Goal: Task Accomplishment & Management: Manage account settings

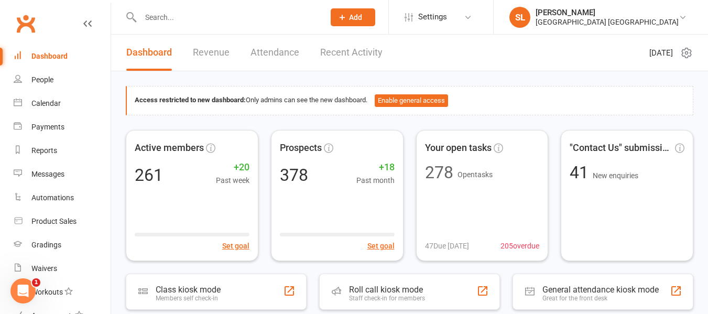
click at [145, 18] on input "text" at bounding box center [227, 17] width 180 height 15
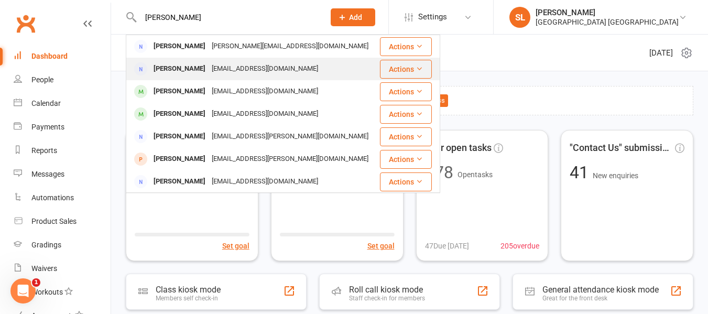
type input "[PERSON_NAME]"
click at [167, 66] on div "[PERSON_NAME]" at bounding box center [179, 68] width 58 height 15
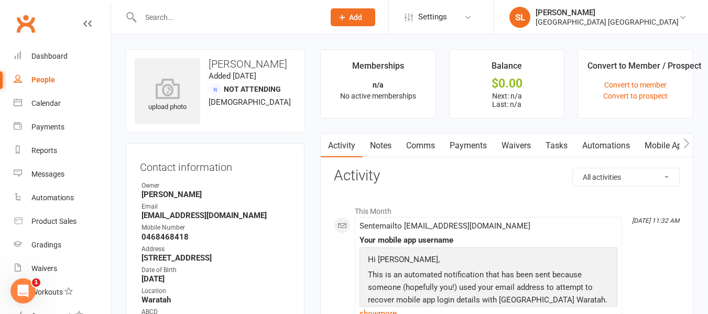
scroll to position [52, 0]
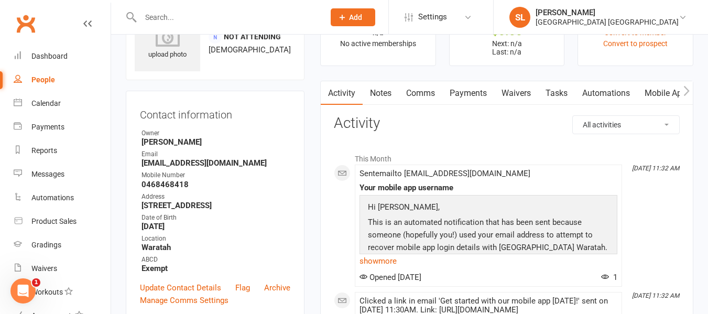
click at [466, 94] on link "Payments" at bounding box center [468, 93] width 52 height 24
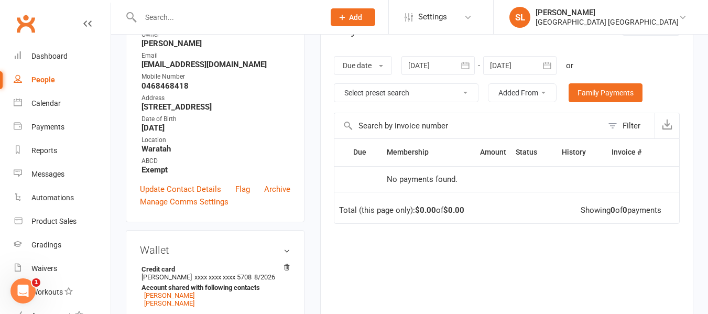
scroll to position [52, 0]
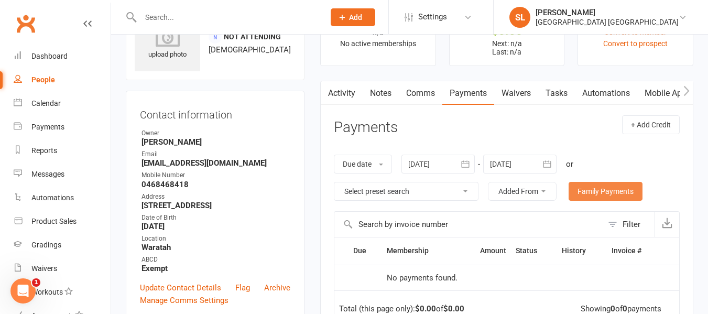
click at [587, 192] on link "Family Payments" at bounding box center [606, 191] width 74 height 19
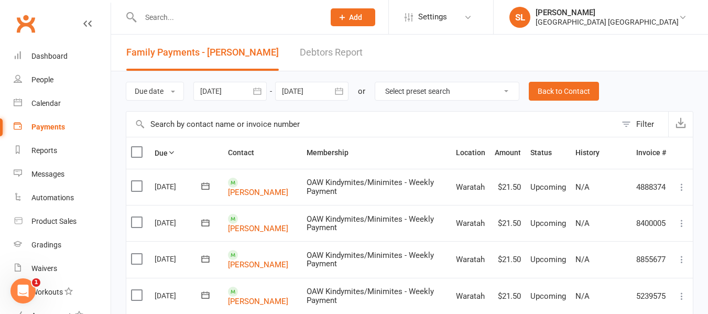
click at [337, 90] on icon "button" at bounding box center [339, 91] width 8 height 7
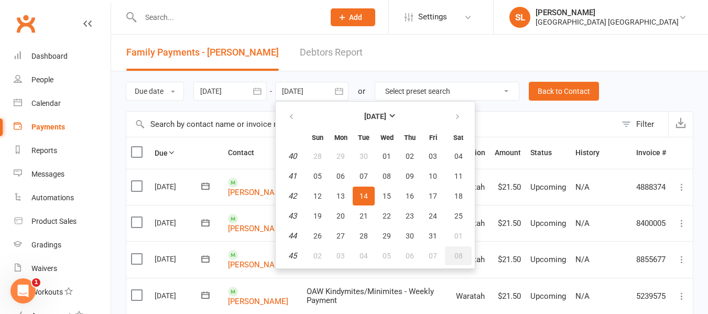
click at [459, 257] on span "08" at bounding box center [459, 256] width 8 height 8
type input "[DATE]"
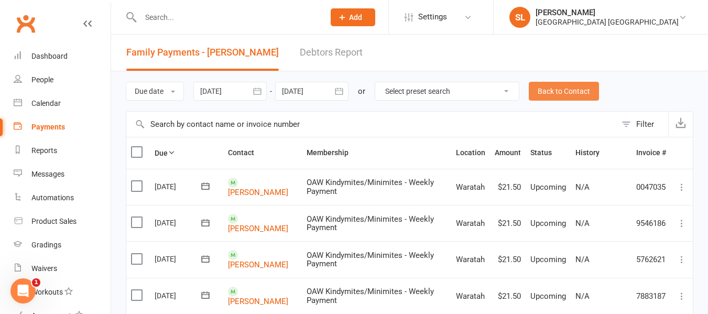
click at [571, 88] on link "Back to Contact" at bounding box center [564, 91] width 70 height 19
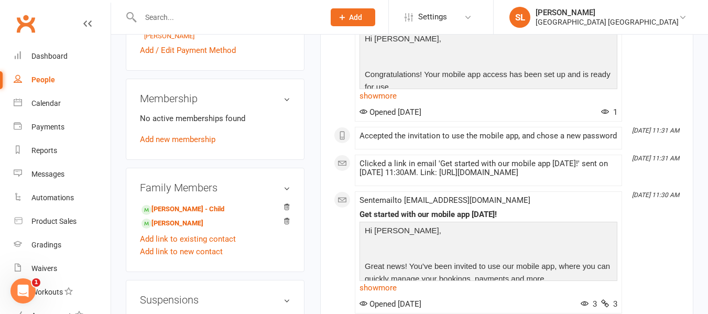
scroll to position [419, 0]
click at [165, 207] on link "[PERSON_NAME] - Child" at bounding box center [183, 208] width 83 height 11
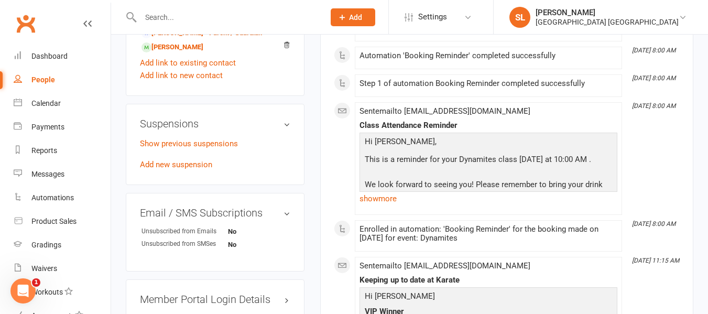
scroll to position [734, 0]
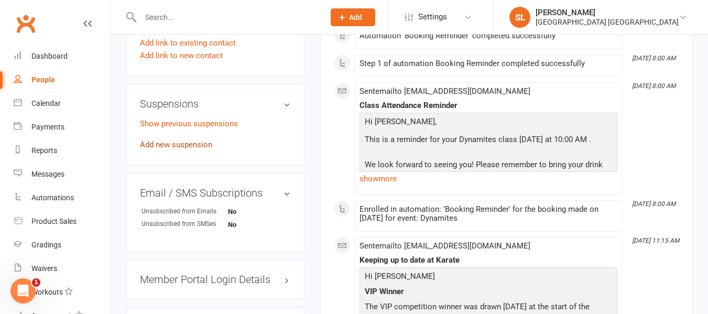
click at [163, 144] on link "Add new suspension" at bounding box center [176, 144] width 72 height 9
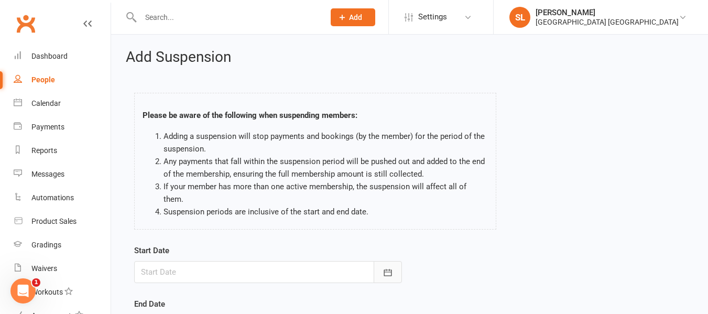
click at [388, 267] on icon "button" at bounding box center [388, 272] width 10 height 10
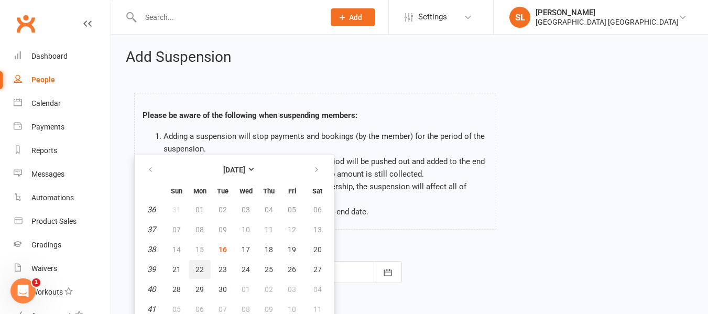
click at [200, 265] on span "22" at bounding box center [200, 269] width 8 height 8
type input "[DATE]"
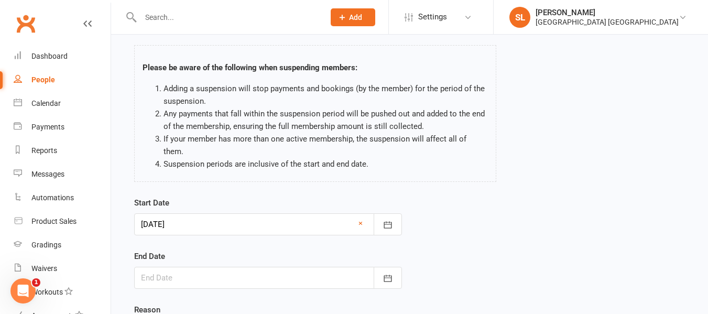
scroll to position [105, 0]
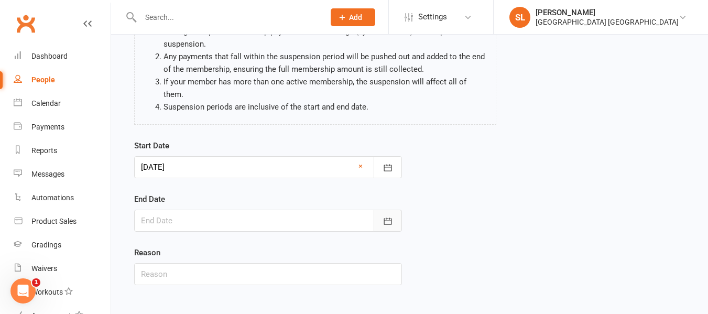
click at [383, 216] on icon "button" at bounding box center [388, 221] width 10 height 10
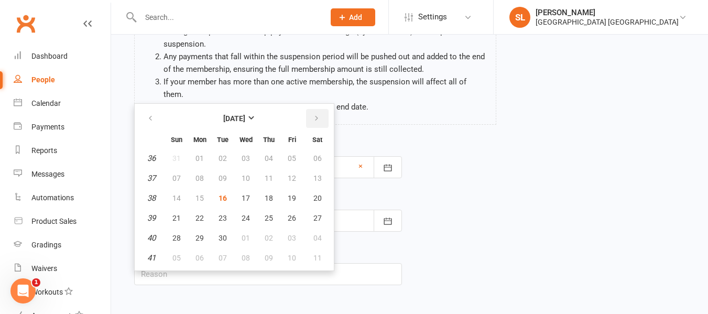
click at [314, 114] on icon "button" at bounding box center [316, 118] width 7 height 8
click at [175, 174] on span "02" at bounding box center [176, 178] width 8 height 8
type input "[DATE]"
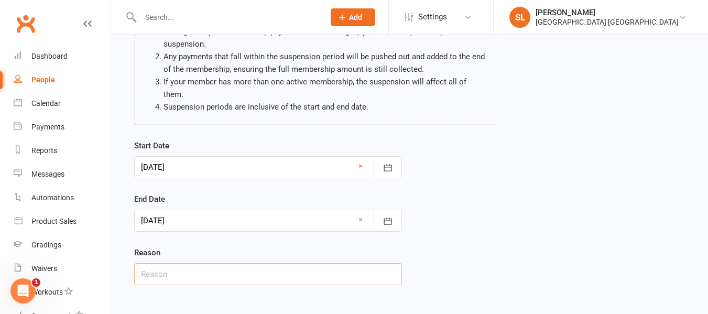
click at [171, 263] on input "text" at bounding box center [268, 274] width 268 height 22
type input "Holidays"
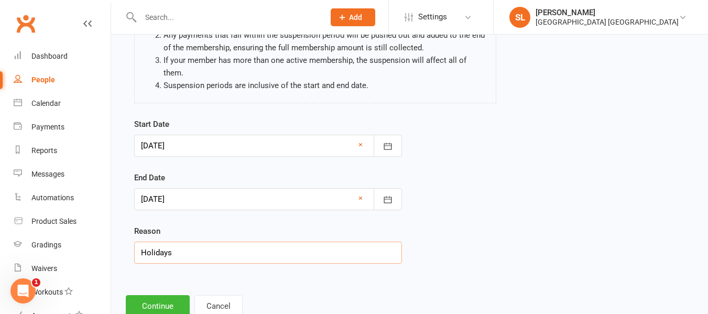
scroll to position [147, 0]
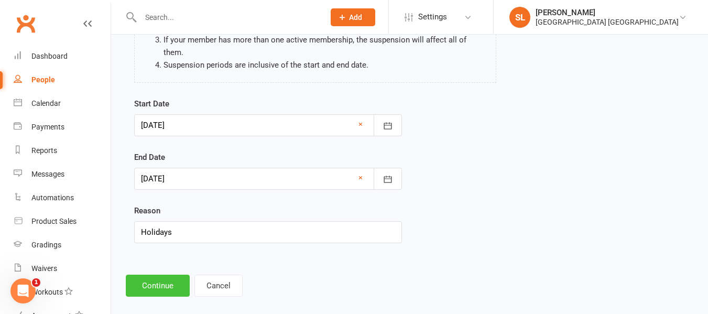
click at [163, 275] on button "Continue" at bounding box center [158, 286] width 64 height 22
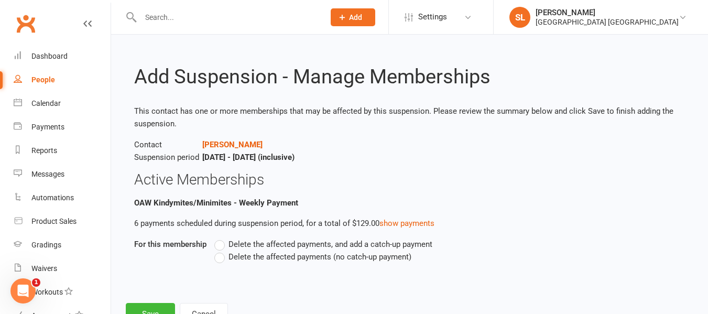
click at [222, 256] on label "Delete the affected payments (no catch-up payment)" at bounding box center [312, 257] width 197 height 13
click at [221, 251] on input "Delete the affected payments (no catch-up payment)" at bounding box center [217, 251] width 7 height 0
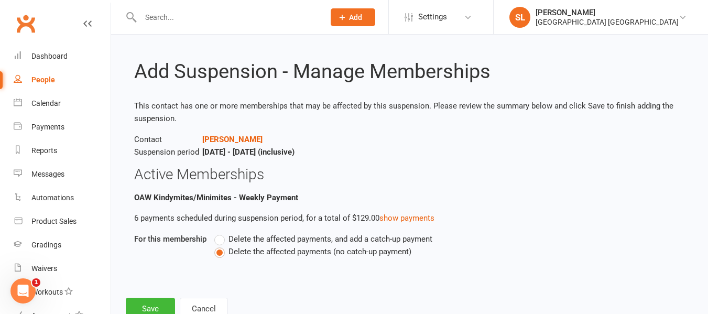
scroll to position [41, 0]
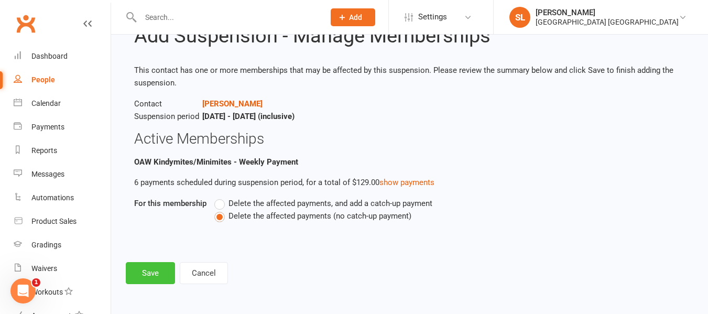
click at [152, 271] on button "Save" at bounding box center [150, 273] width 49 height 22
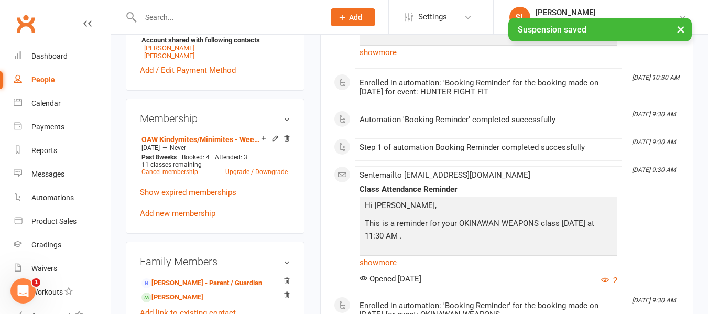
scroll to position [472, 0]
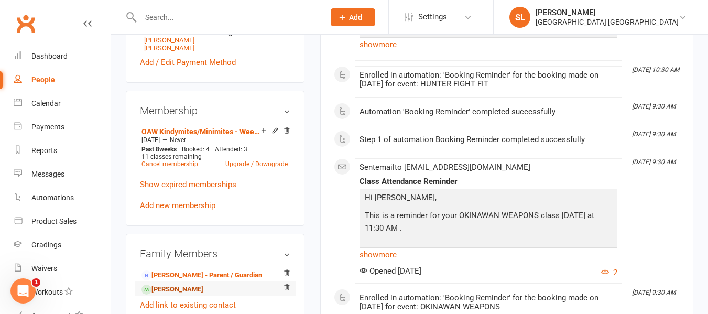
click at [157, 291] on link "[PERSON_NAME]" at bounding box center [173, 289] width 62 height 11
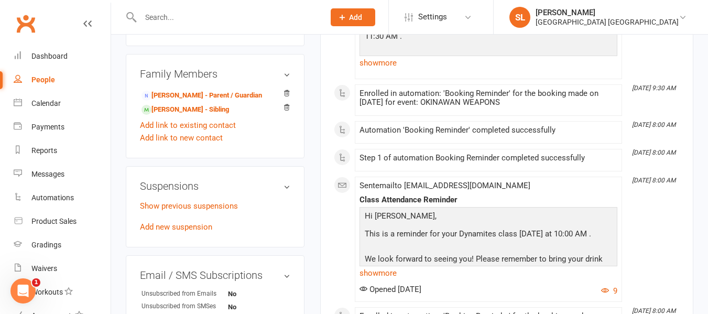
scroll to position [629, 0]
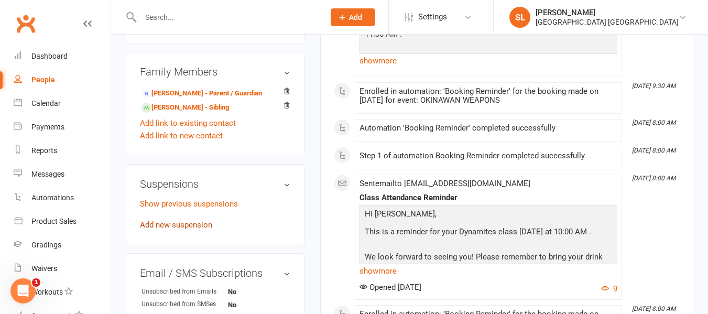
click at [178, 224] on link "Add new suspension" at bounding box center [176, 224] width 72 height 9
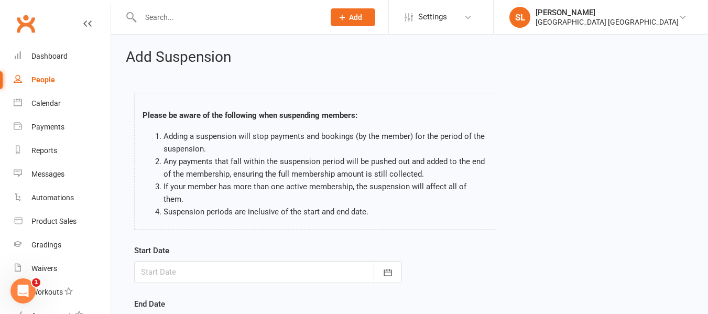
click at [163, 261] on div at bounding box center [268, 272] width 268 height 22
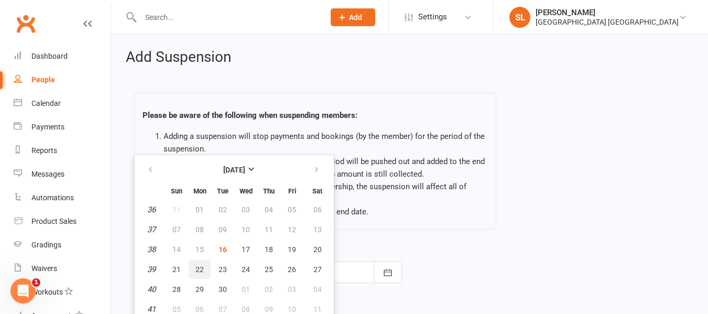
click at [200, 265] on span "22" at bounding box center [200, 269] width 8 height 8
type input "[DATE]"
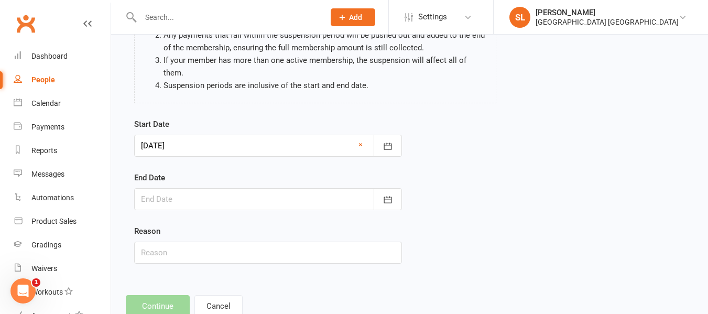
scroll to position [147, 0]
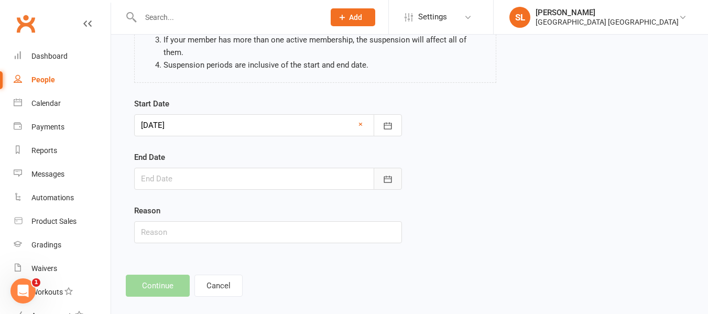
click at [381, 168] on button "button" at bounding box center [388, 179] width 28 height 22
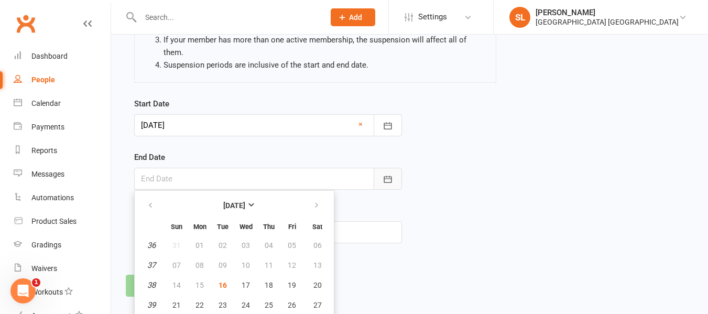
scroll to position [176, 0]
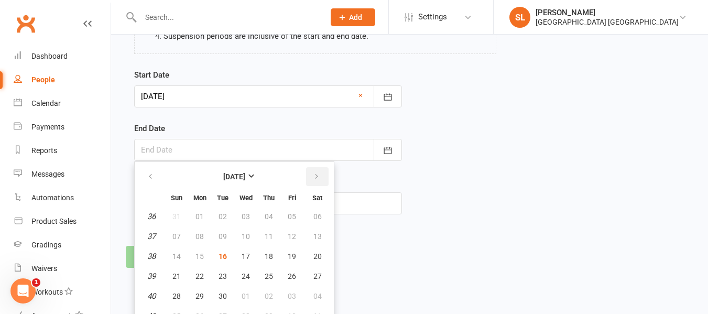
click at [313, 172] on icon "button" at bounding box center [316, 176] width 7 height 8
click at [178, 232] on span "02" at bounding box center [176, 236] width 8 height 8
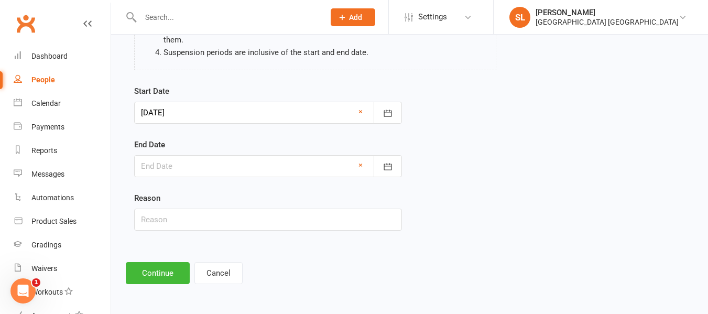
type input "[DATE]"
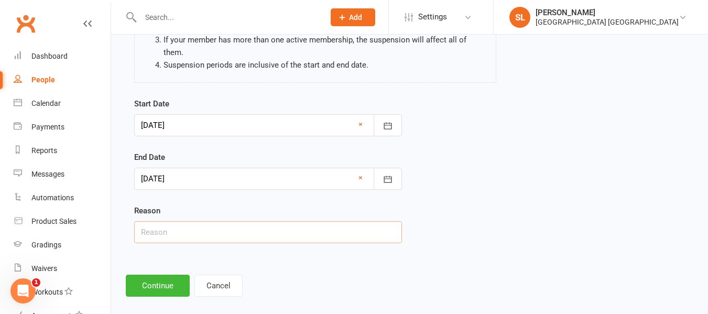
click at [177, 221] on input "text" at bounding box center [268, 232] width 268 height 22
type input "Holidays"
click at [161, 275] on button "Continue" at bounding box center [158, 286] width 64 height 22
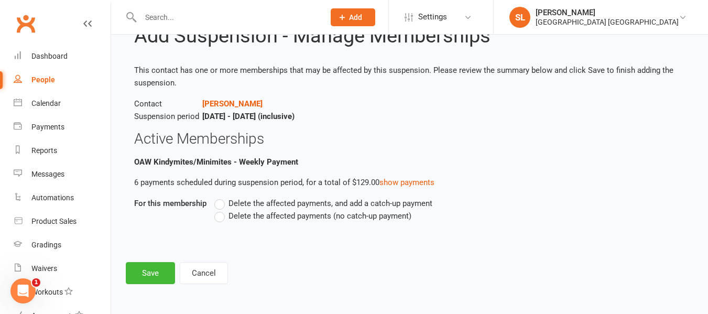
scroll to position [0, 0]
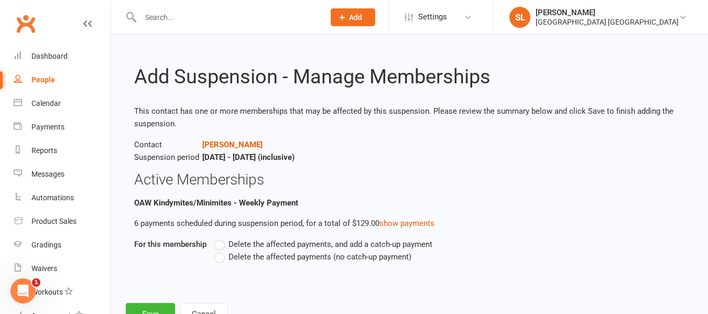
click at [221, 257] on label "Delete the affected payments (no catch-up payment)" at bounding box center [312, 257] width 197 height 13
click at [221, 251] on input "Delete the affected payments (no catch-up payment)" at bounding box center [217, 251] width 7 height 0
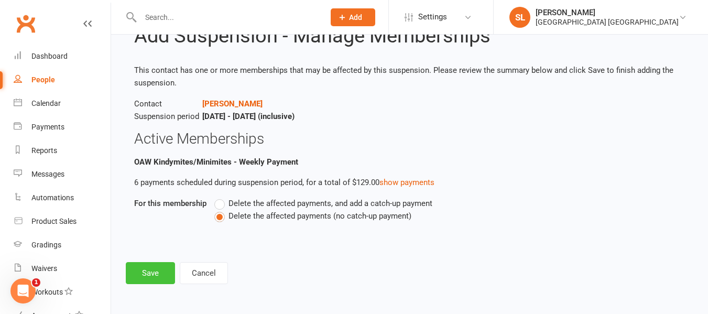
click at [144, 275] on button "Save" at bounding box center [150, 273] width 49 height 22
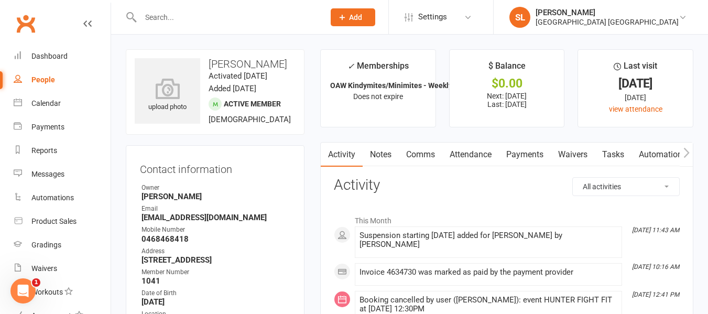
click at [180, 10] on input "text" at bounding box center [227, 17] width 180 height 15
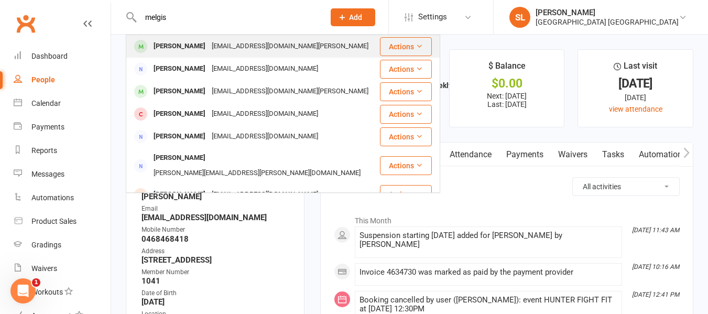
type input "melgis"
click at [178, 47] on div "[PERSON_NAME]" at bounding box center [179, 46] width 58 height 15
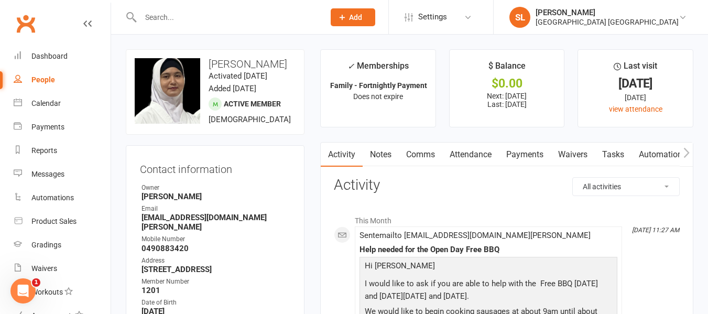
click at [521, 155] on link "Payments" at bounding box center [525, 155] width 52 height 24
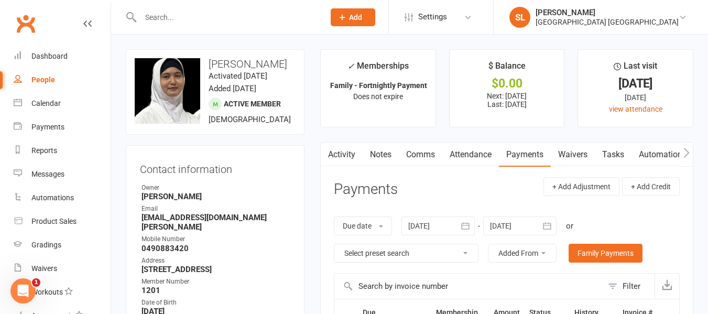
click at [155, 17] on input "text" at bounding box center [227, 17] width 180 height 15
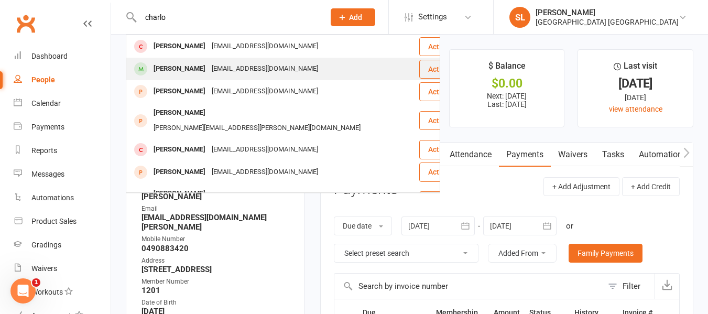
type input "charlo"
click at [169, 69] on div "[PERSON_NAME]" at bounding box center [179, 68] width 58 height 15
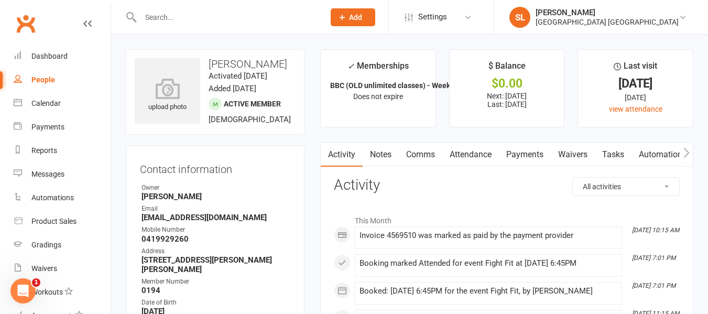
click at [519, 153] on link "Payments" at bounding box center [525, 155] width 52 height 24
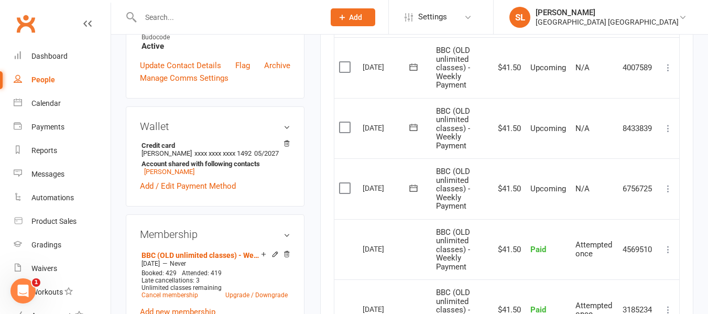
scroll to position [367, 0]
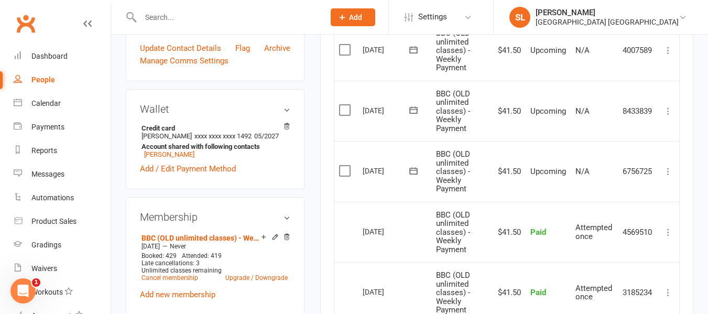
click at [138, 18] on input "text" at bounding box center [227, 17] width 180 height 15
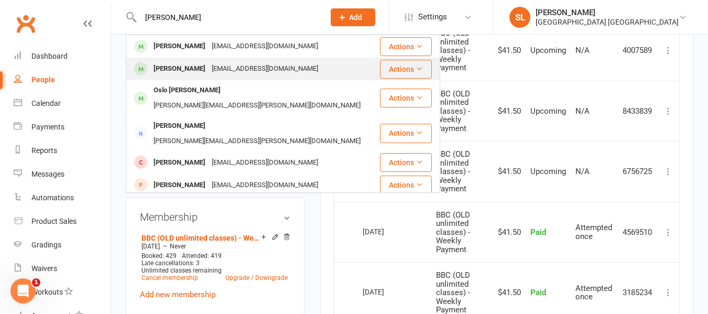
type input "[PERSON_NAME]"
click at [162, 70] on div "[PERSON_NAME]" at bounding box center [179, 68] width 58 height 15
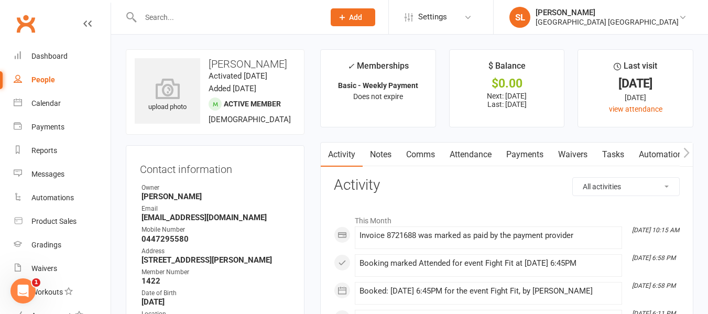
click at [575, 152] on link "Waivers" at bounding box center [573, 155] width 44 height 24
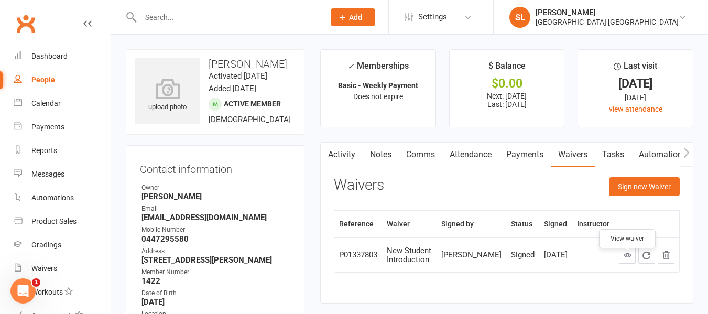
click at [626, 259] on icon at bounding box center [628, 255] width 8 height 8
drag, startPoint x: 162, startPoint y: 13, endPoint x: 150, endPoint y: 15, distance: 11.8
click at [154, 15] on input "text" at bounding box center [227, 17] width 180 height 15
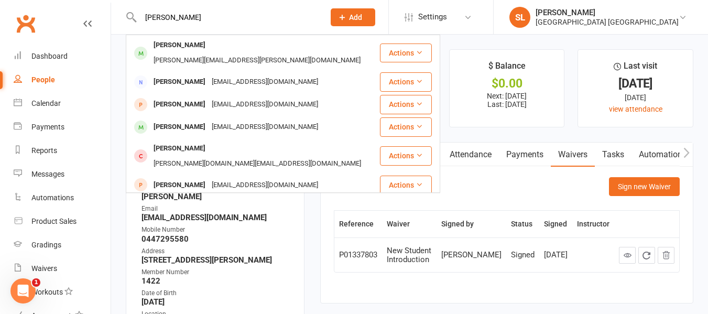
click at [156, 18] on input "[PERSON_NAME]" at bounding box center [227, 17] width 180 height 15
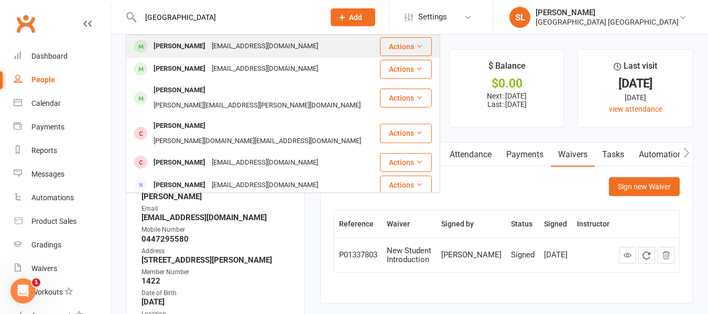
type input "[GEOGRAPHIC_DATA]"
click at [179, 44] on div "[PERSON_NAME]" at bounding box center [179, 46] width 58 height 15
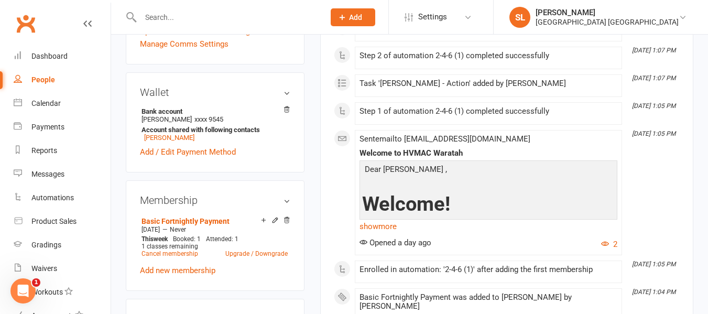
scroll to position [419, 0]
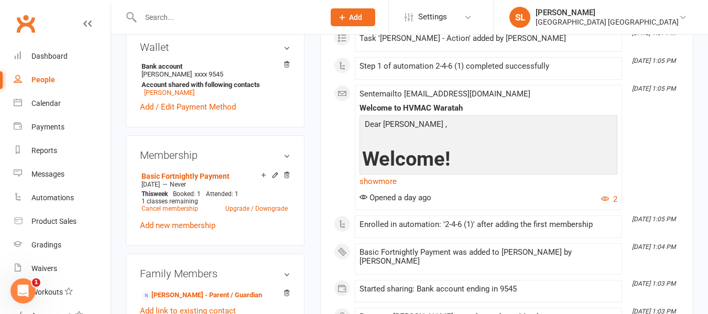
click at [134, 13] on icon at bounding box center [132, 17] width 12 height 13
click at [138, 12] on input "text" at bounding box center [227, 17] width 180 height 15
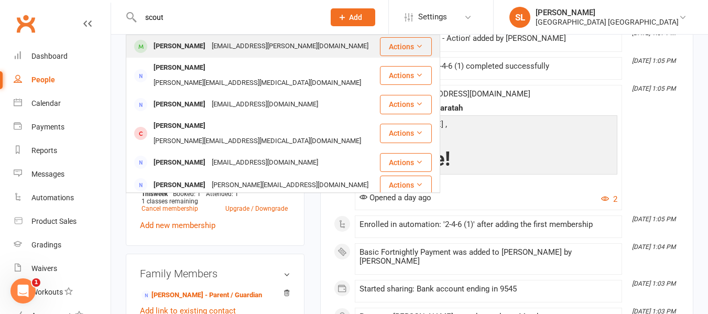
type input "scout"
click at [166, 45] on div "[PERSON_NAME]" at bounding box center [179, 46] width 58 height 15
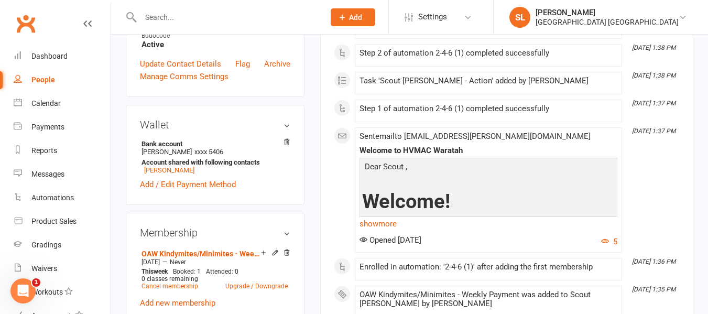
scroll to position [419, 0]
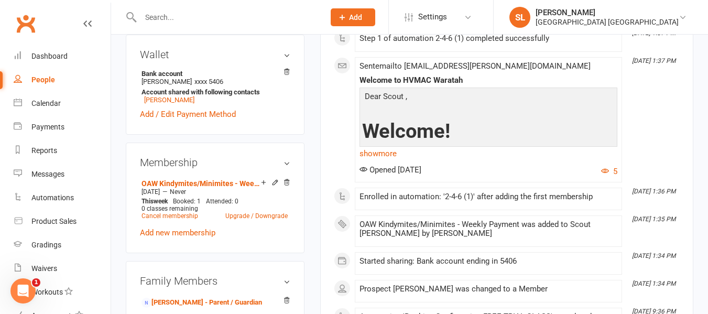
click at [148, 17] on input "text" at bounding box center [227, 17] width 180 height 15
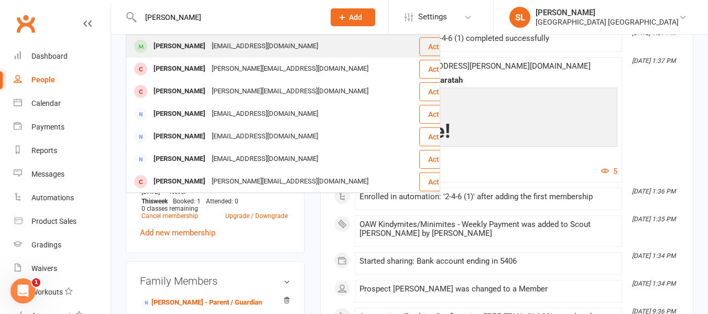
type input "[PERSON_NAME]"
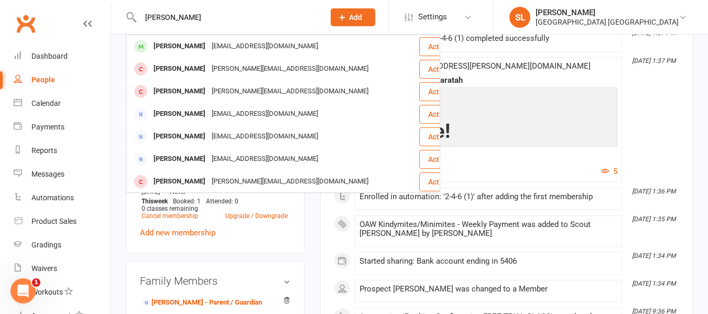
click at [203, 47] on div "[PERSON_NAME]" at bounding box center [179, 46] width 58 height 15
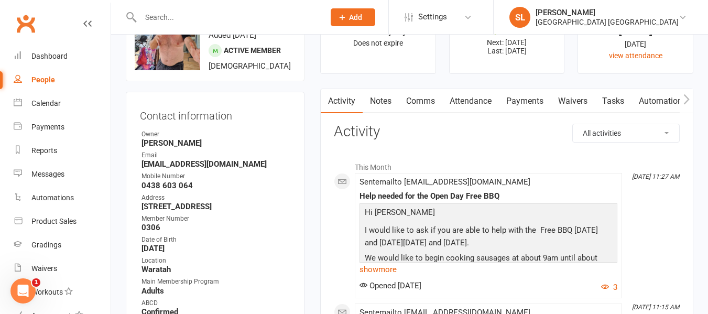
scroll to position [52, 0]
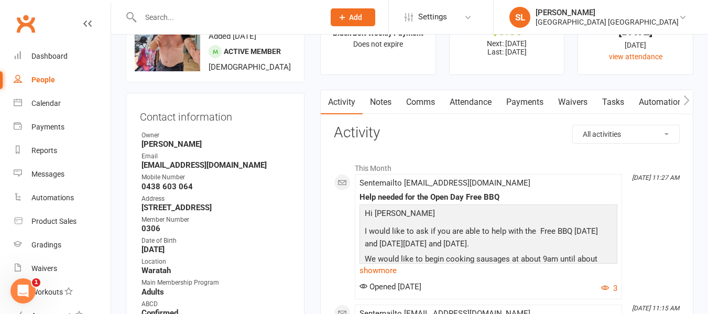
click at [527, 100] on link "Payments" at bounding box center [525, 102] width 52 height 24
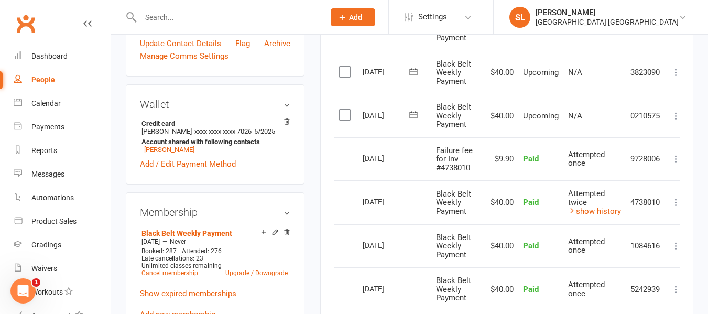
scroll to position [419, 0]
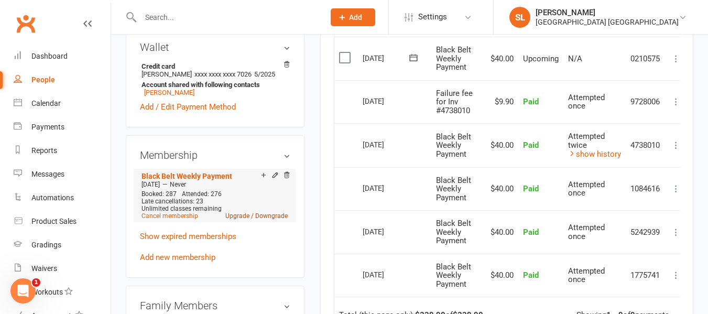
click at [237, 220] on link "Upgrade / Downgrade" at bounding box center [256, 215] width 62 height 7
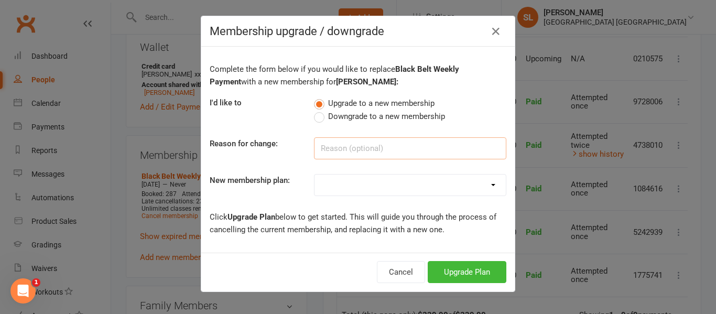
click at [327, 149] on input at bounding box center [410, 148] width 192 height 22
type input "Fight Fit upgrade"
click at [330, 181] on select "OAW Kindymites/Minimites/Fight Fit - Weekly Payment OAW Kindymites/Minimites/Fi…" at bounding box center [410, 185] width 191 height 21
select select "11"
click at [315, 175] on select "OAW Kindymites/Minimites/Fight Fit - Weekly Payment OAW Kindymites/Minimites/Fi…" at bounding box center [410, 185] width 191 height 21
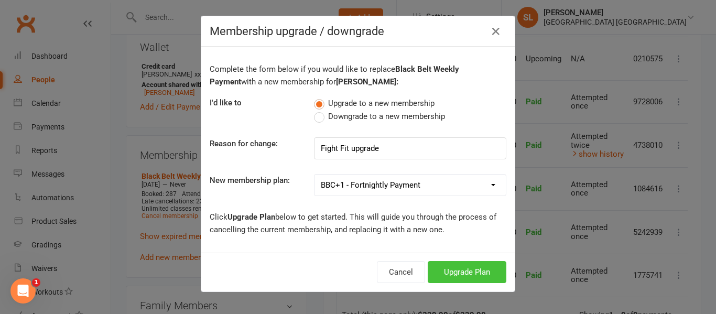
click at [454, 274] on button "Upgrade Plan" at bounding box center [467, 272] width 79 height 22
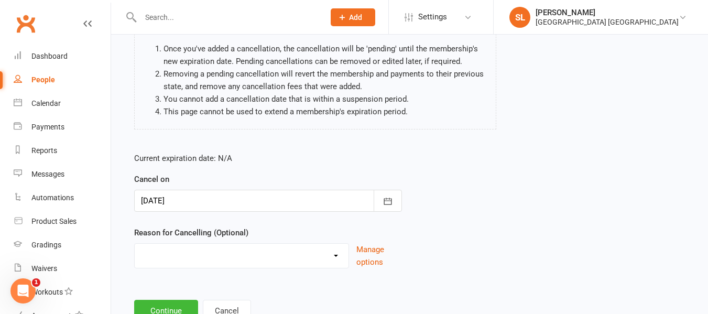
scroll to position [105, 0]
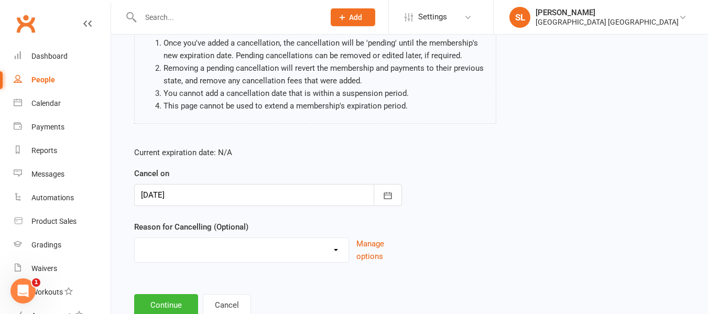
click at [336, 250] on select "Changed Sport Changing Dojo Downgrade Family committments Holiday Injury Lost I…" at bounding box center [242, 248] width 214 height 21
select select "12"
click at [135, 238] on select "Changed Sport Changing Dojo Downgrade Family committments Holiday Injury Lost I…" at bounding box center [242, 248] width 214 height 21
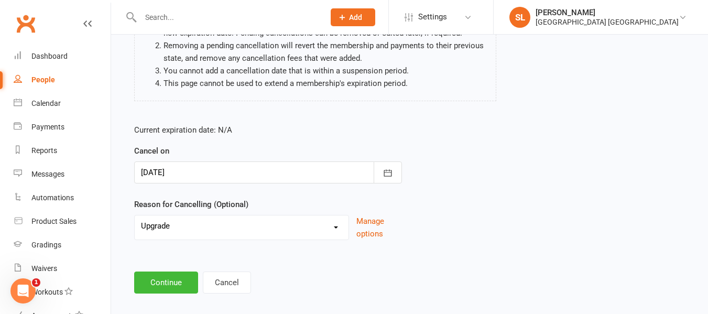
scroll to position [139, 0]
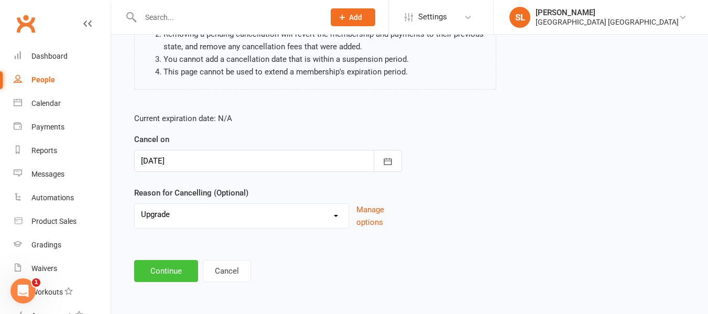
click at [163, 273] on button "Continue" at bounding box center [166, 271] width 64 height 22
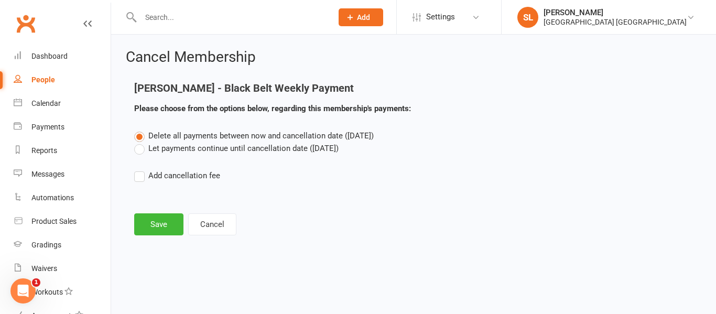
click at [138, 148] on label "Let payments continue until cancellation date ([DATE])" at bounding box center [236, 148] width 204 height 13
click at [138, 142] on input "Let payments continue until cancellation date ([DATE])" at bounding box center [137, 142] width 7 height 0
click at [158, 225] on button "Save" at bounding box center [158, 224] width 49 height 22
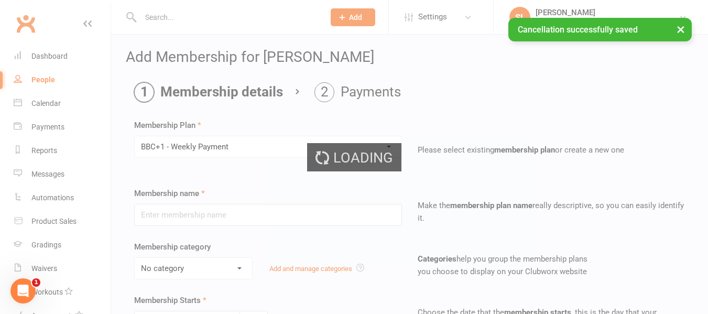
type input "BBC+1 - Weekly Payment"
select select "0"
type input "0"
type input "3"
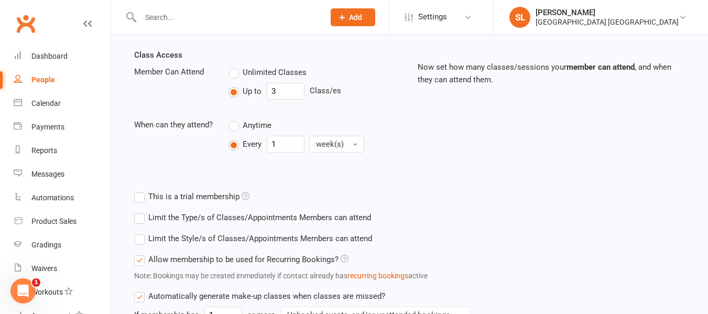
scroll to position [367, 0]
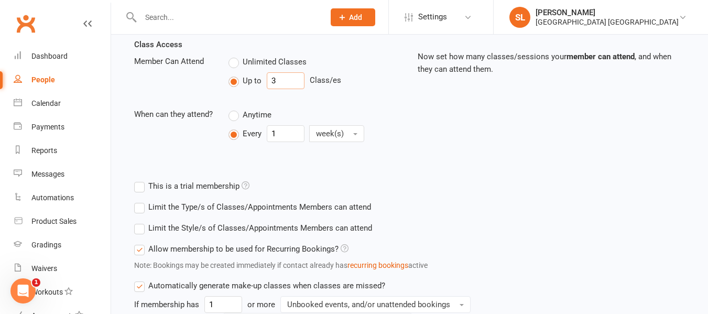
click at [283, 77] on input "3" at bounding box center [286, 80] width 38 height 17
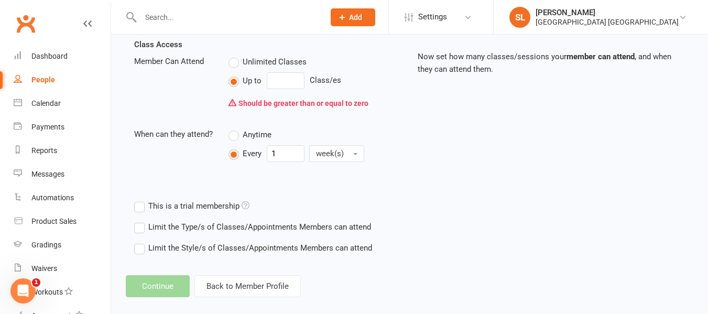
click at [232, 60] on label "Unlimited Classes" at bounding box center [268, 62] width 78 height 13
click at [232, 56] on input "Unlimited Classes" at bounding box center [232, 56] width 7 height 0
type input "0"
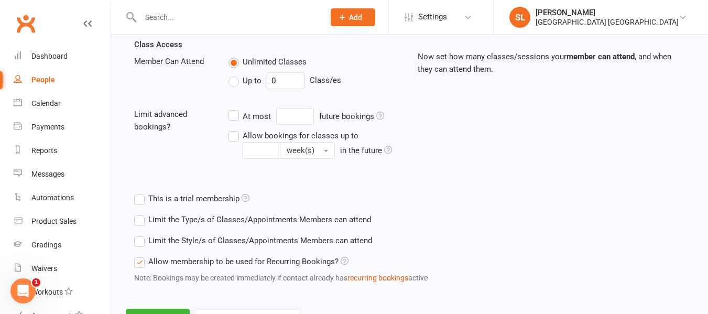
scroll to position [414, 0]
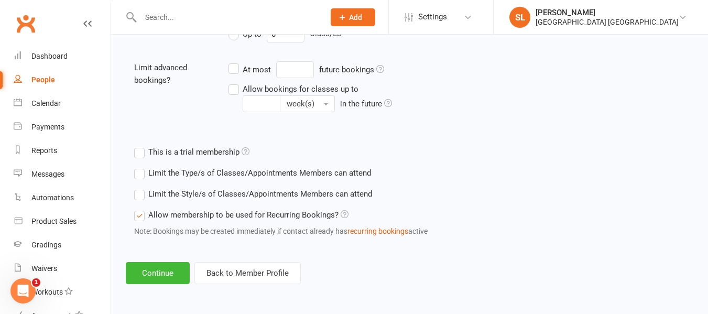
click at [142, 193] on label "Limit the Style/s of Classes/Appointments Members can attend" at bounding box center [253, 194] width 238 height 13
click at [141, 188] on input "Limit the Style/s of Classes/Appointments Members can attend" at bounding box center [137, 188] width 7 height 0
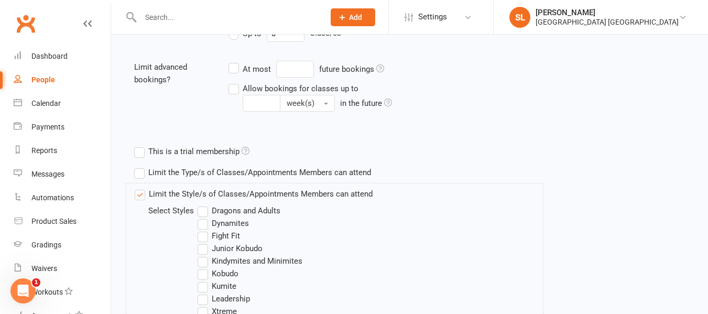
click at [202, 209] on label "Dragons and Adults" at bounding box center [239, 210] width 83 height 13
click at [202, 204] on input "Dragons and Adults" at bounding box center [201, 204] width 7 height 0
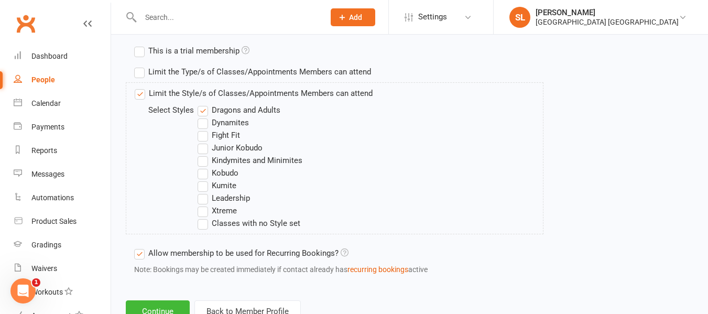
scroll to position [519, 0]
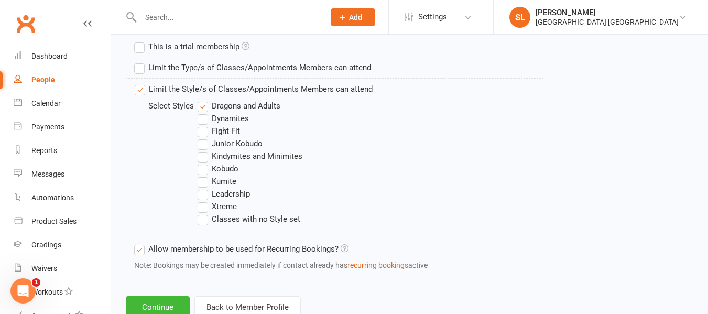
click at [203, 131] on label "Fight Fit" at bounding box center [219, 131] width 42 height 13
click at [203, 125] on input "Fight Fit" at bounding box center [201, 125] width 7 height 0
click at [204, 169] on label "Kobudo" at bounding box center [218, 169] width 41 height 13
click at [204, 163] on input "Kobudo" at bounding box center [201, 163] width 7 height 0
click at [203, 179] on label "Kumite" at bounding box center [217, 181] width 39 height 13
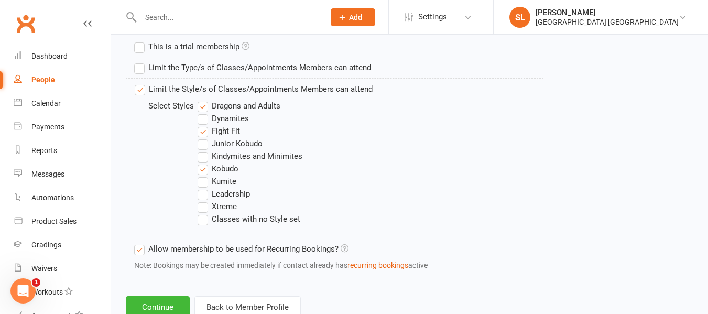
click at [203, 175] on input "Kumite" at bounding box center [201, 175] width 7 height 0
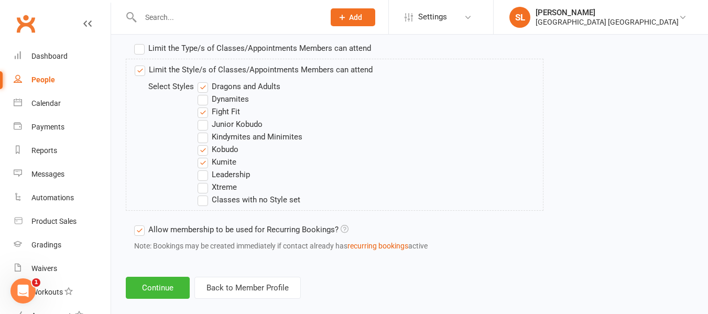
scroll to position [554, 0]
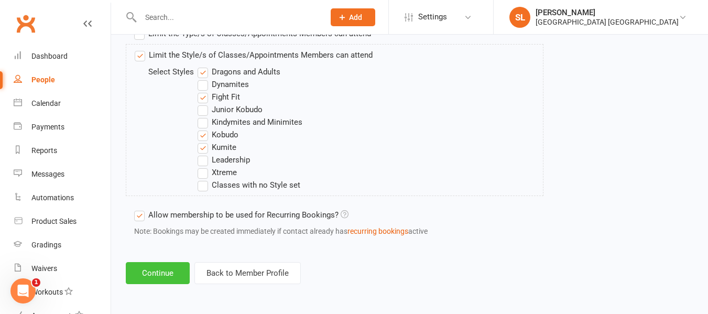
click at [157, 278] on button "Continue" at bounding box center [158, 273] width 64 height 22
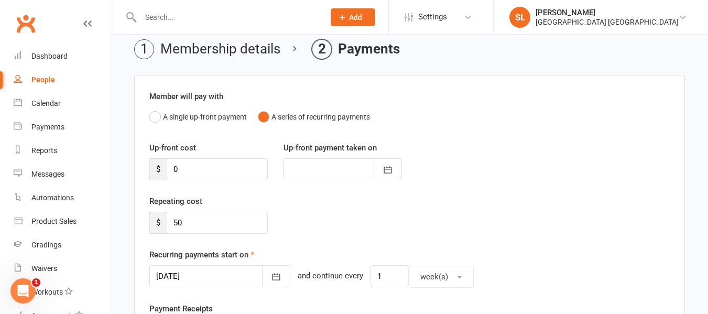
scroll to position [105, 0]
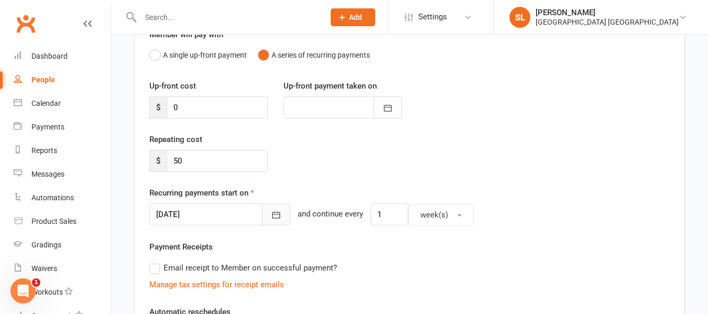
click at [271, 215] on icon "button" at bounding box center [276, 215] width 10 height 10
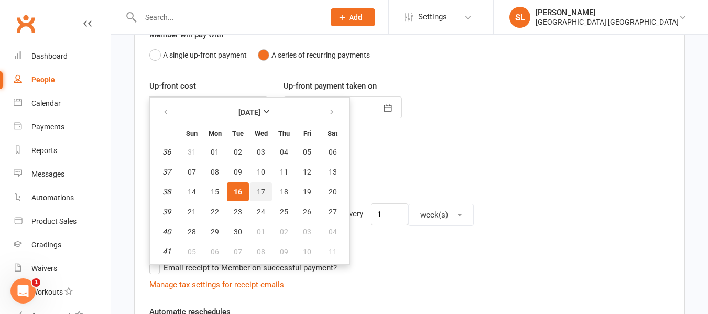
click at [260, 188] on span "17" at bounding box center [261, 192] width 8 height 8
type input "[DATE]"
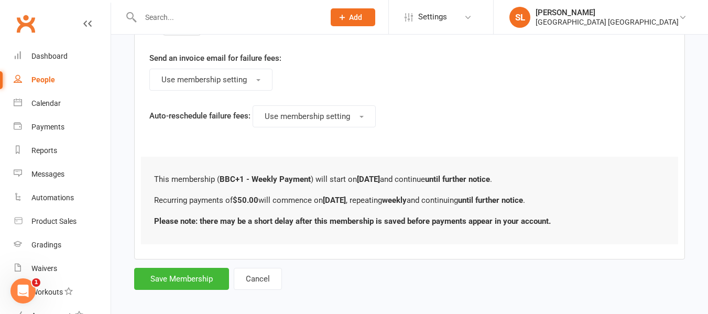
scroll to position [629, 0]
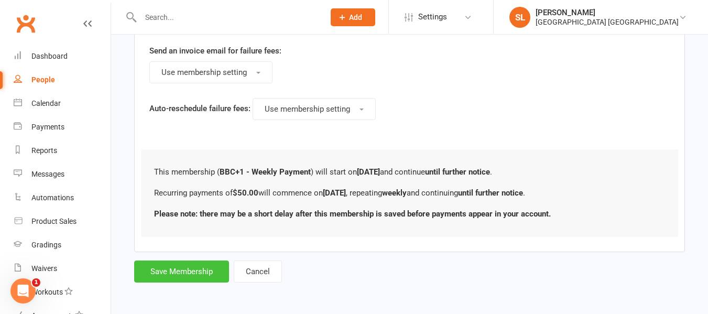
click at [168, 271] on button "Save Membership" at bounding box center [181, 272] width 95 height 22
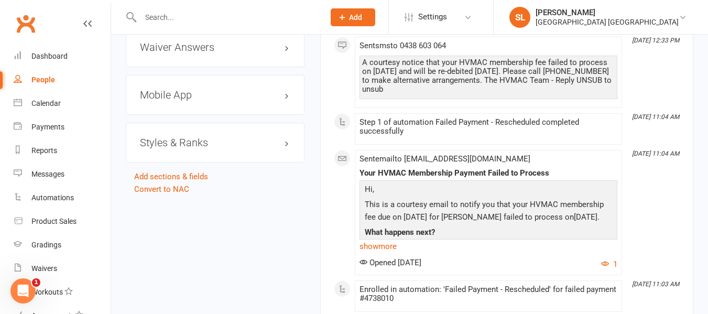
scroll to position [996, 0]
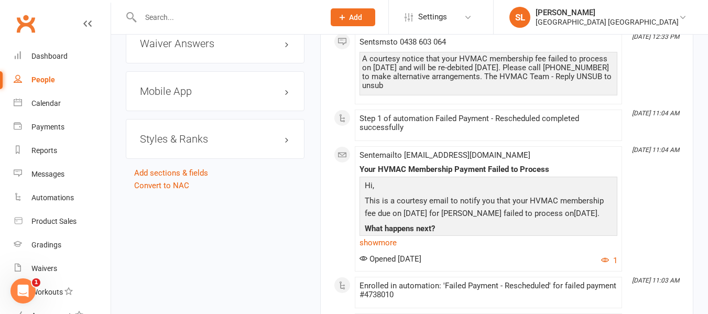
click at [195, 145] on h3 "Styles & Ranks" at bounding box center [215, 139] width 150 height 12
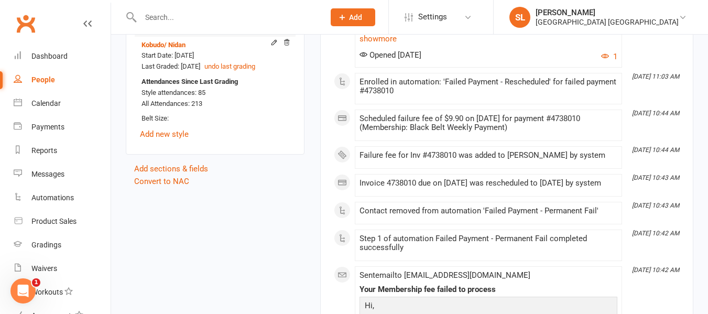
scroll to position [1206, 0]
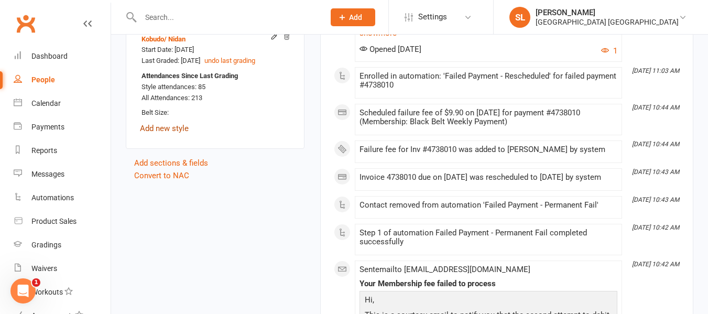
click at [183, 133] on link "Add new style" at bounding box center [164, 128] width 49 height 9
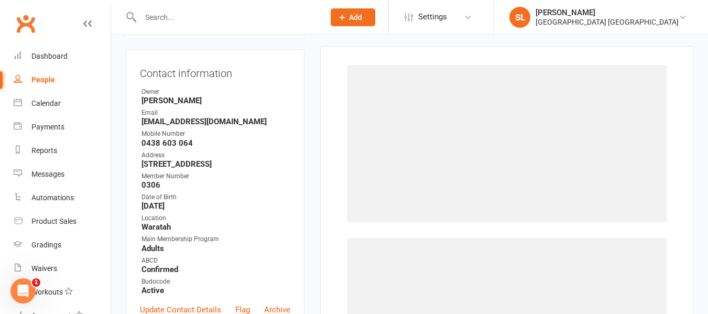
scroll to position [90, 0]
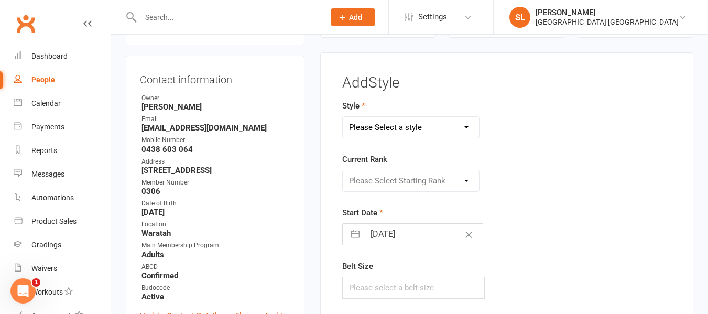
click at [398, 124] on select "Please Select a style Dragons and Adults Dynamites Fight Fit Junior Kobudo Kind…" at bounding box center [411, 127] width 136 height 21
select select "3744"
click at [343, 117] on select "Please Select a style Dragons and Adults Dynamites Fight Fit Junior Kobudo Kind…" at bounding box center [411, 127] width 136 height 21
click at [384, 181] on select "Please Select Starting Rank White Single Yellow Double Yellow 8th Kyu Yellow 7t…" at bounding box center [411, 180] width 136 height 21
select select "44876"
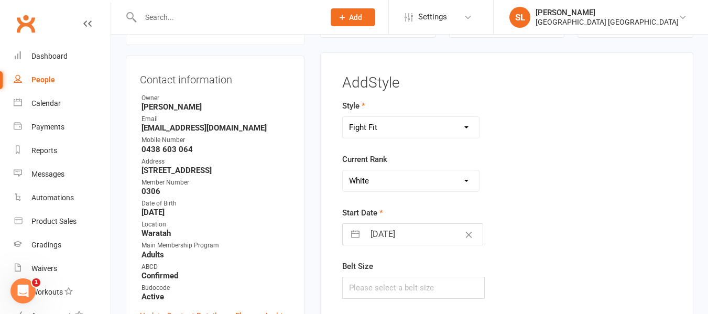
click at [343, 170] on select "Please Select Starting Rank White Single Yellow Double Yellow 8th Kyu Yellow 7t…" at bounding box center [411, 180] width 136 height 21
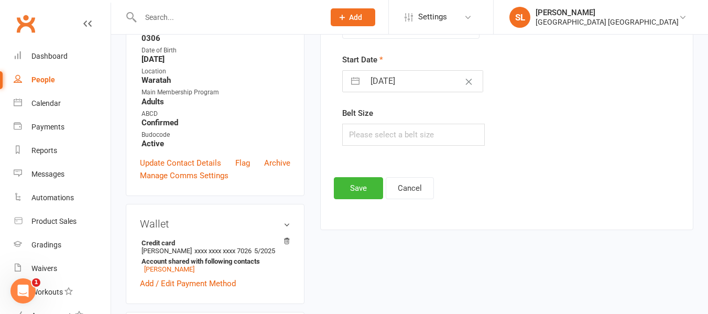
scroll to position [247, 0]
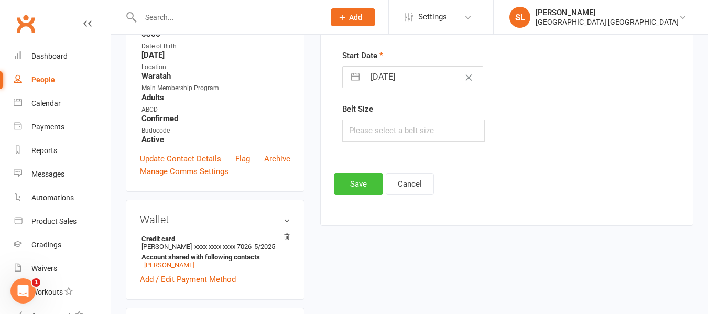
click at [359, 182] on button "Save" at bounding box center [358, 184] width 49 height 22
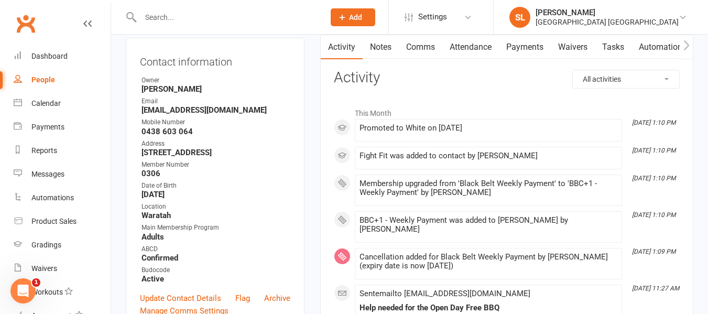
scroll to position [90, 0]
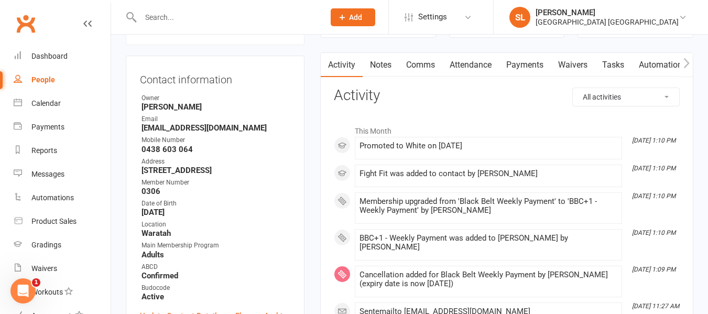
click at [160, 20] on input "text" at bounding box center [227, 17] width 180 height 15
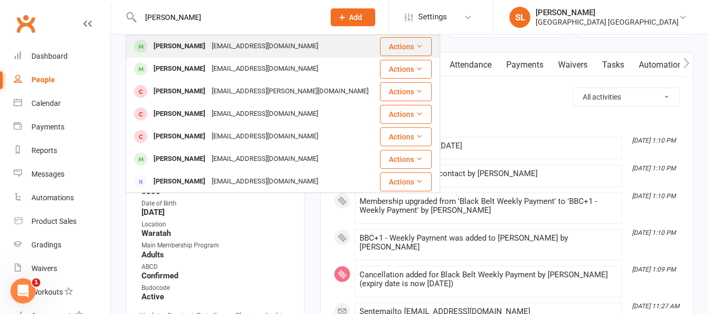
type input "[PERSON_NAME]"
click at [166, 46] on div "[PERSON_NAME]" at bounding box center [179, 46] width 58 height 15
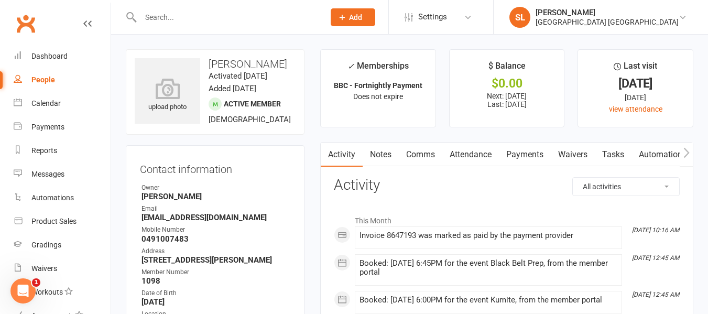
click at [527, 153] on link "Payments" at bounding box center [525, 155] width 52 height 24
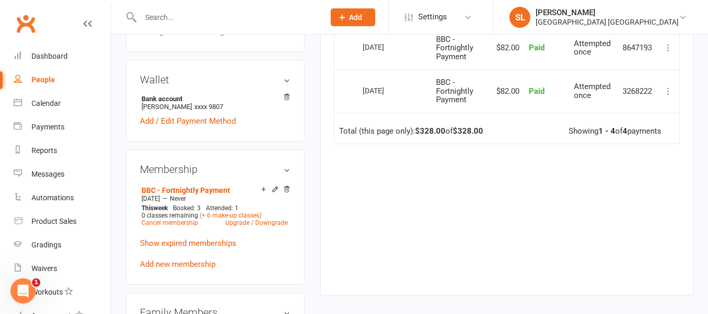
scroll to position [419, 0]
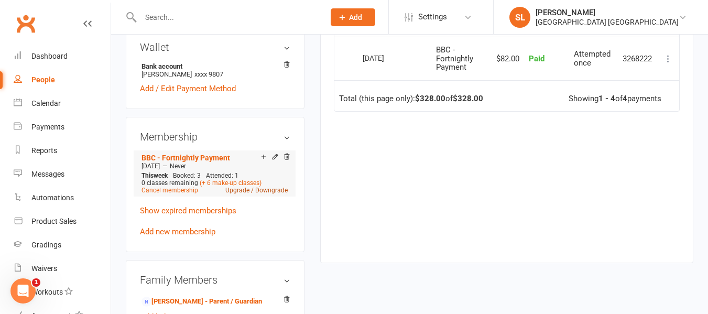
click at [239, 194] on link "Upgrade / Downgrade" at bounding box center [256, 190] width 62 height 7
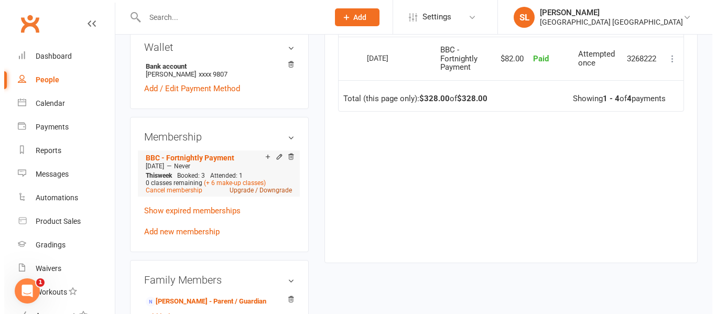
scroll to position [407, 0]
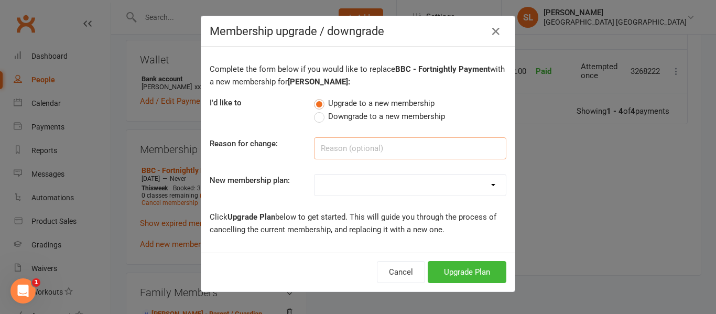
click at [326, 144] on input at bounding box center [410, 148] width 192 height 22
type input "u"
type input "Fight Fit Upgrade"
click at [331, 180] on select "OAW Kindymites/Minimites/Fight Fit - Weekly Payment OAW Kindymites/Minimites/Fi…" at bounding box center [410, 185] width 191 height 21
select select "12"
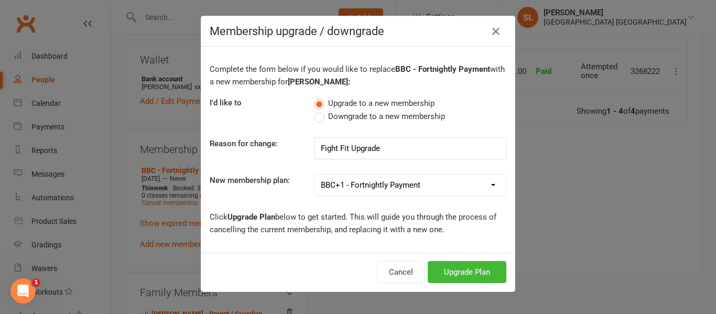
click at [315, 175] on select "OAW Kindymites/Minimites/Fight Fit - Weekly Payment OAW Kindymites/Minimites/Fi…" at bounding box center [410, 185] width 191 height 21
click at [460, 269] on button "Upgrade Plan" at bounding box center [467, 272] width 79 height 22
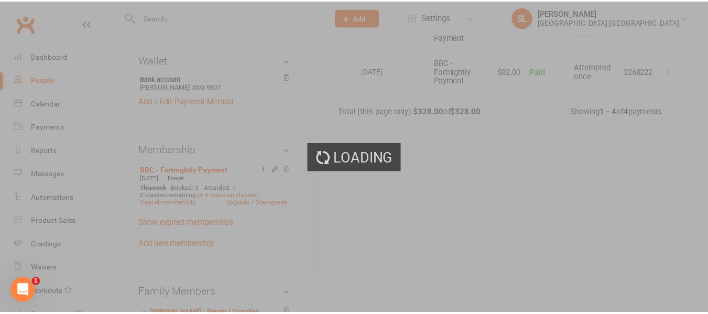
scroll to position [419, 0]
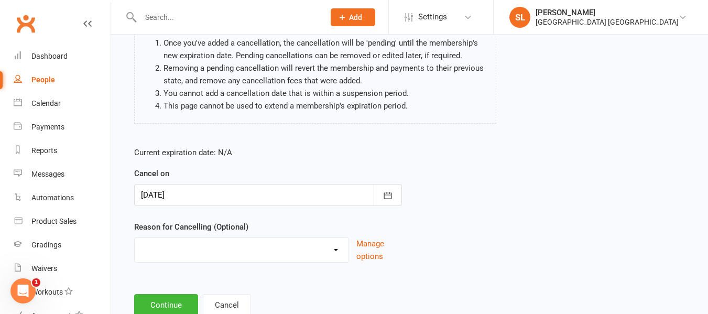
scroll to position [139, 0]
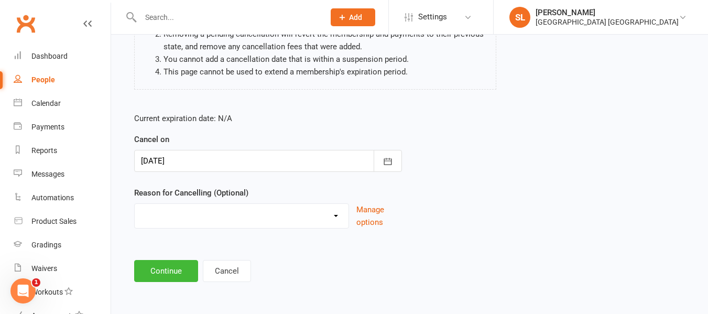
click at [334, 217] on select "Changed Sport Changing Dojo Downgrade Family committments Holiday Injury Lost I…" at bounding box center [242, 214] width 214 height 21
select select "12"
click at [135, 204] on select "Changed Sport Changing Dojo Downgrade Family committments Holiday Injury Lost I…" at bounding box center [242, 214] width 214 height 21
click at [169, 267] on button "Continue" at bounding box center [166, 271] width 64 height 22
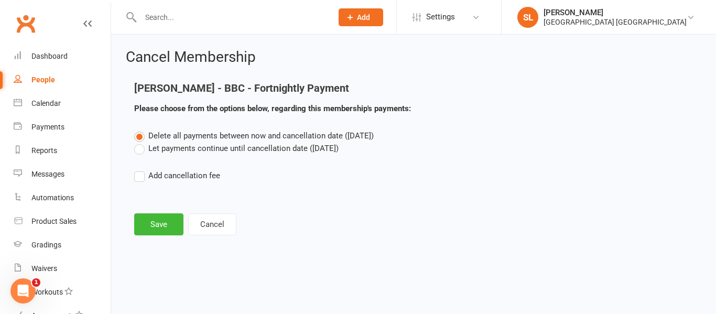
click at [142, 148] on label "Let payments continue until cancellation date ([DATE])" at bounding box center [236, 148] width 204 height 13
click at [141, 142] on input "Let payments continue until cancellation date ([DATE])" at bounding box center [137, 142] width 7 height 0
click at [157, 220] on button "Save" at bounding box center [158, 224] width 49 height 22
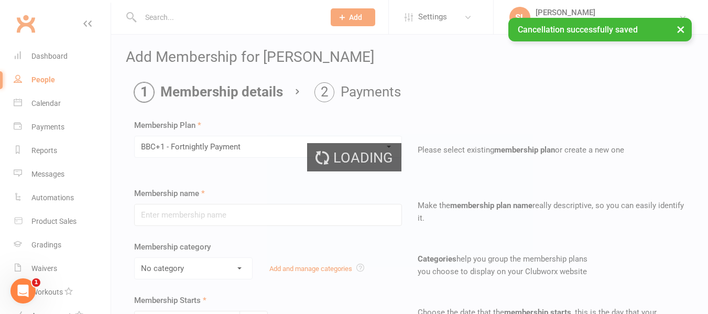
type input "BBC+1 - Fortnightly Payment"
select select "0"
type input "0"
type input "3"
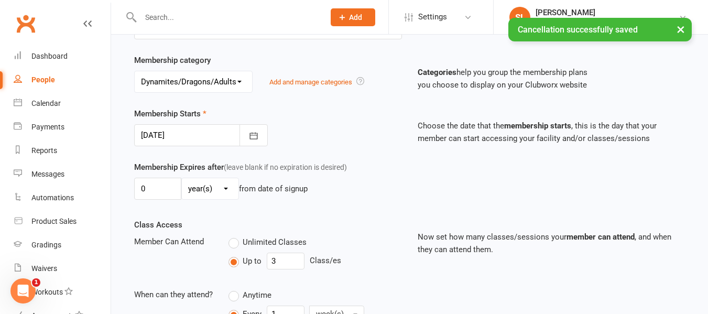
scroll to position [210, 0]
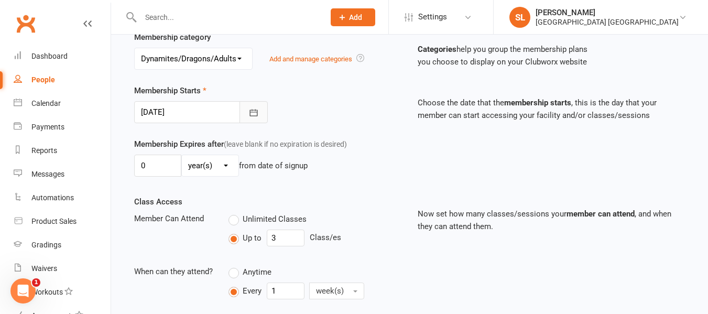
click at [249, 109] on icon "button" at bounding box center [254, 112] width 10 height 10
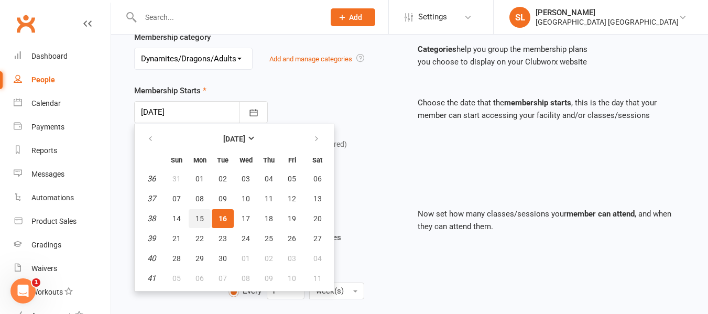
click at [201, 216] on span "15" at bounding box center [200, 218] width 8 height 8
type input "[DATE]"
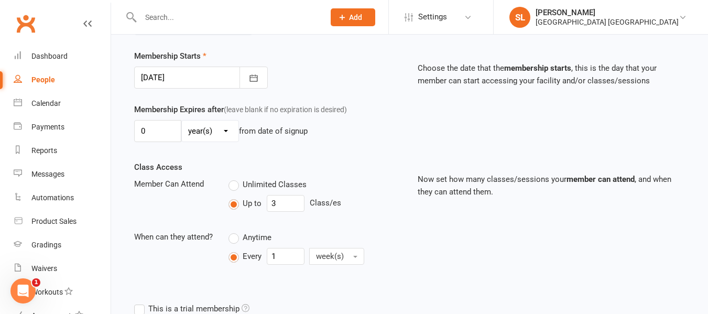
scroll to position [262, 0]
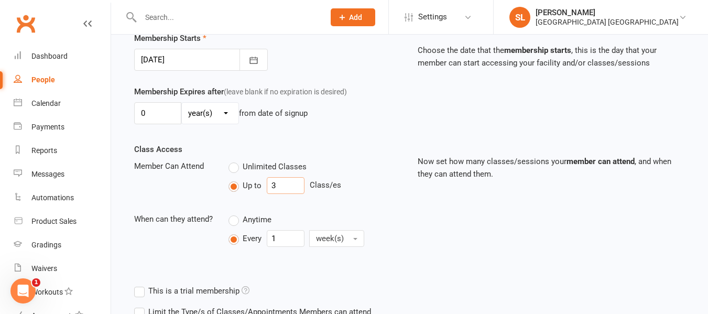
click at [279, 186] on input "3" at bounding box center [286, 185] width 38 height 17
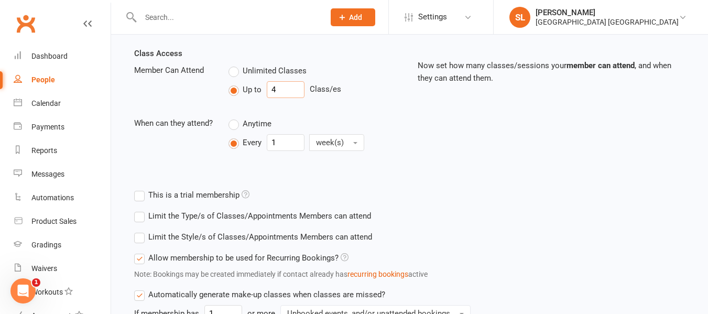
scroll to position [367, 0]
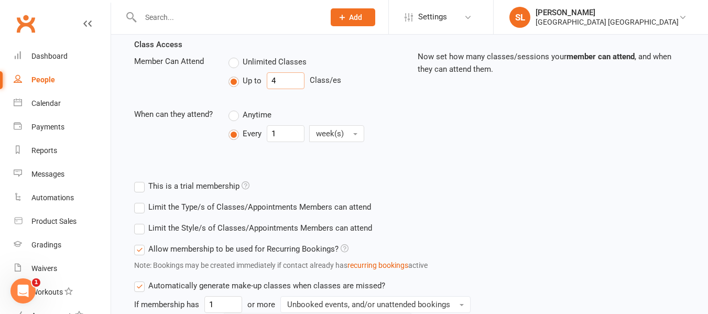
type input "4"
click at [139, 229] on label "Limit the Style/s of Classes/Appointments Members can attend" at bounding box center [253, 228] width 238 height 13
click at [139, 222] on input "Limit the Style/s of Classes/Appointments Members can attend" at bounding box center [137, 222] width 7 height 0
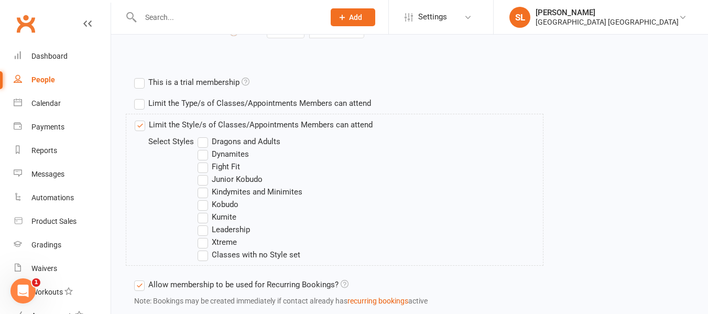
scroll to position [472, 0]
click at [201, 139] on label "Dragons and Adults" at bounding box center [239, 140] width 83 height 13
click at [201, 134] on input "Dragons and Adults" at bounding box center [201, 134] width 7 height 0
click at [202, 165] on label "Fight Fit" at bounding box center [219, 165] width 42 height 13
click at [202, 159] on input "Fight Fit" at bounding box center [201, 159] width 7 height 0
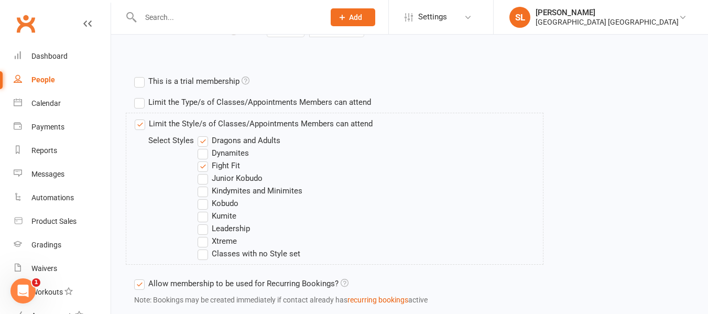
click at [205, 215] on label "Kumite" at bounding box center [217, 216] width 39 height 13
click at [204, 210] on input "Kumite" at bounding box center [201, 210] width 7 height 0
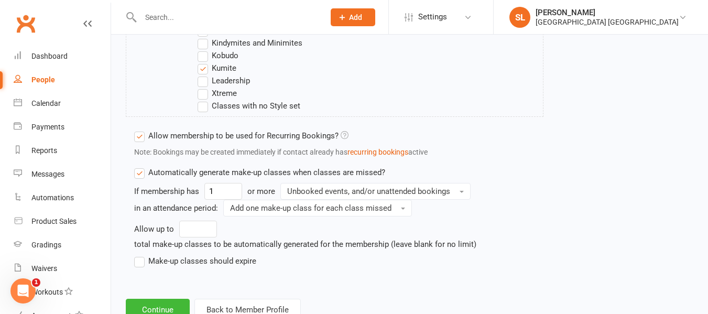
scroll to position [629, 0]
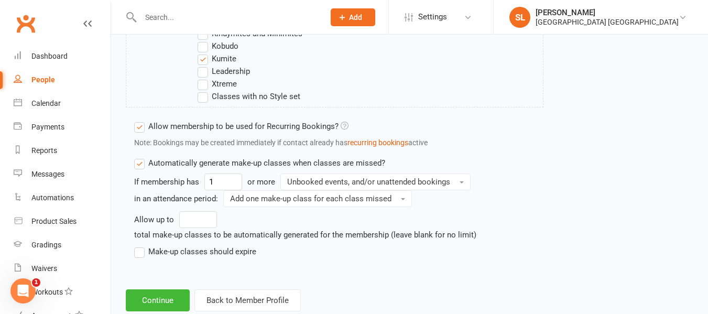
click at [139, 252] on label "Make-up classes should expire" at bounding box center [195, 251] width 122 height 13
click at [139, 245] on input "Make-up classes should expire" at bounding box center [137, 245] width 7 height 0
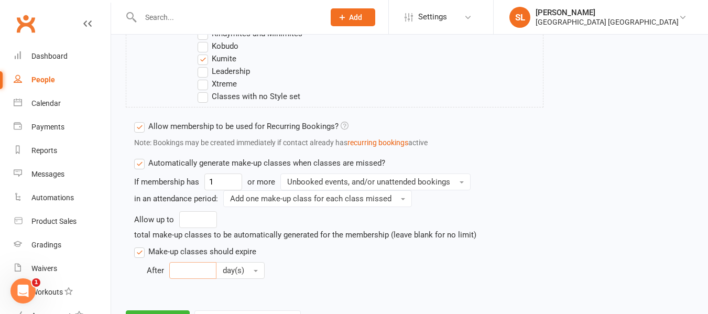
click at [186, 267] on input "number" at bounding box center [192, 270] width 47 height 17
type input "30"
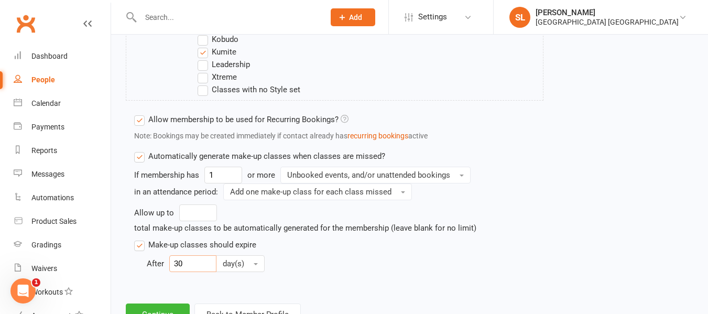
scroll to position [678, 0]
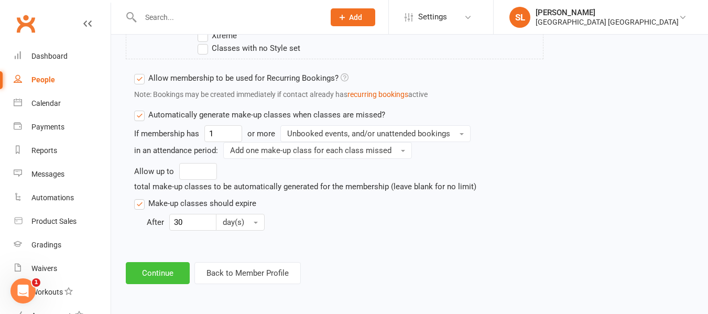
click at [157, 271] on button "Continue" at bounding box center [158, 273] width 64 height 22
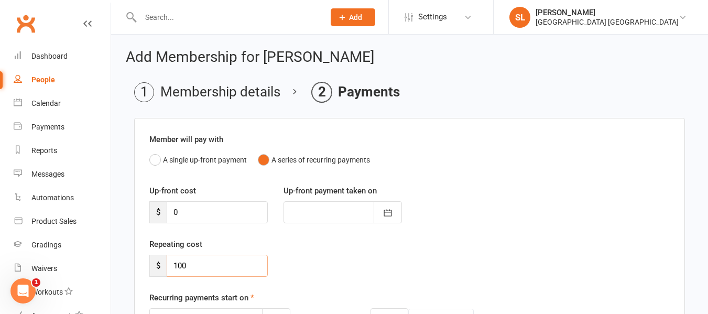
click at [194, 265] on input "100" at bounding box center [217, 266] width 101 height 22
type input "1"
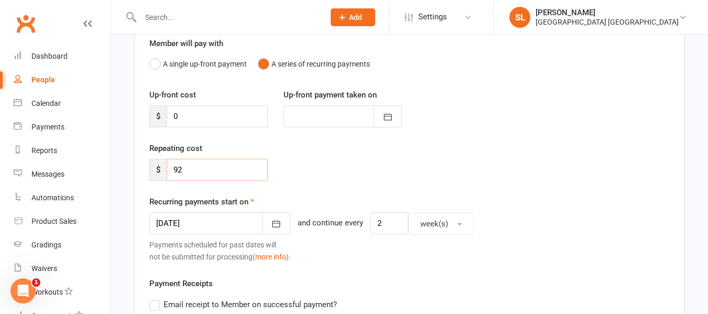
scroll to position [105, 0]
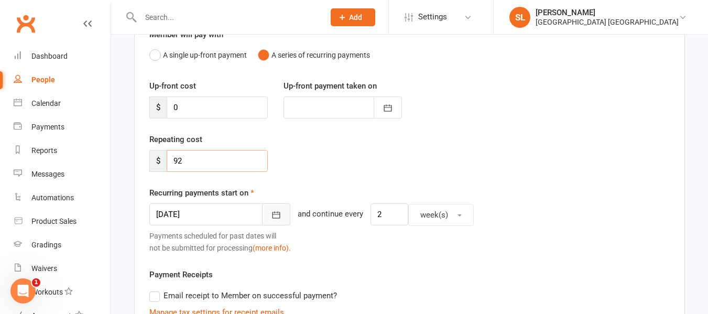
type input "92"
click at [271, 213] on icon "button" at bounding box center [276, 215] width 10 height 10
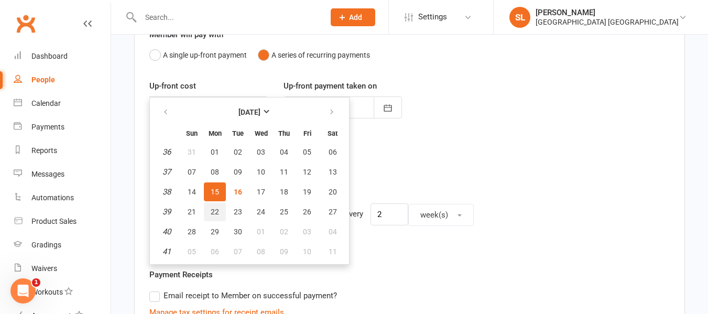
click at [215, 211] on span "22" at bounding box center [215, 212] width 8 height 8
type input "[DATE]"
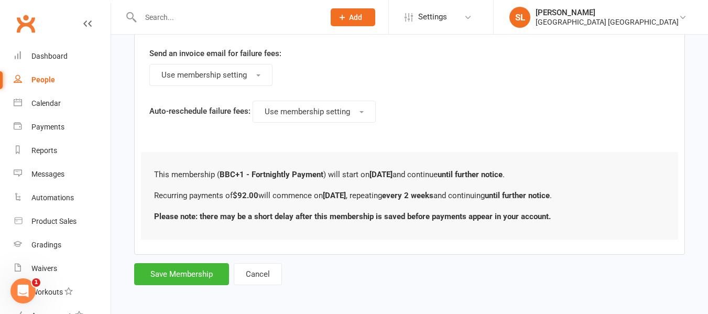
scroll to position [629, 0]
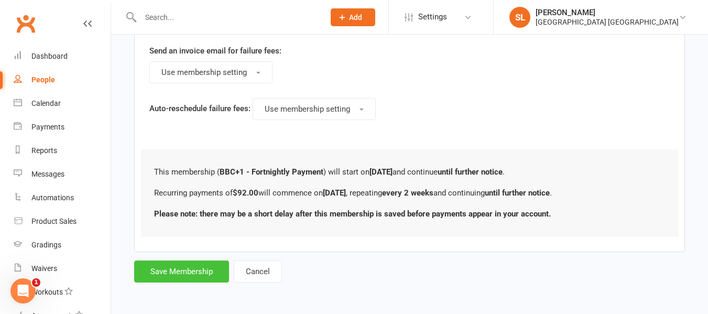
click at [167, 272] on button "Save Membership" at bounding box center [181, 272] width 95 height 22
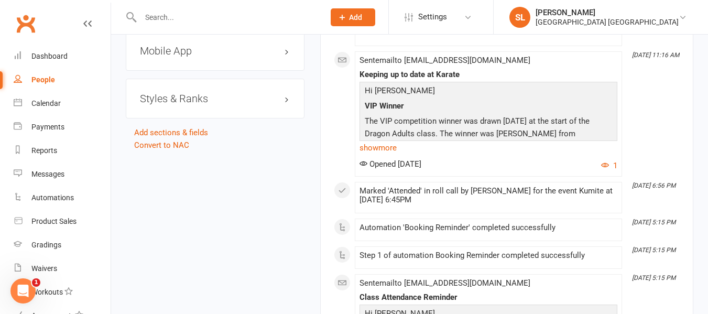
scroll to position [1049, 0]
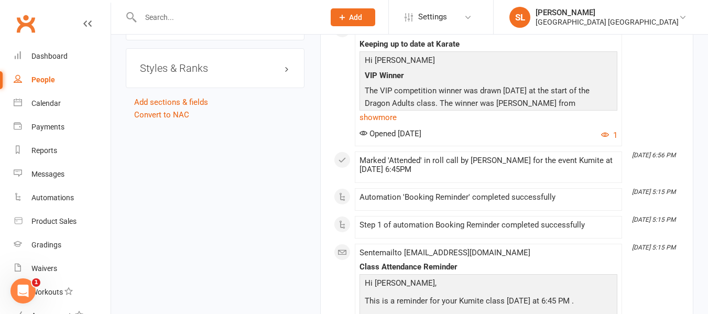
click at [159, 74] on h3 "Styles & Ranks" at bounding box center [215, 68] width 150 height 12
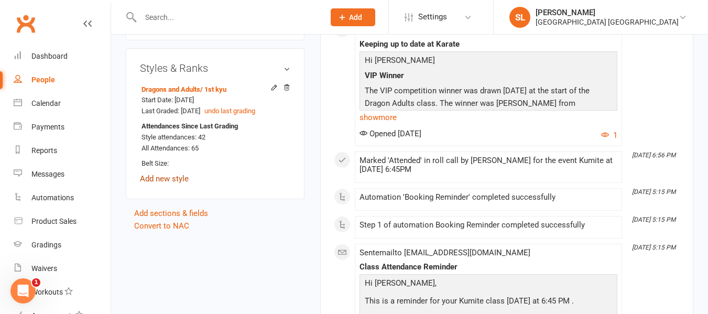
click at [182, 184] on link "Add new style" at bounding box center [164, 178] width 49 height 9
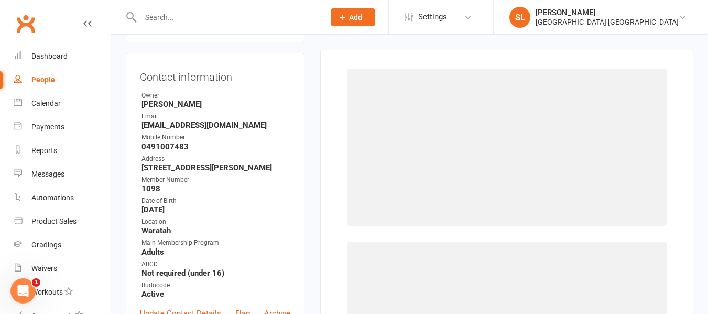
scroll to position [90, 0]
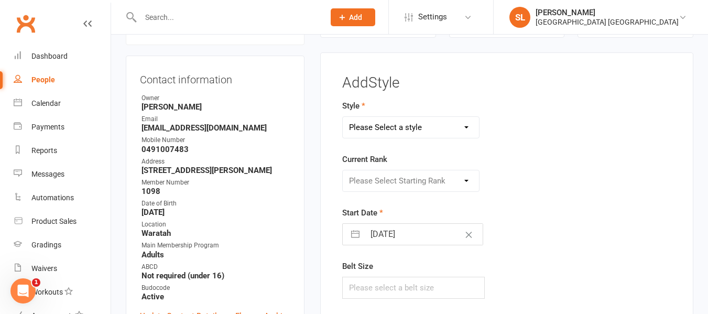
click at [384, 123] on select "Please Select a style Dragons and Adults Dynamites Fight Fit Junior Kobudo Kind…" at bounding box center [411, 127] width 136 height 21
select select "3744"
click at [343, 117] on select "Please Select a style Dragons and Adults Dynamites Fight Fit Junior Kobudo Kind…" at bounding box center [411, 127] width 136 height 21
click at [371, 182] on select "Please Select Starting Rank White Single Yellow Double Yellow 8th Kyu Yellow 7t…" at bounding box center [411, 180] width 136 height 21
select select "44876"
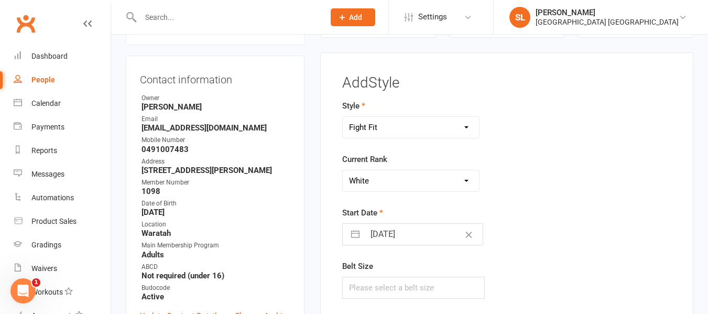
click at [343, 170] on select "Please Select Starting Rank White Single Yellow Double Yellow 8th Kyu Yellow 7t…" at bounding box center [411, 180] width 136 height 21
click at [393, 231] on input "[DATE]" at bounding box center [424, 234] width 118 height 21
select select "7"
select select "2025"
select select "8"
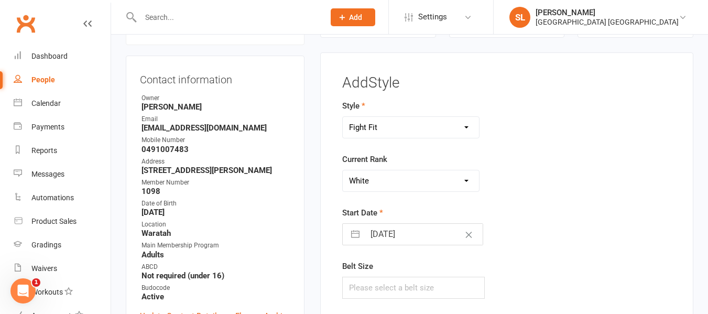
select select "2025"
select select "9"
select select "2025"
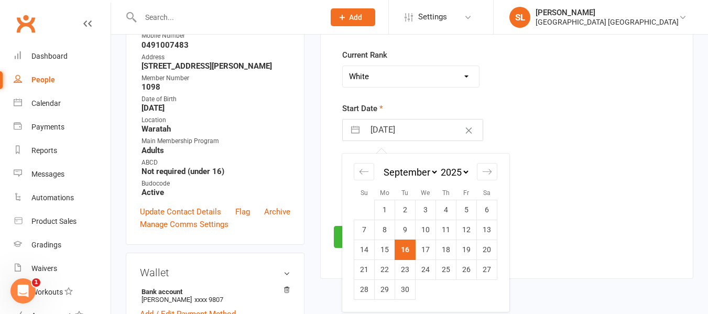
scroll to position [195, 0]
click at [388, 244] on td "15" at bounding box center [385, 249] width 20 height 20
type input "[DATE]"
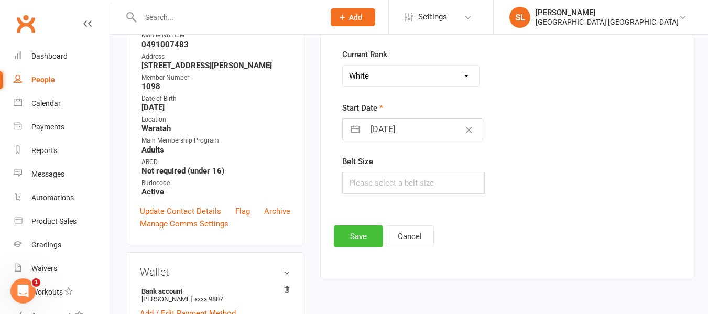
click at [361, 237] on button "Save" at bounding box center [358, 236] width 49 height 22
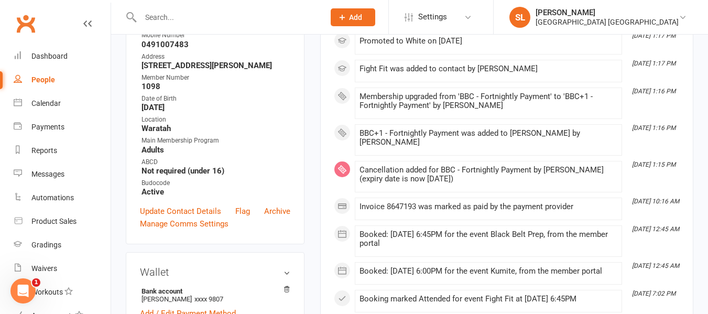
click at [157, 14] on input "text" at bounding box center [227, 17] width 180 height 15
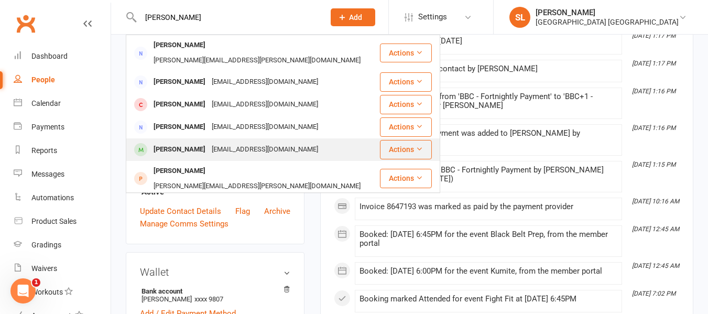
type input "[PERSON_NAME]"
click at [181, 142] on div "[PERSON_NAME]" at bounding box center [179, 149] width 58 height 15
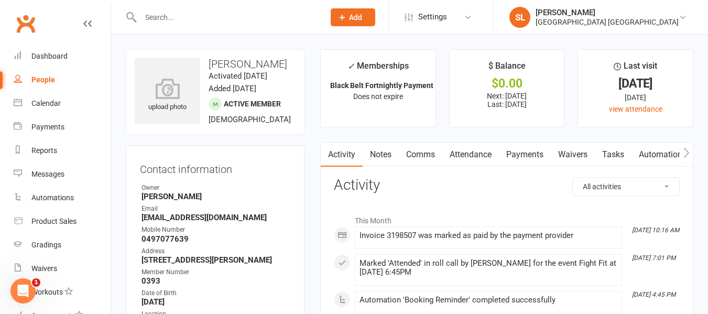
click at [532, 153] on link "Payments" at bounding box center [525, 155] width 52 height 24
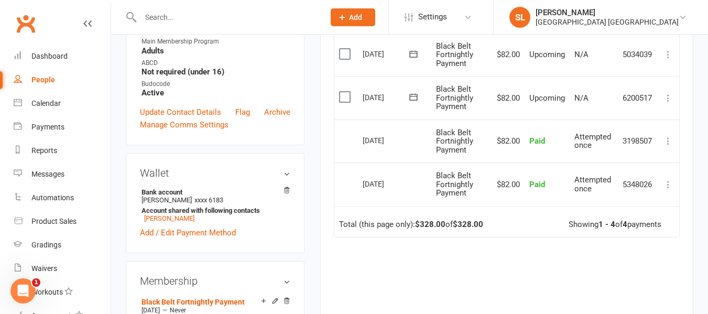
scroll to position [262, 0]
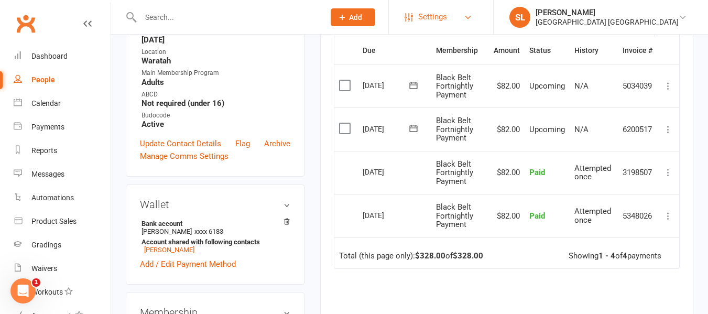
click at [447, 17] on span "Settings" at bounding box center [432, 17] width 29 height 24
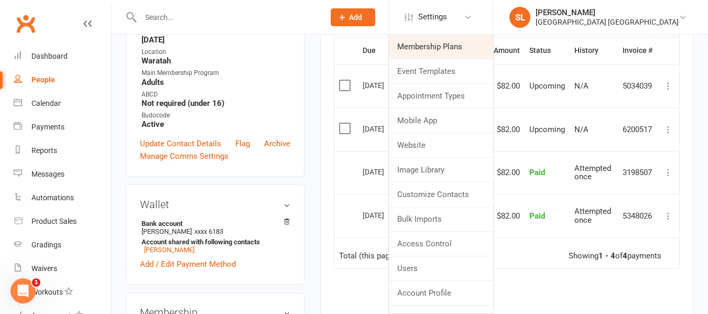
click at [431, 45] on link "Membership Plans" at bounding box center [441, 47] width 104 height 24
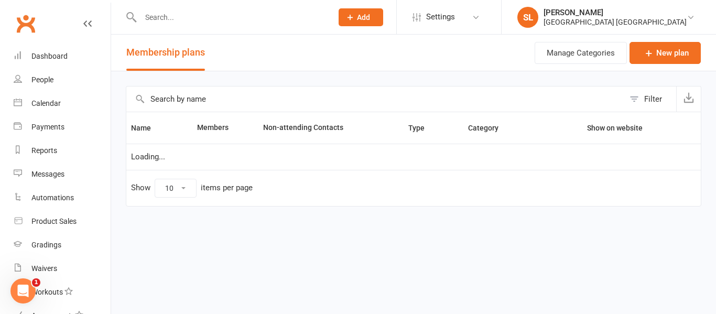
select select "25"
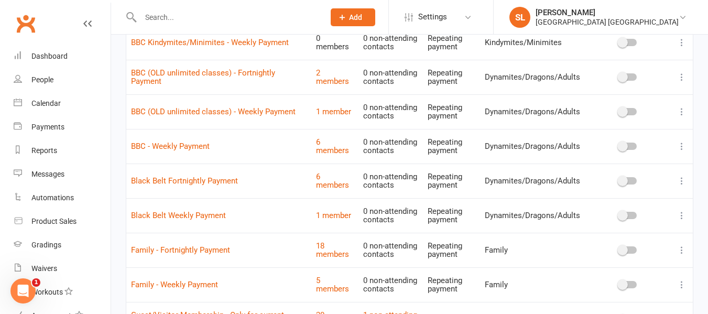
scroll to position [472, 0]
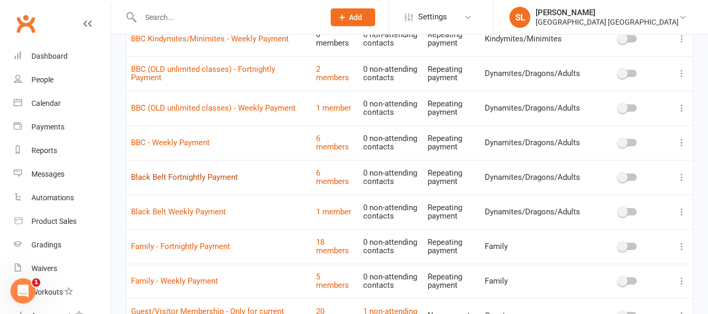
click at [217, 175] on link "Black Belt Fortnightly Payment" at bounding box center [184, 176] width 107 height 9
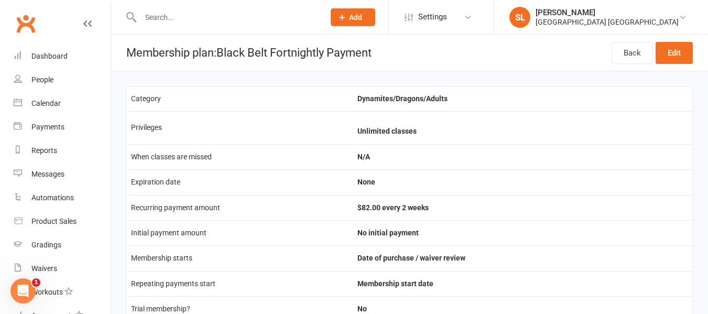
click at [151, 21] on input "text" at bounding box center [227, 17] width 180 height 15
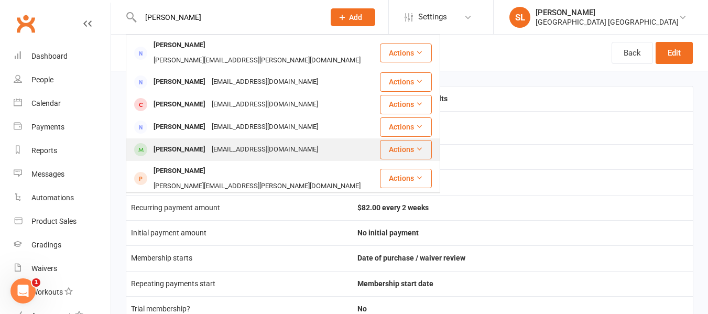
type input "[PERSON_NAME]"
click at [189, 142] on div "[PERSON_NAME]" at bounding box center [179, 149] width 58 height 15
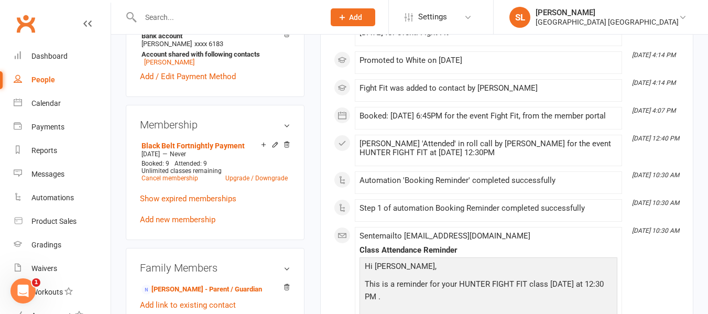
scroll to position [472, 0]
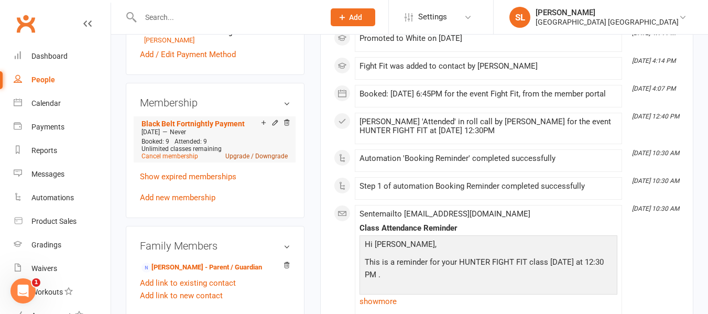
click at [238, 160] on link "Upgrade / Downgrade" at bounding box center [256, 156] width 62 height 7
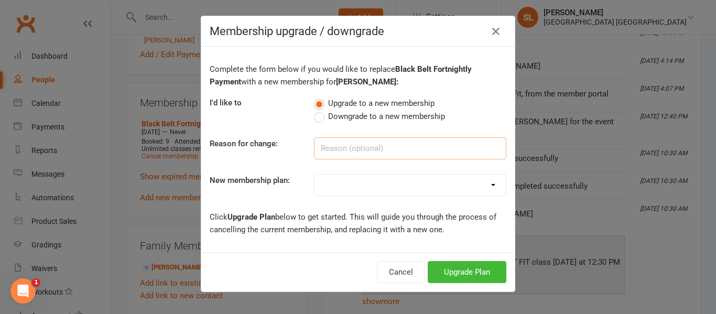
click at [339, 152] on input at bounding box center [410, 148] width 192 height 22
click at [317, 145] on input "Upgrade" at bounding box center [410, 148] width 192 height 22
type input "Fight Fit Upgrade"
click at [343, 187] on select "OAW Kindymites/Minimites/Fight Fit - Weekly Payment OAW Kindymites/Minimites/Fi…" at bounding box center [410, 185] width 191 height 21
select select "18"
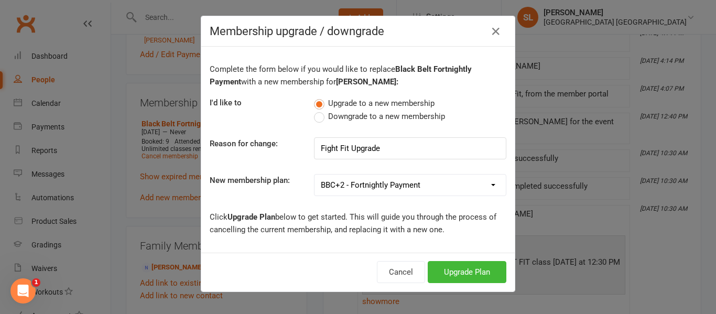
click at [315, 175] on select "OAW Kindymites/Minimites/Fight Fit - Weekly Payment OAW Kindymites/Minimites/Fi…" at bounding box center [410, 185] width 191 height 21
click at [450, 271] on button "Upgrade Plan" at bounding box center [467, 272] width 79 height 22
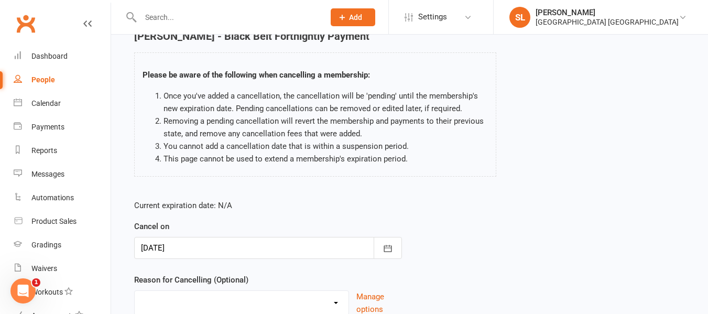
scroll to position [105, 0]
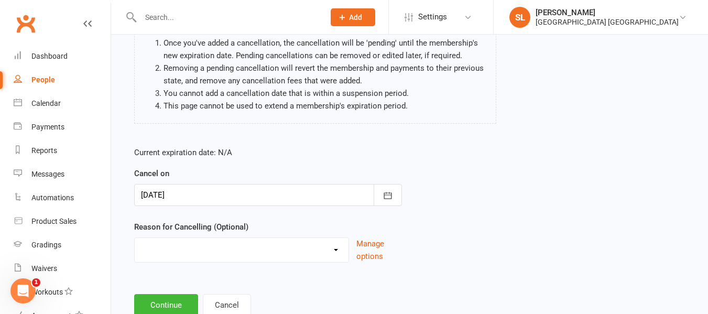
click at [242, 249] on select "Changed Sport Changing Dojo Downgrade Family committments Holiday Injury Lost I…" at bounding box center [242, 248] width 214 height 21
select select "12"
click at [135, 238] on select "Changed Sport Changing Dojo Downgrade Family committments Holiday Injury Lost I…" at bounding box center [242, 248] width 214 height 21
click at [170, 300] on button "Continue" at bounding box center [166, 305] width 64 height 22
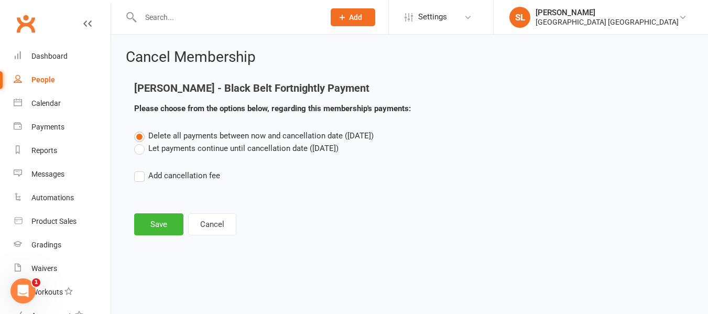
scroll to position [0, 0]
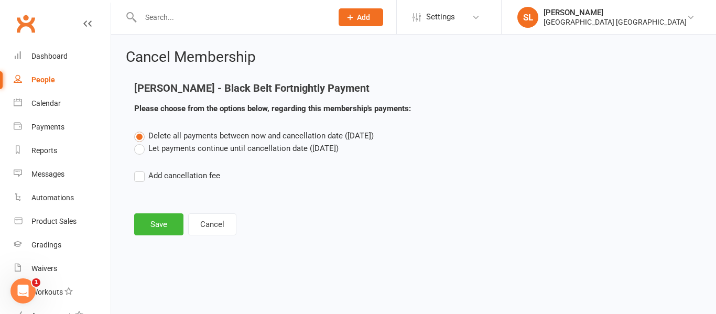
click at [139, 149] on label "Let payments continue until cancellation date ([DATE])" at bounding box center [236, 148] width 204 height 13
click at [139, 142] on input "Let payments continue until cancellation date ([DATE])" at bounding box center [137, 142] width 7 height 0
click at [159, 220] on button "Save" at bounding box center [158, 224] width 49 height 22
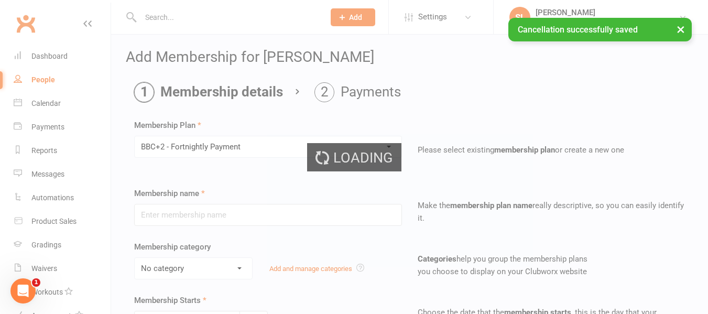
type input "BBC+2 - Fortnightly Payment"
select select "0"
type input "0"
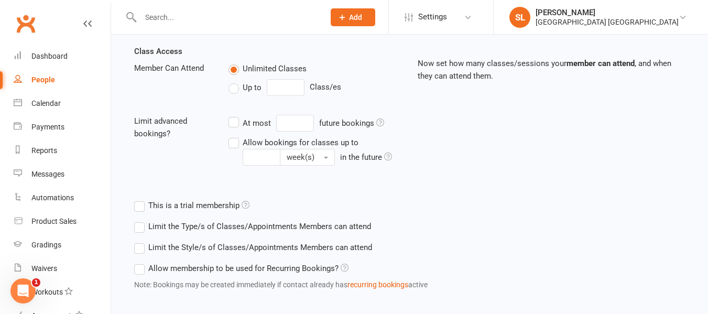
scroll to position [367, 0]
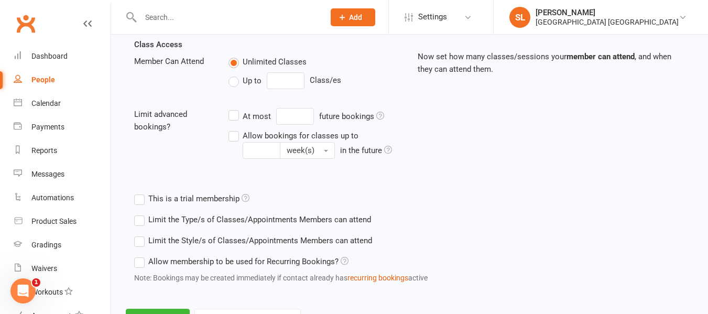
click at [139, 240] on label "Limit the Style/s of Classes/Appointments Members can attend" at bounding box center [253, 240] width 238 height 13
click at [139, 234] on input "Limit the Style/s of Classes/Appointments Members can attend" at bounding box center [137, 234] width 7 height 0
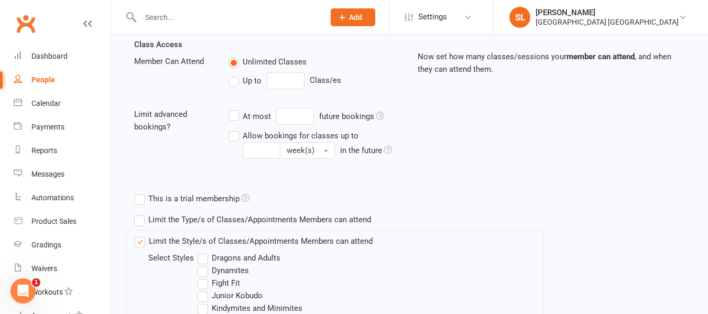
click at [203, 255] on label "Dragons and Adults" at bounding box center [239, 258] width 83 height 13
click at [203, 252] on input "Dragons and Adults" at bounding box center [201, 252] width 7 height 0
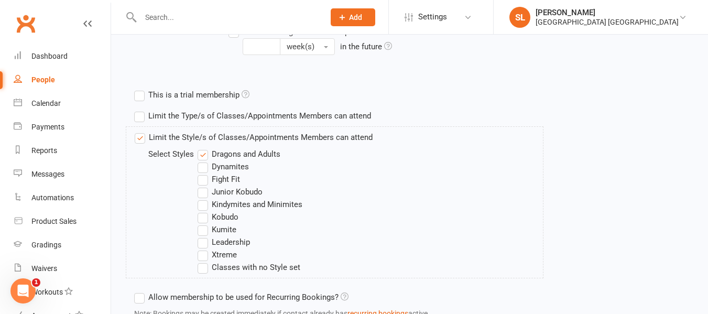
scroll to position [472, 0]
click at [203, 178] on label "Fight Fit" at bounding box center [219, 178] width 42 height 13
click at [203, 172] on input "Fight Fit" at bounding box center [201, 172] width 7 height 0
click at [202, 218] on label "Kobudo" at bounding box center [218, 216] width 41 height 13
click at [202, 210] on input "Kobudo" at bounding box center [201, 210] width 7 height 0
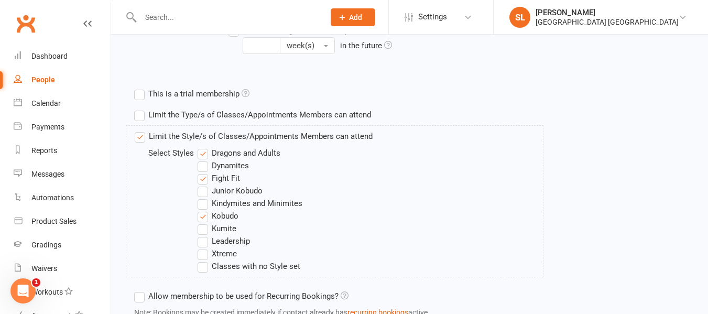
click at [202, 227] on label "Kumite" at bounding box center [217, 228] width 39 height 13
click at [202, 222] on input "Kumite" at bounding box center [201, 222] width 7 height 0
click at [201, 250] on label "Xtreme" at bounding box center [217, 253] width 39 height 13
click at [201, 247] on input "Xtreme" at bounding box center [201, 247] width 7 height 0
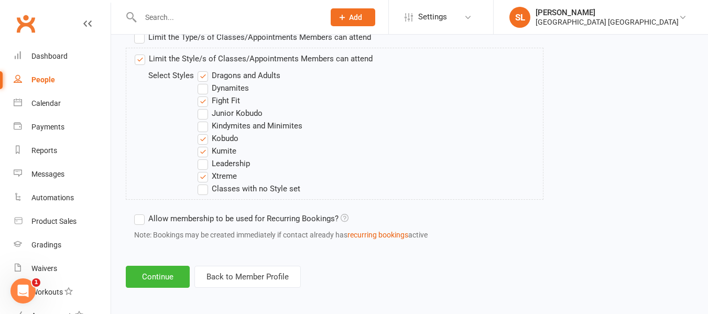
scroll to position [554, 0]
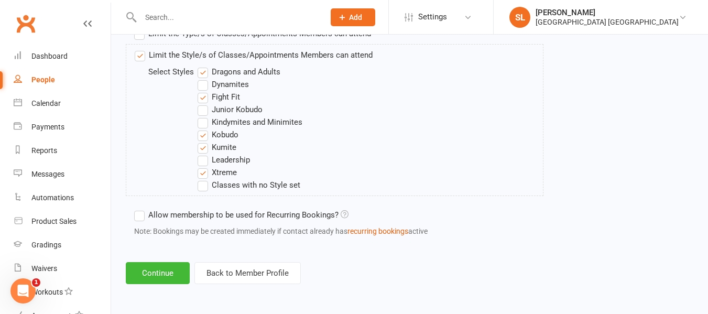
drag, startPoint x: 136, startPoint y: 213, endPoint x: 139, endPoint y: 221, distance: 8.7
click at [136, 213] on label "Allow membership to be used for Recurring Bookings?" at bounding box center [241, 215] width 214 height 13
click at [136, 209] on input "Allow membership to be used for Recurring Bookings?" at bounding box center [137, 209] width 7 height 0
click at [164, 274] on button "Continue" at bounding box center [158, 273] width 64 height 22
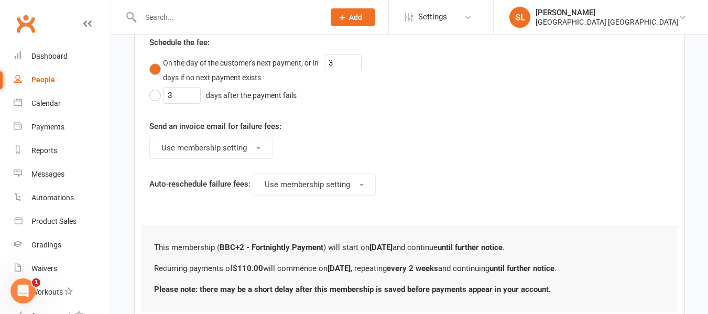
scroll to position [0, 0]
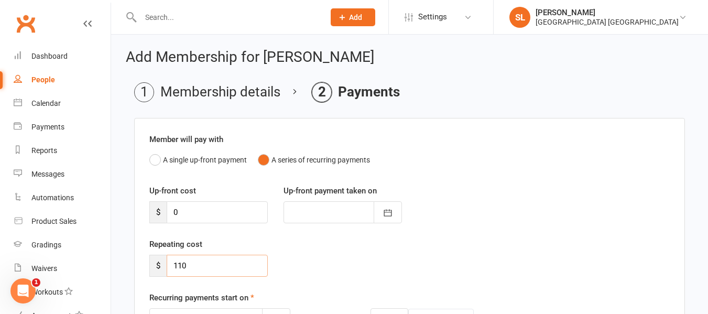
click at [200, 264] on input "110" at bounding box center [217, 266] width 101 height 22
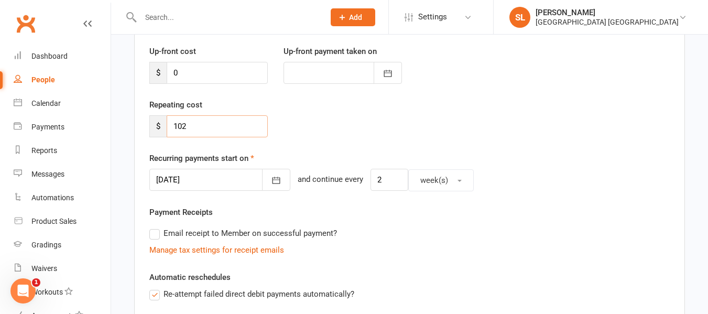
scroll to position [157, 0]
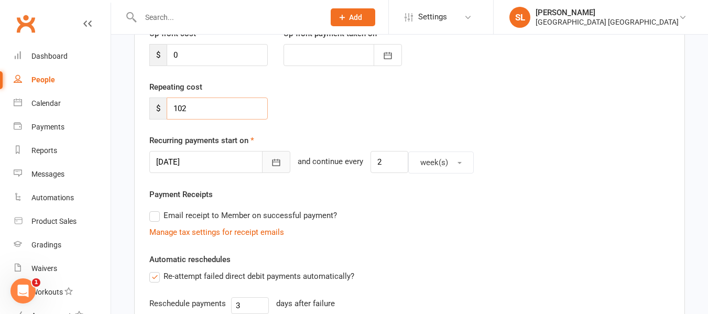
type input "102"
click at [271, 163] on icon "button" at bounding box center [276, 162] width 10 height 10
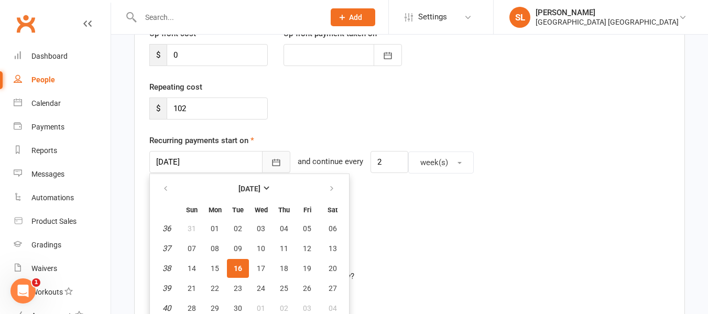
scroll to position [182, 0]
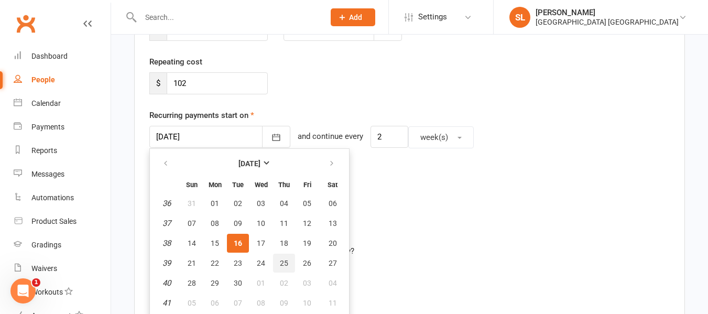
click at [286, 264] on span "25" at bounding box center [284, 263] width 8 height 8
type input "[DATE]"
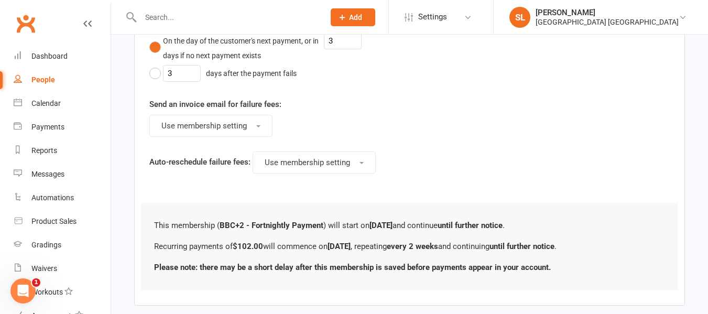
scroll to position [629, 0]
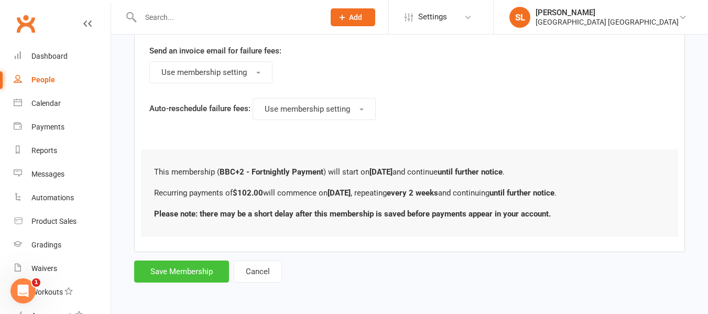
click at [186, 269] on button "Save Membership" at bounding box center [181, 272] width 95 height 22
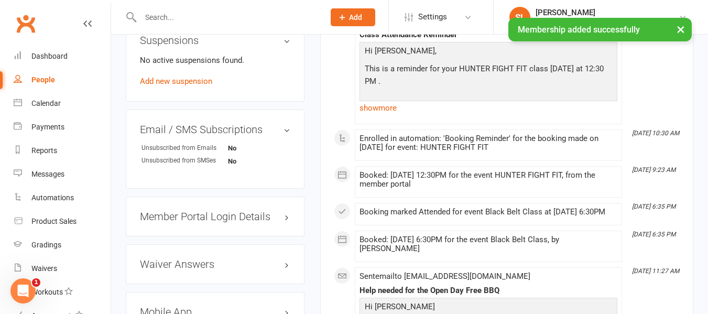
scroll to position [891, 0]
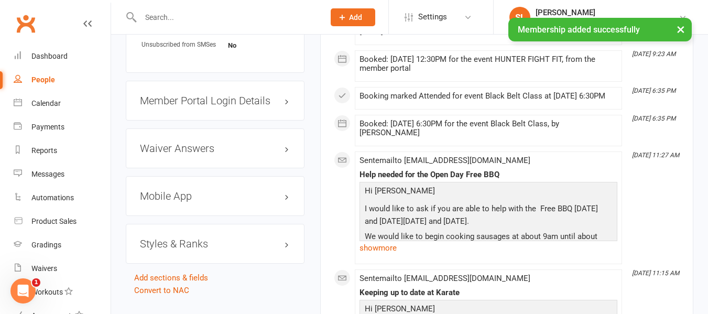
click at [192, 250] on h3 "Styles & Ranks" at bounding box center [215, 244] width 150 height 12
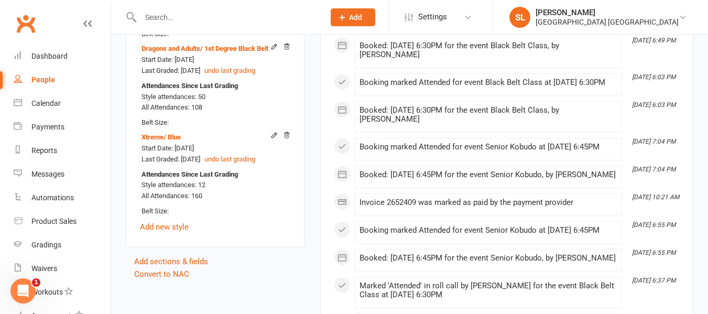
scroll to position [1573, 0]
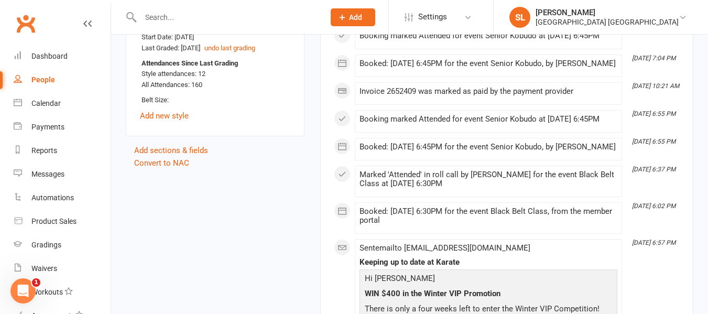
click at [160, 11] on input "text" at bounding box center [227, 17] width 180 height 15
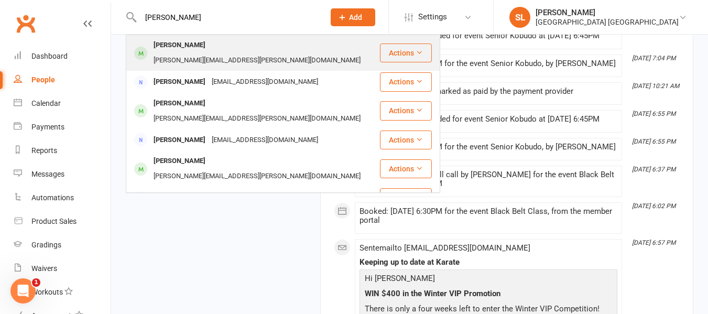
type input "[PERSON_NAME]"
click at [165, 46] on div "[PERSON_NAME]" at bounding box center [179, 45] width 58 height 15
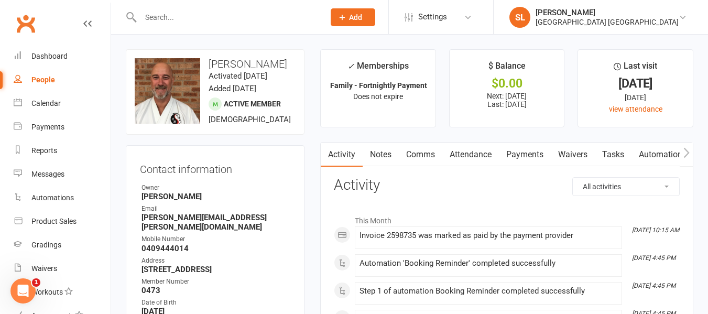
click at [525, 152] on link "Payments" at bounding box center [525, 155] width 52 height 24
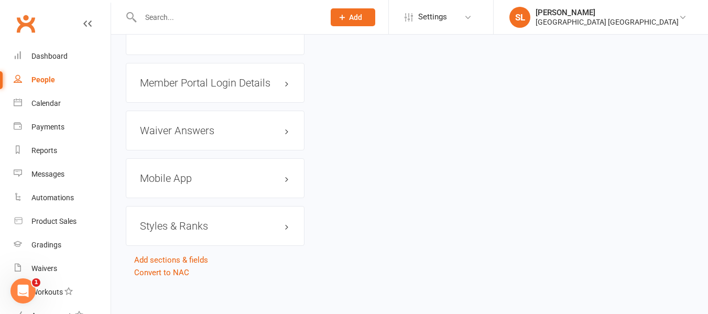
scroll to position [977, 0]
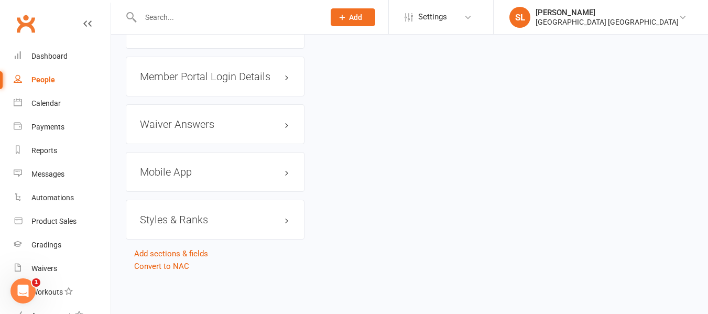
click at [179, 220] on h3 "Styles & Ranks" at bounding box center [215, 220] width 150 height 12
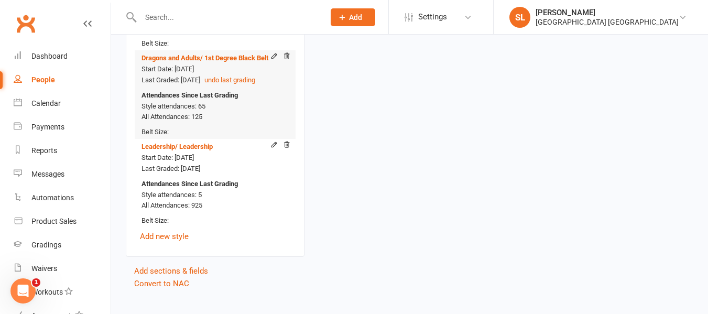
scroll to position [1344, 0]
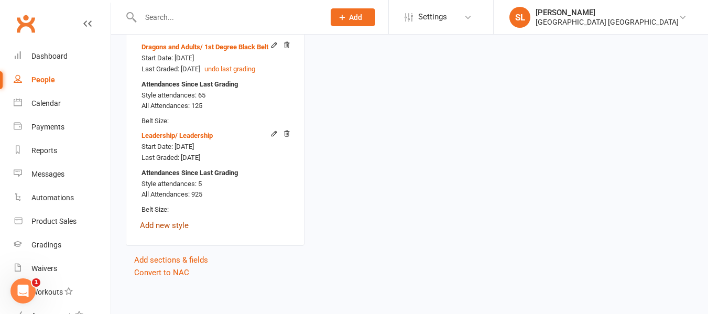
click at [183, 228] on link "Add new style" at bounding box center [164, 225] width 49 height 9
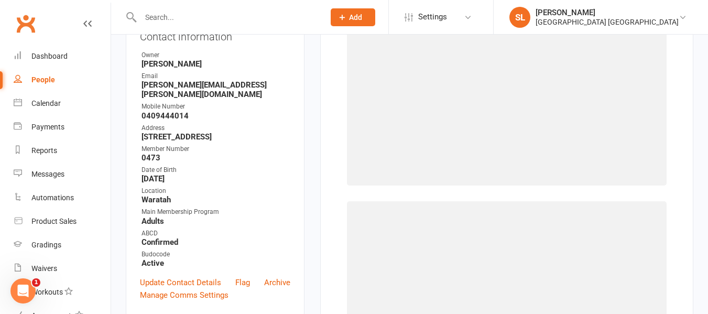
scroll to position [90, 0]
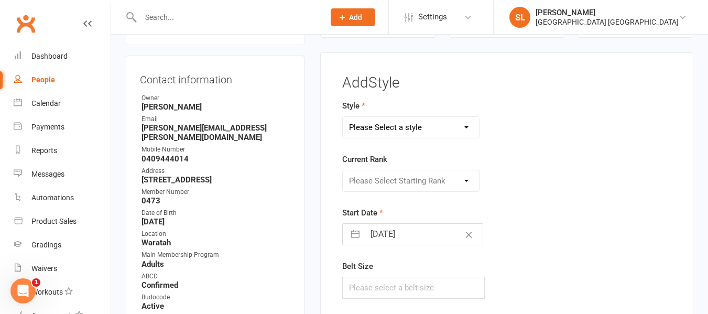
click at [372, 121] on select "Please Select a style Dragons and Adults Dynamites Fight Fit Junior Kobudo Kind…" at bounding box center [411, 127] width 136 height 21
select select "3744"
click at [343, 117] on select "Please Select a style Dragons and Adults Dynamites Fight Fit Junior Kobudo Kind…" at bounding box center [411, 127] width 136 height 21
click at [368, 181] on select "Please Select Starting Rank White Single Yellow Double Yellow 8th Kyu Yellow 7t…" at bounding box center [411, 180] width 136 height 21
select select "44876"
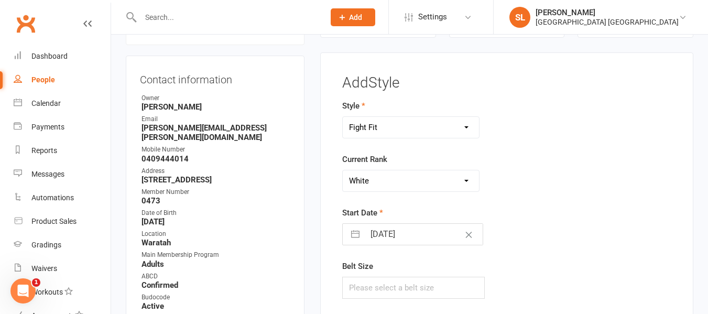
click at [343, 170] on select "Please Select Starting Rank White Single Yellow Double Yellow 8th Kyu Yellow 7t…" at bounding box center [411, 180] width 136 height 21
click at [372, 236] on input "[DATE]" at bounding box center [424, 234] width 118 height 21
select select "7"
select select "2025"
select select "8"
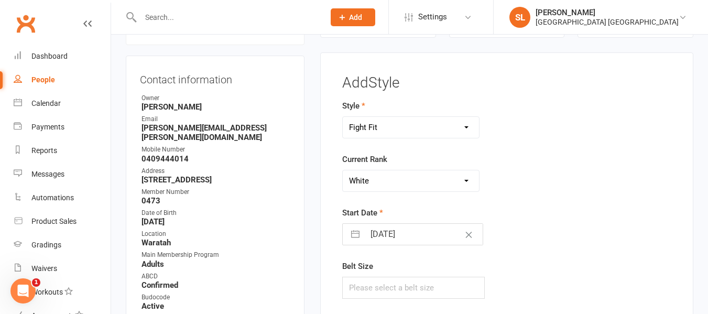
select select "2025"
select select "9"
select select "2025"
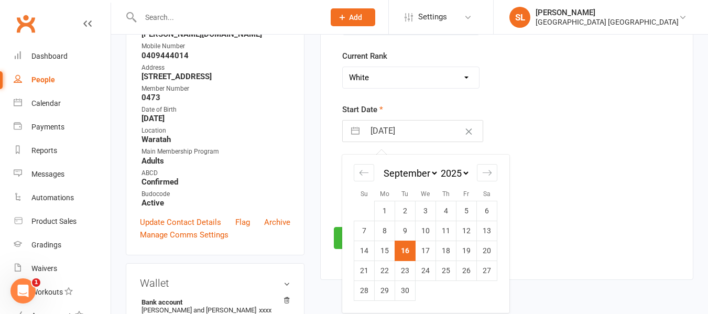
scroll to position [195, 0]
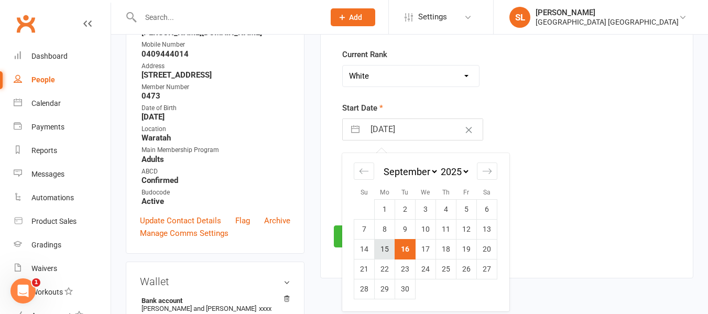
click at [384, 242] on td "15" at bounding box center [385, 249] width 20 height 20
type input "[DATE]"
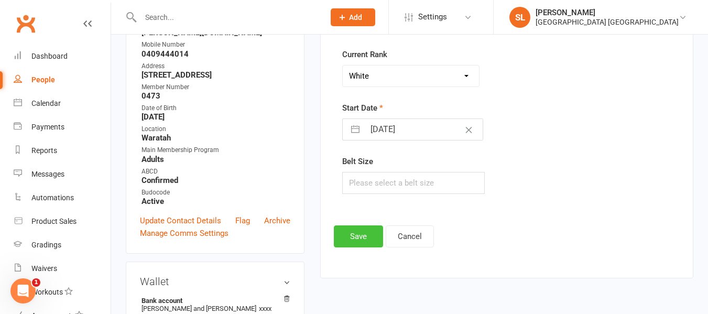
click at [363, 235] on button "Save" at bounding box center [358, 236] width 49 height 22
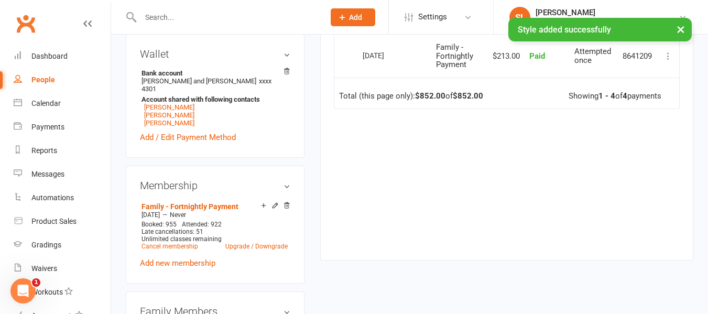
scroll to position [457, 0]
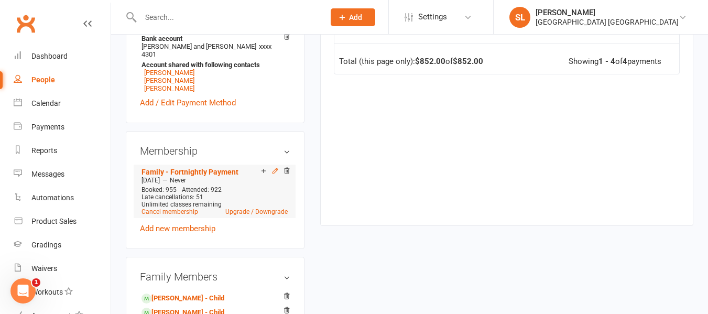
click at [275, 173] on icon at bounding box center [275, 170] width 5 height 5
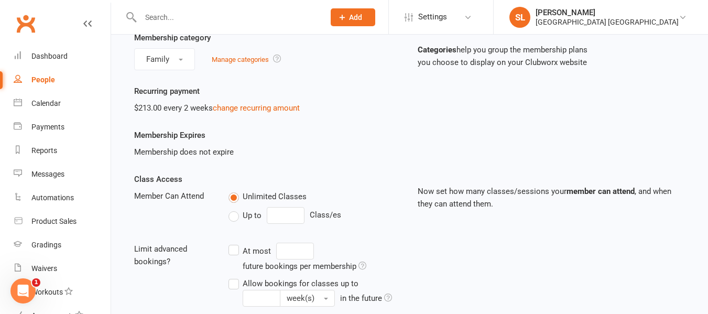
scroll to position [105, 0]
click at [259, 106] on link "change recurring amount" at bounding box center [256, 107] width 87 height 9
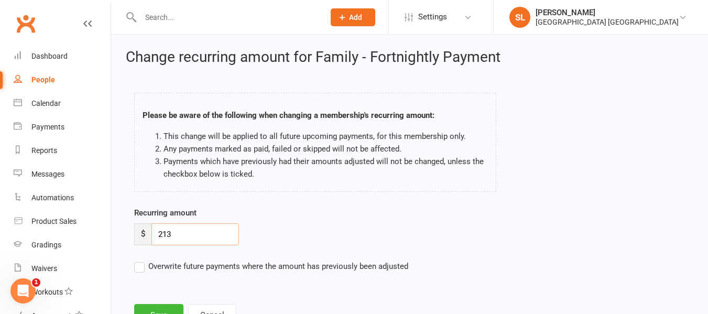
click at [168, 235] on input "213" at bounding box center [196, 234] width 88 height 22
type input "233"
click at [137, 268] on label "Overwrite future payments where the amount has previously been adjusted" at bounding box center [271, 266] width 274 height 13
click at [137, 260] on input "Overwrite future payments where the amount has previously been adjusted" at bounding box center [271, 260] width 274 height 0
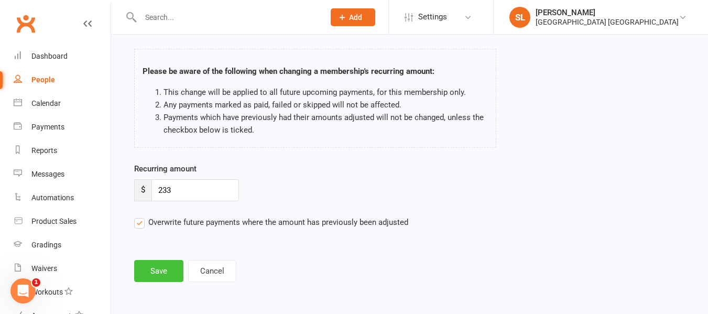
click at [152, 268] on button "Save" at bounding box center [158, 271] width 49 height 22
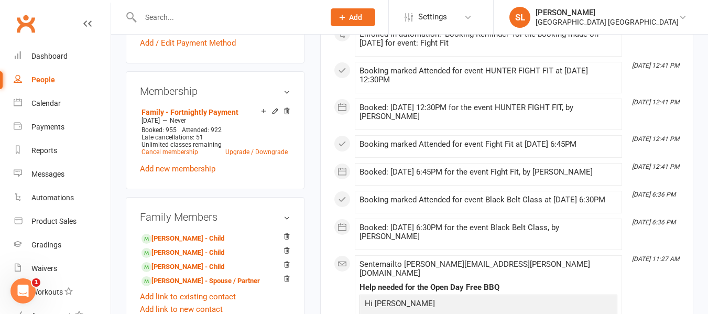
scroll to position [629, 0]
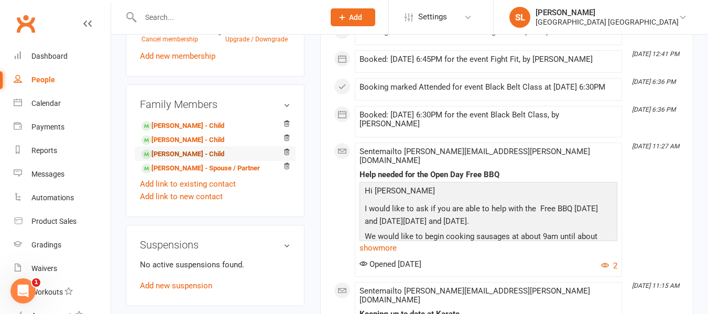
click at [182, 158] on link "[PERSON_NAME] - Child" at bounding box center [183, 154] width 83 height 11
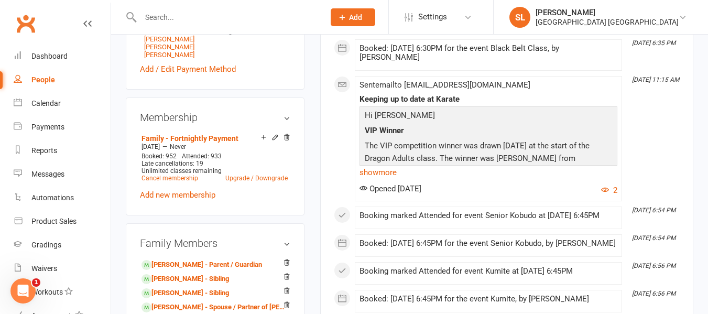
scroll to position [472, 0]
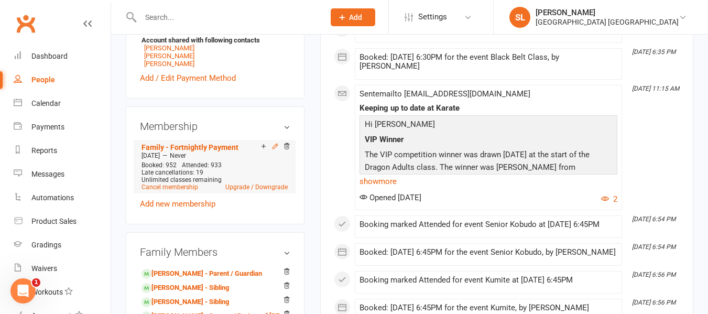
click at [276, 148] on icon at bounding box center [275, 146] width 5 height 5
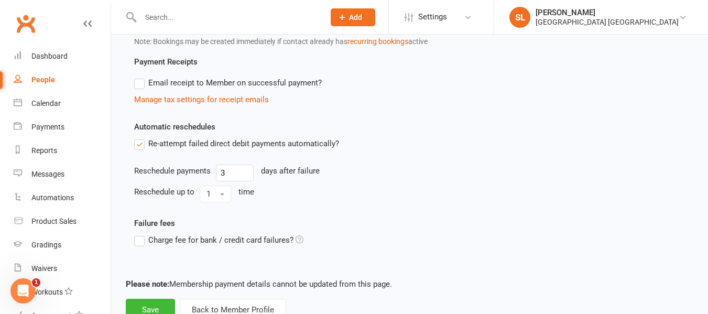
scroll to position [665, 0]
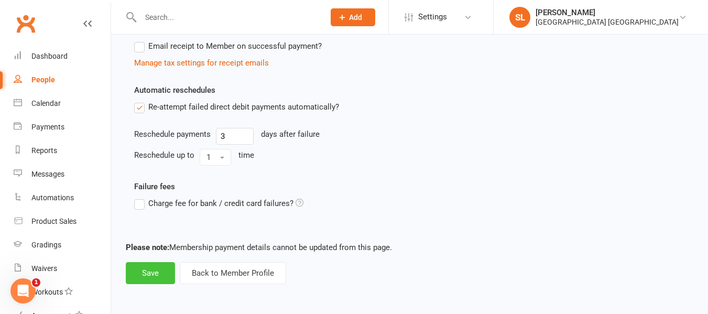
click at [145, 273] on button "Save" at bounding box center [150, 273] width 49 height 22
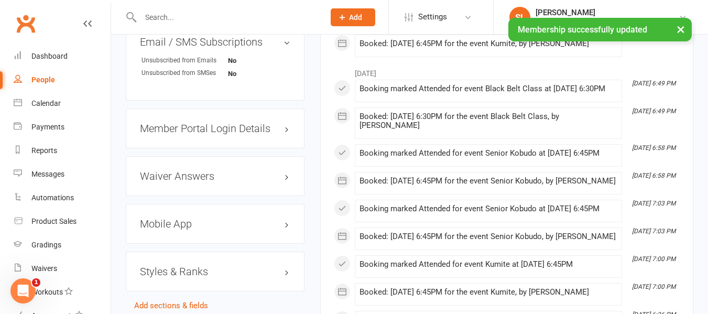
scroll to position [996, 0]
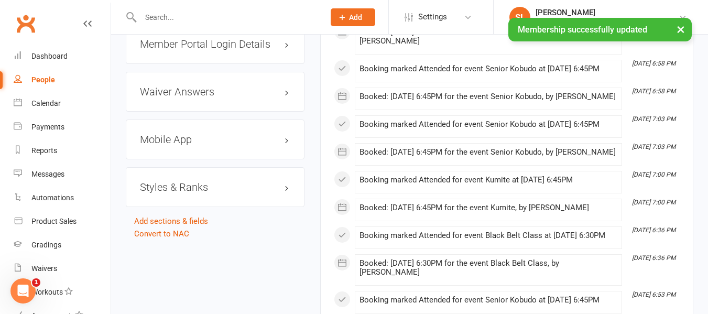
click at [185, 193] on h3 "Styles & Ranks" at bounding box center [215, 187] width 150 height 12
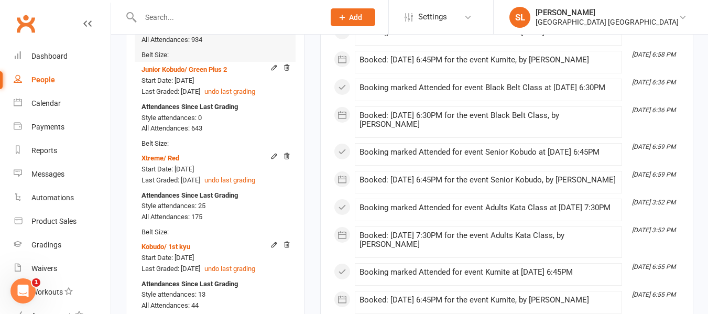
scroll to position [1520, 0]
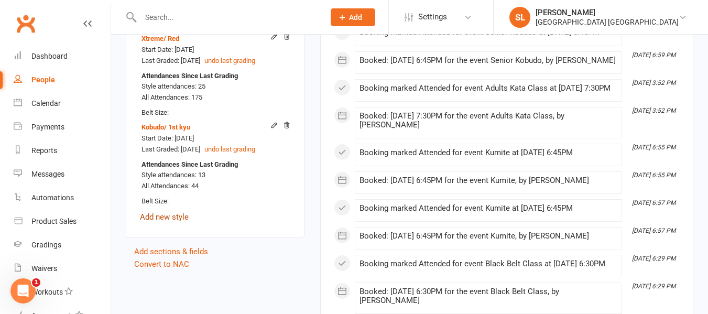
click at [176, 222] on link "Add new style" at bounding box center [164, 216] width 49 height 9
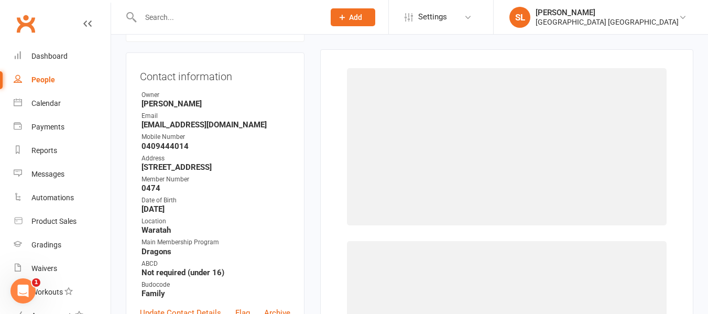
scroll to position [90, 0]
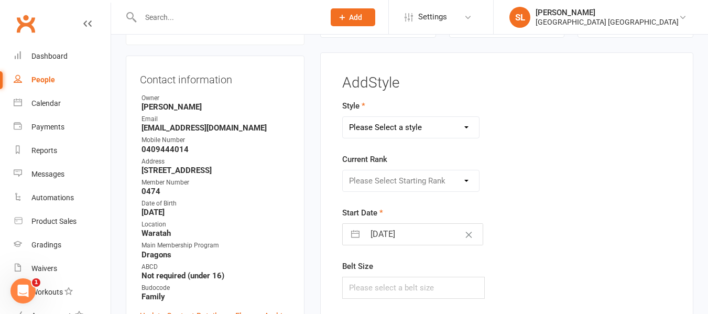
click at [447, 122] on select "Please Select a style Dragons and Adults Dynamites Fight Fit Junior Kobudo Kind…" at bounding box center [411, 127] width 136 height 21
select select "3744"
click at [343, 117] on select "Please Select a style Dragons and Adults Dynamites Fight Fit Junior Kobudo Kind…" at bounding box center [411, 127] width 136 height 21
click at [398, 179] on select "Please Select Starting Rank White Single Yellow Double Yellow 8th Kyu Yellow 7t…" at bounding box center [411, 180] width 136 height 21
select select "44876"
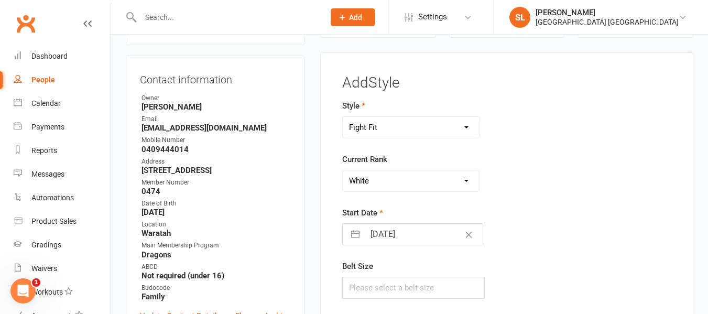
click at [343, 170] on select "Please Select Starting Rank White Single Yellow Double Yellow 8th Kyu Yellow 7t…" at bounding box center [411, 180] width 136 height 21
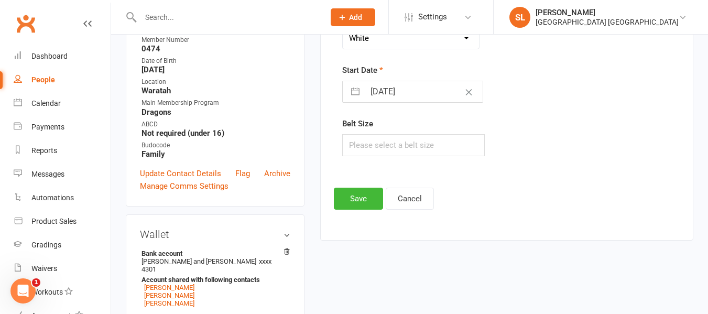
scroll to position [247, 0]
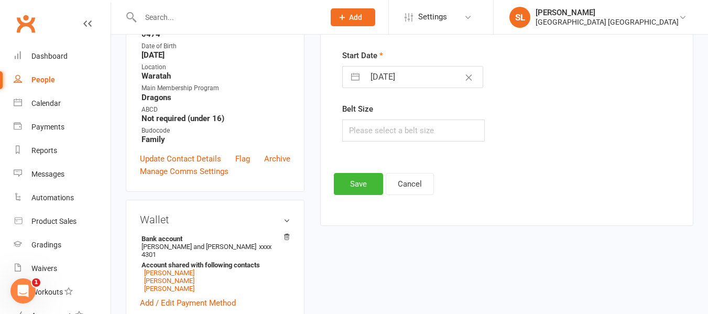
click at [377, 75] on input "[DATE]" at bounding box center [424, 77] width 118 height 21
select select "7"
select select "2025"
select select "8"
select select "2025"
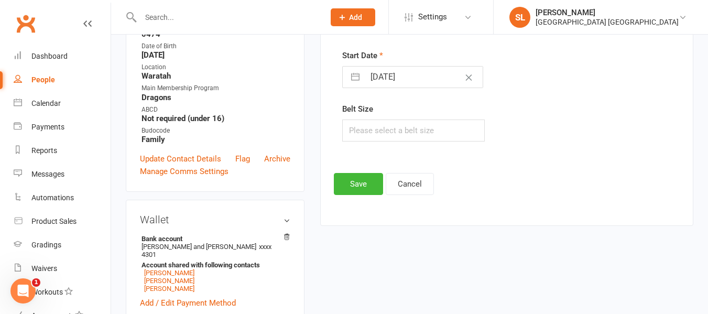
select select "9"
select select "2025"
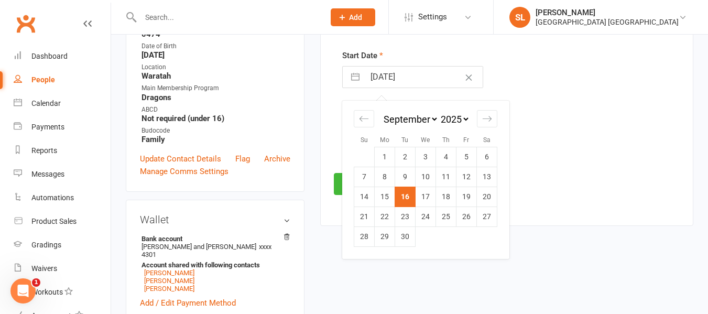
click at [384, 193] on td "15" at bounding box center [385, 197] width 20 height 20
type input "[DATE]"
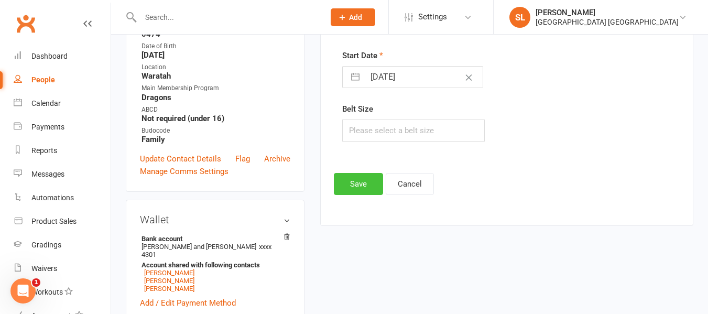
click at [354, 182] on button "Save" at bounding box center [358, 184] width 49 height 22
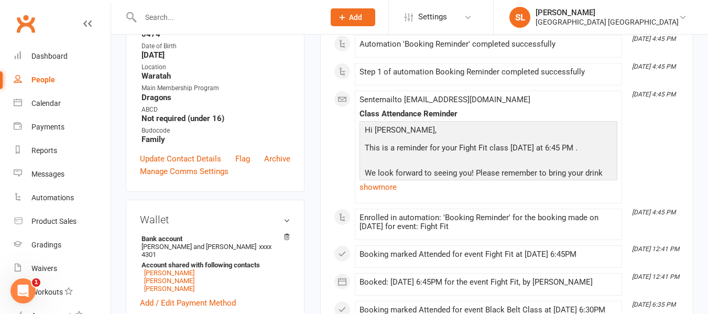
click at [165, 21] on input "text" at bounding box center [227, 17] width 180 height 15
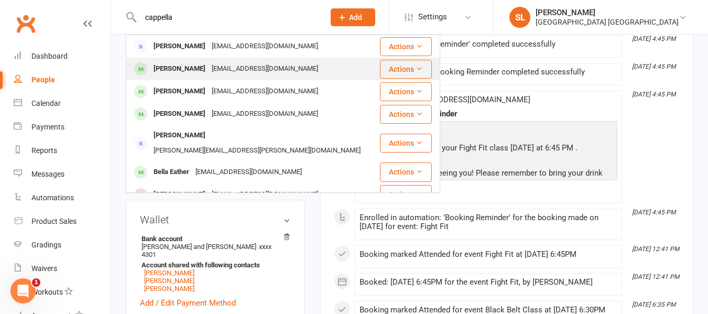
type input "cappella"
click at [166, 69] on div "[PERSON_NAME]" at bounding box center [179, 68] width 58 height 15
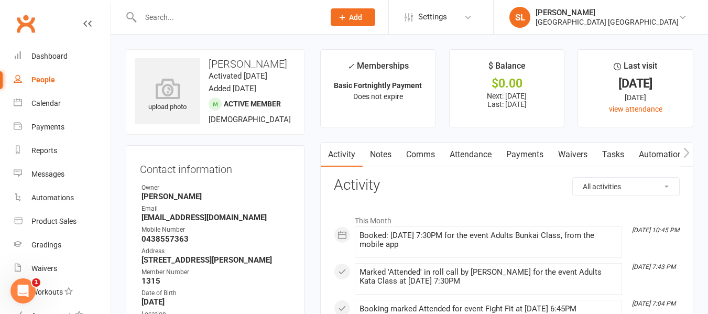
click at [523, 155] on link "Payments" at bounding box center [525, 155] width 52 height 24
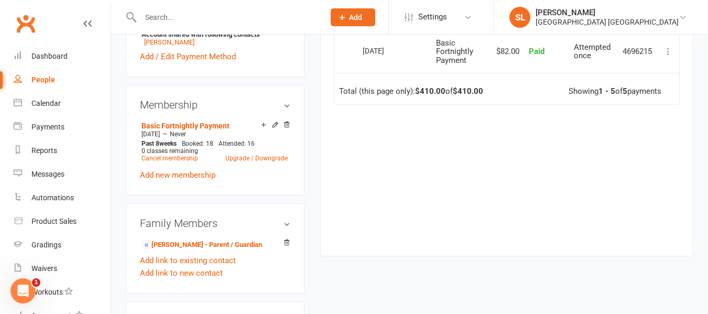
scroll to position [472, 0]
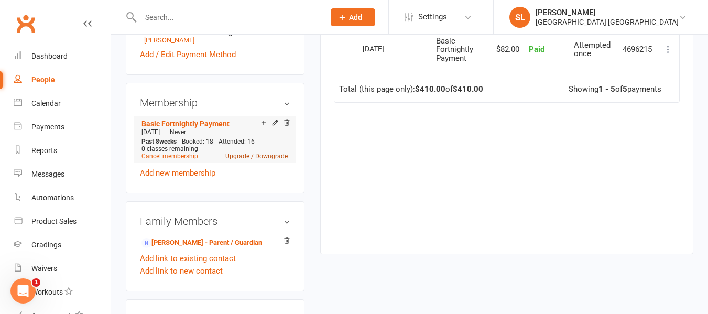
click at [231, 160] on link "Upgrade / Downgrade" at bounding box center [256, 156] width 62 height 7
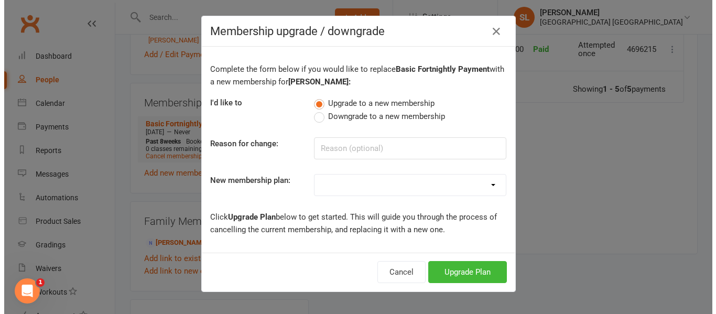
scroll to position [460, 0]
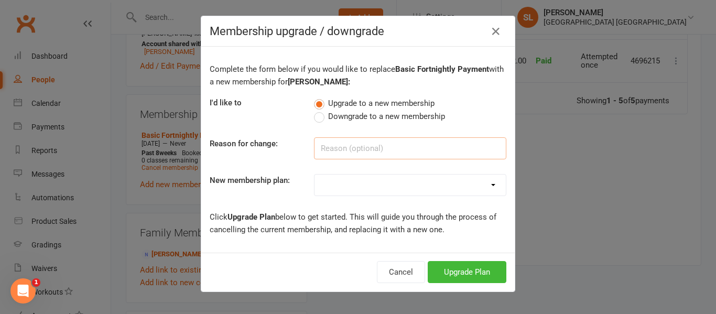
click at [330, 145] on input at bounding box center [410, 148] width 192 height 22
type input "Fight Fit Upgrade"
click at [365, 182] on select "OAW Kindymites/Minimites/Fight Fit - Weekly Payment OAW Kindymites/Minimites/Fi…" at bounding box center [410, 185] width 191 height 21
select select "12"
click at [315, 175] on select "OAW Kindymites/Minimites/Fight Fit - Weekly Payment OAW Kindymites/Minimites/Fi…" at bounding box center [410, 185] width 191 height 21
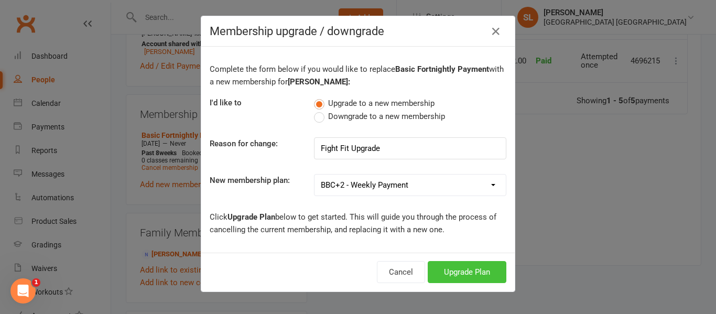
click at [453, 274] on button "Upgrade Plan" at bounding box center [467, 272] width 79 height 22
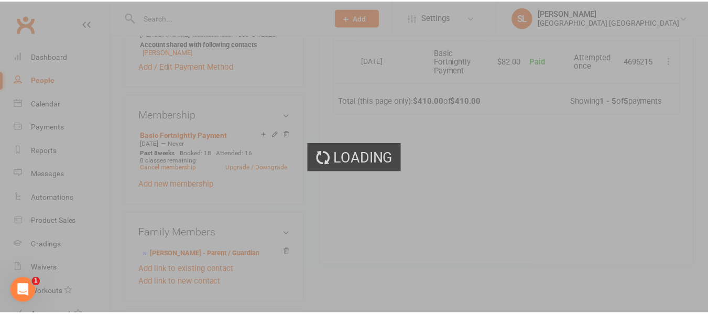
scroll to position [472, 0]
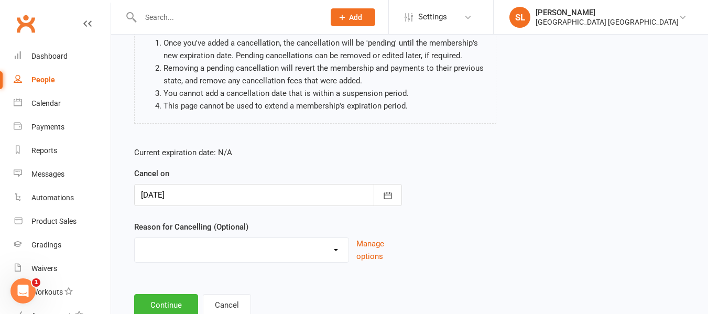
scroll to position [139, 0]
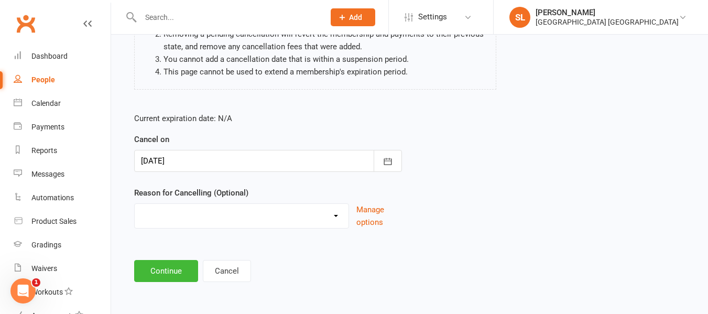
click at [189, 207] on select "Changed Sport Changing Dojo Downgrade Family committments Holiday Injury Lost I…" at bounding box center [242, 214] width 214 height 21
select select "12"
click at [135, 204] on select "Changed Sport Changing Dojo Downgrade Family committments Holiday Injury Lost I…" at bounding box center [242, 214] width 214 height 21
click at [170, 272] on button "Continue" at bounding box center [166, 271] width 64 height 22
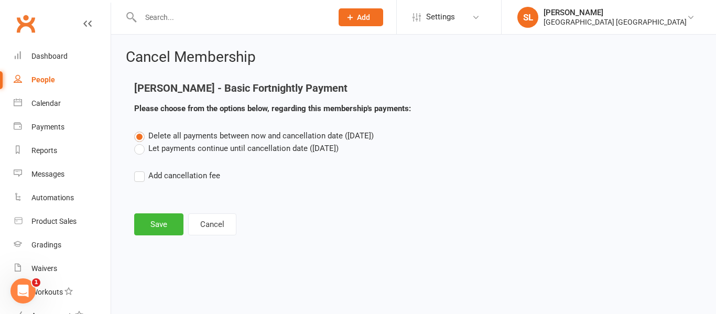
click at [139, 149] on label "Let payments continue until cancellation date ([DATE])" at bounding box center [236, 148] width 204 height 13
click at [139, 142] on input "Let payments continue until cancellation date ([DATE])" at bounding box center [137, 142] width 7 height 0
click at [154, 225] on button "Save" at bounding box center [158, 224] width 49 height 22
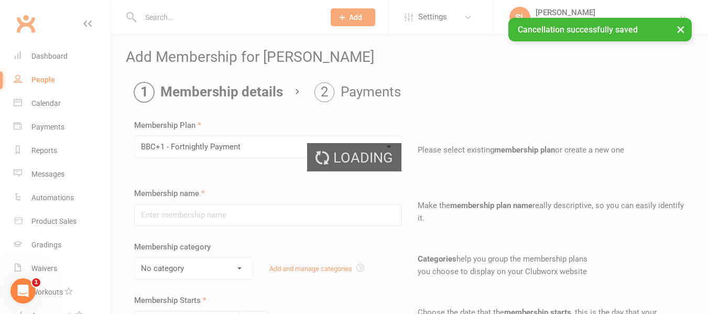
type input "BBC+1 - Fortnightly Payment"
select select "0"
type input "0"
type input "3"
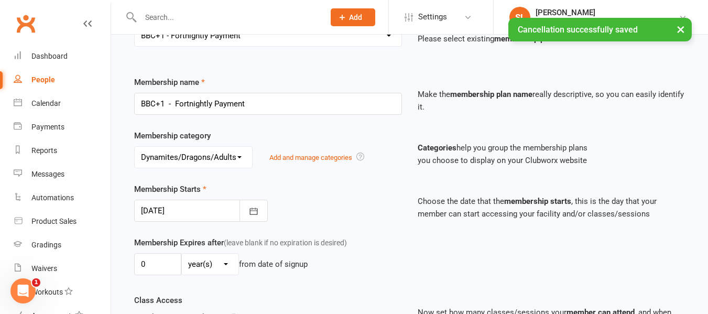
scroll to position [157, 0]
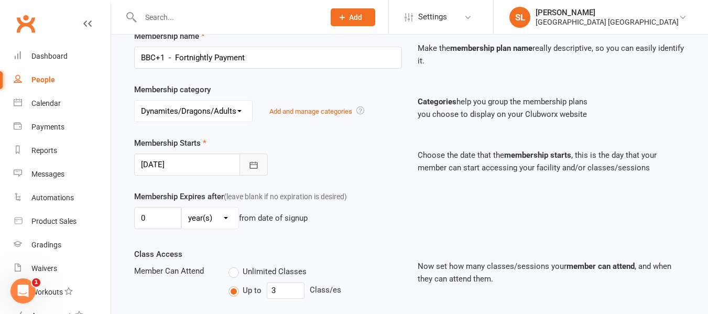
click at [250, 164] on icon "button" at bounding box center [254, 164] width 8 height 7
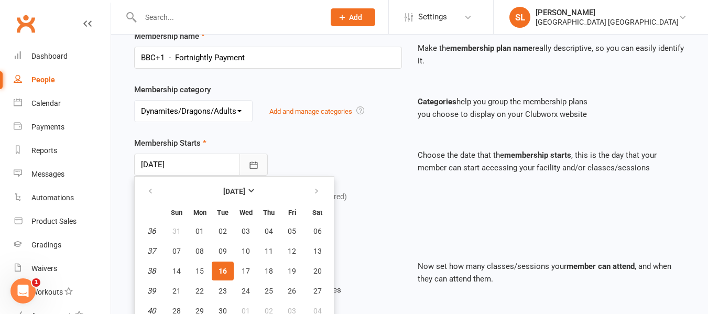
scroll to position [185, 0]
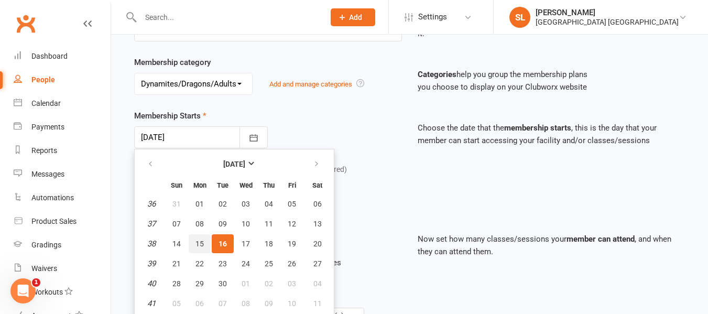
click at [200, 247] on span "15" at bounding box center [200, 244] width 8 height 8
type input "[DATE]"
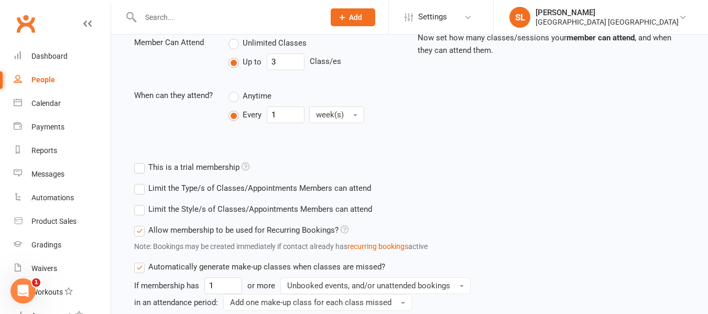
scroll to position [394, 0]
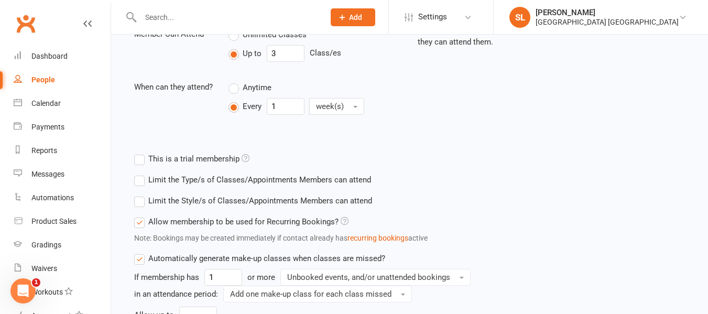
click at [141, 198] on label "Limit the Style/s of Classes/Appointments Members can attend" at bounding box center [253, 201] width 238 height 13
click at [141, 195] on input "Limit the Style/s of Classes/Appointments Members can attend" at bounding box center [137, 195] width 7 height 0
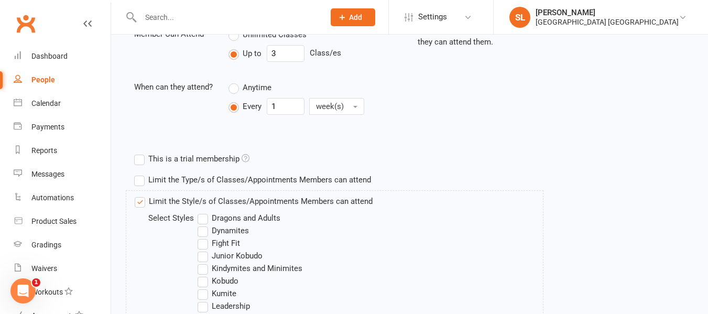
click at [203, 219] on label "Dragons and Adults" at bounding box center [239, 218] width 83 height 13
click at [203, 212] on input "Dragons and Adults" at bounding box center [201, 212] width 7 height 0
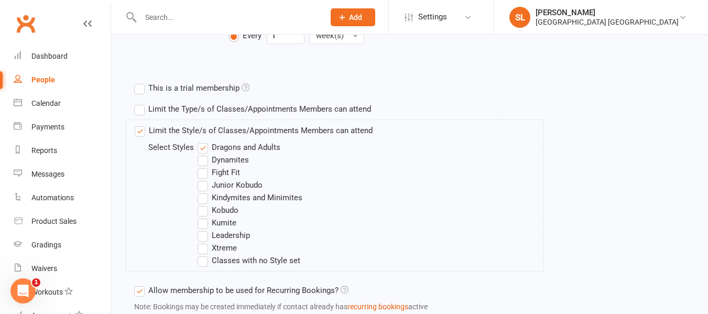
scroll to position [499, 0]
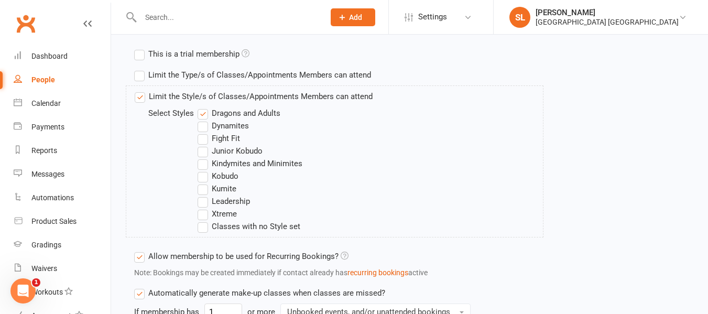
click at [203, 137] on label "Fight Fit" at bounding box center [219, 138] width 42 height 13
click at [203, 132] on input "Fight Fit" at bounding box center [201, 132] width 7 height 0
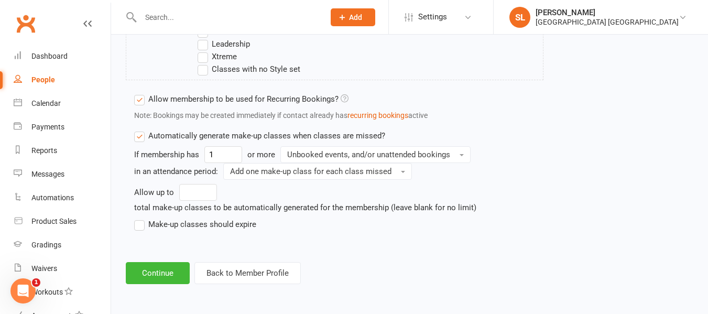
scroll to position [657, 0]
click at [142, 223] on label "Make-up classes should expire" at bounding box center [195, 224] width 122 height 13
click at [141, 218] on input "Make-up classes should expire" at bounding box center [137, 218] width 7 height 0
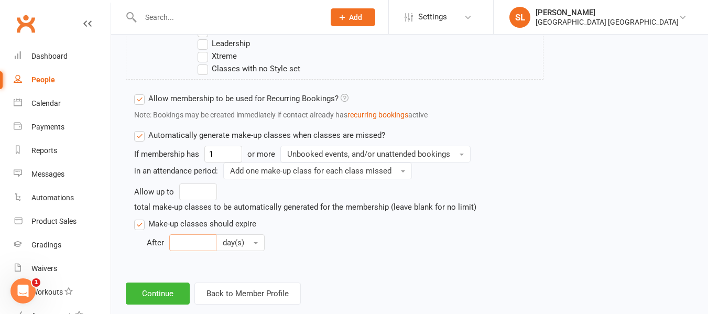
click at [193, 248] on input "number" at bounding box center [192, 242] width 47 height 17
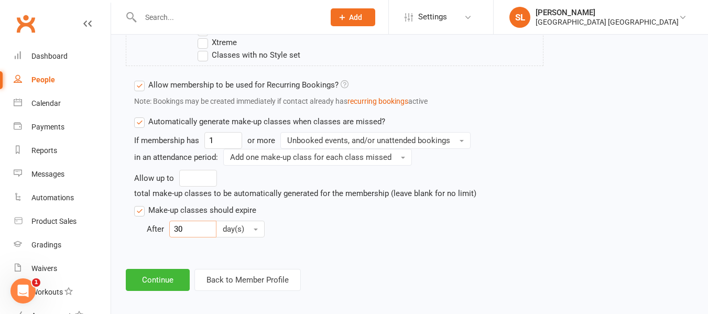
scroll to position [678, 0]
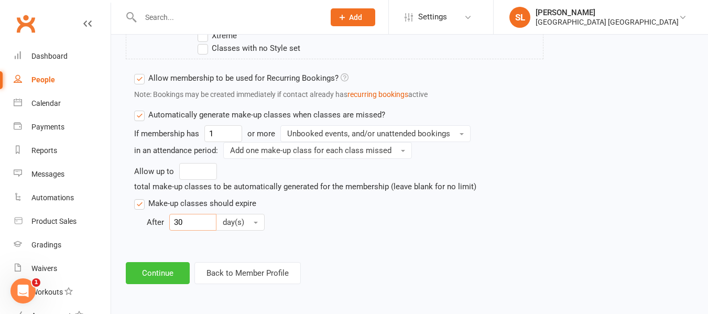
type input "30"
click at [157, 273] on button "Continue" at bounding box center [158, 273] width 64 height 22
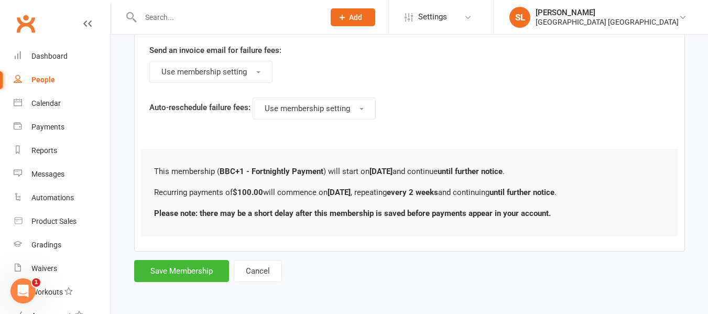
scroll to position [0, 0]
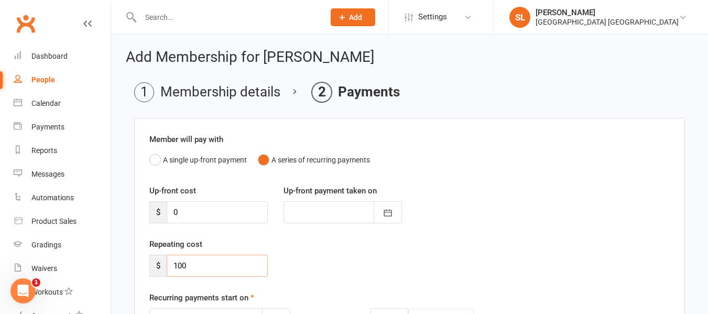
click at [200, 263] on input "100" at bounding box center [217, 266] width 101 height 22
type input "1"
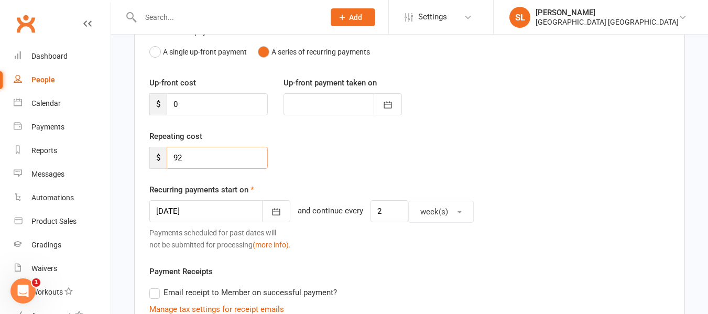
scroll to position [157, 0]
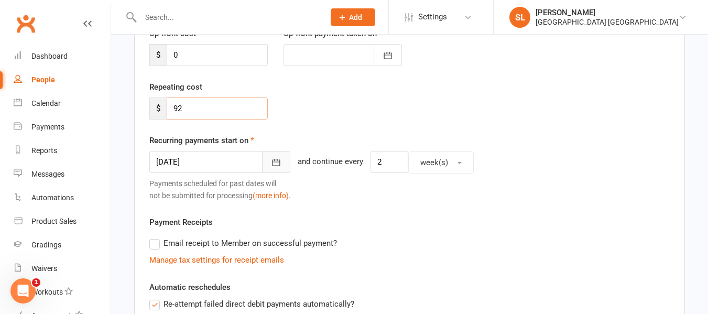
type input "92"
click at [271, 160] on icon "button" at bounding box center [276, 162] width 10 height 10
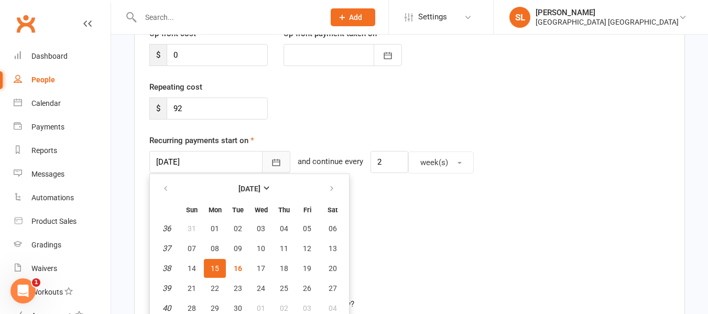
scroll to position [182, 0]
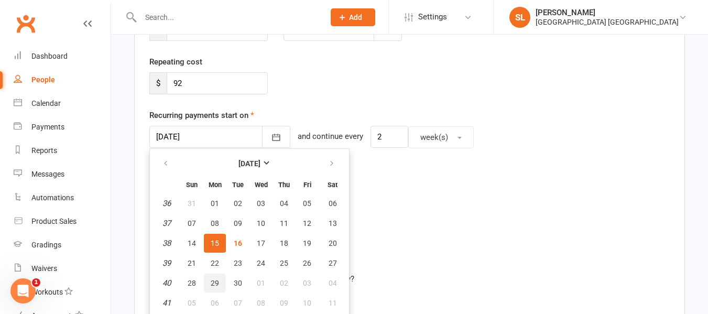
click at [213, 280] on span "29" at bounding box center [215, 283] width 8 height 8
type input "[DATE]"
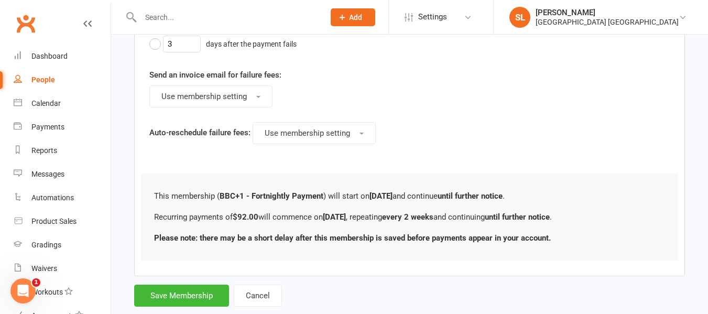
scroll to position [629, 0]
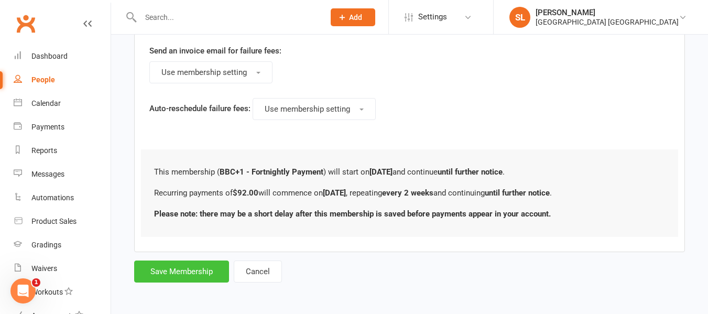
click at [184, 269] on button "Save Membership" at bounding box center [181, 272] width 95 height 22
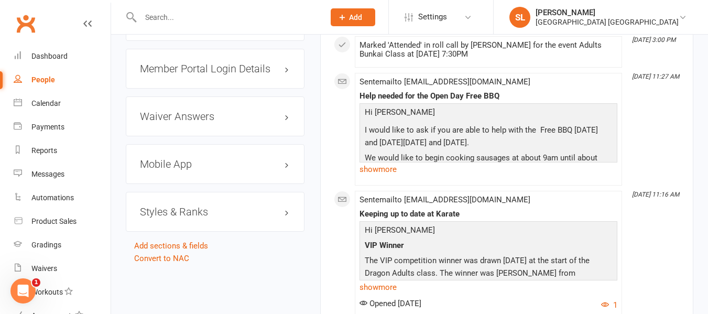
scroll to position [1101, 0]
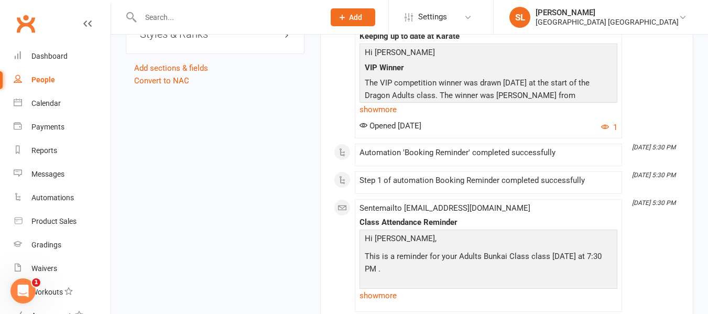
click at [186, 40] on h3 "Styles & Ranks" at bounding box center [215, 34] width 150 height 12
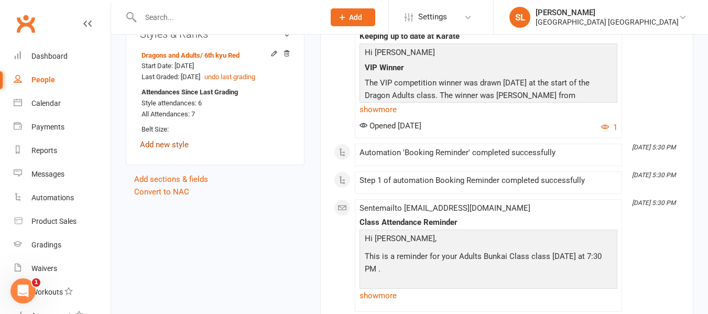
click at [180, 149] on link "Add new style" at bounding box center [164, 144] width 49 height 9
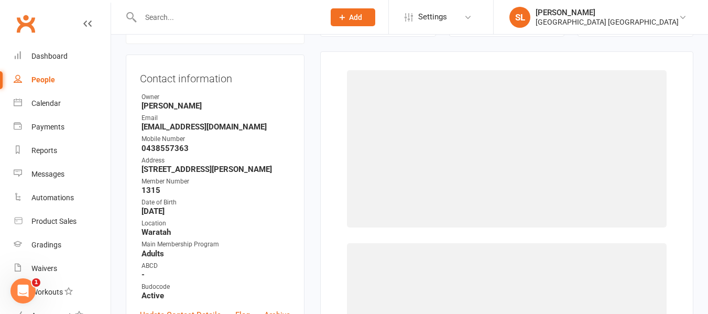
scroll to position [90, 0]
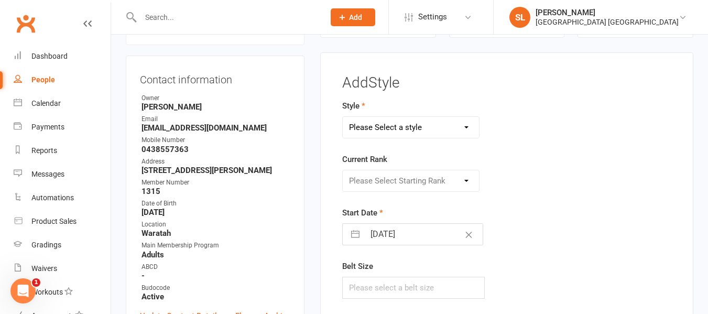
click at [376, 127] on select "Please Select a style Dragons and Adults Dynamites Fight Fit Junior Kobudo Kind…" at bounding box center [411, 127] width 136 height 21
select select "3744"
click at [343, 117] on select "Please Select a style Dragons and Adults Dynamites Fight Fit Junior Kobudo Kind…" at bounding box center [411, 127] width 136 height 21
click at [364, 178] on select "Please Select Starting Rank White Single Yellow Double Yellow 8th Kyu Yellow 7t…" at bounding box center [411, 180] width 136 height 21
select select "44876"
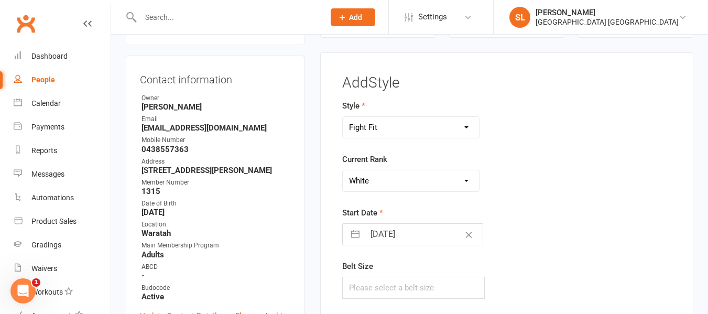
click at [343, 170] on select "Please Select Starting Rank White Single Yellow Double Yellow 8th Kyu Yellow 7t…" at bounding box center [411, 180] width 136 height 21
click at [380, 235] on input "[DATE]" at bounding box center [424, 234] width 118 height 21
select select "7"
select select "2025"
select select "8"
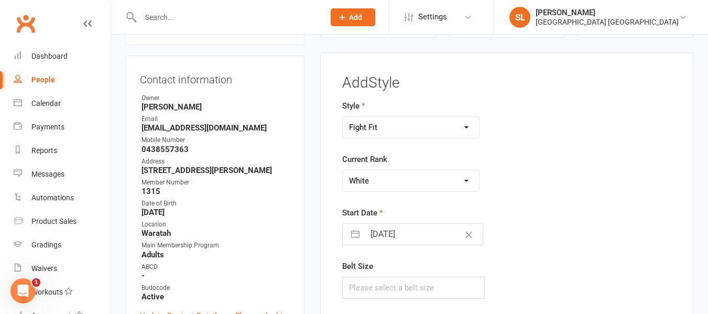
select select "2025"
select select "9"
select select "2025"
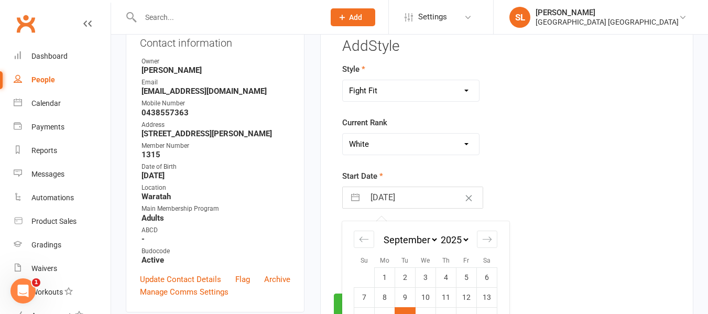
scroll to position [142, 0]
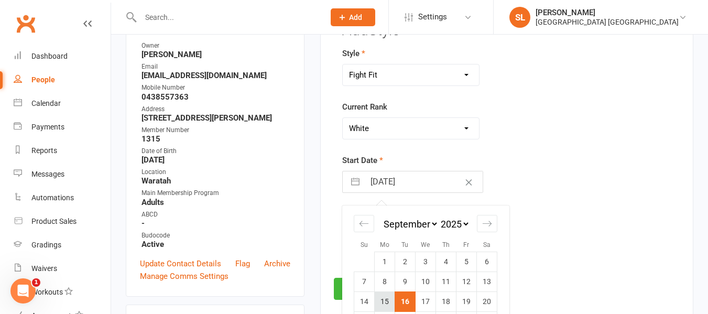
click at [386, 301] on td "15" at bounding box center [385, 302] width 20 height 20
type input "[DATE]"
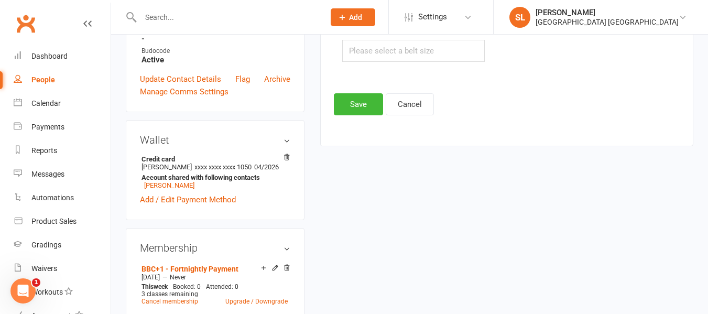
scroll to position [352, 0]
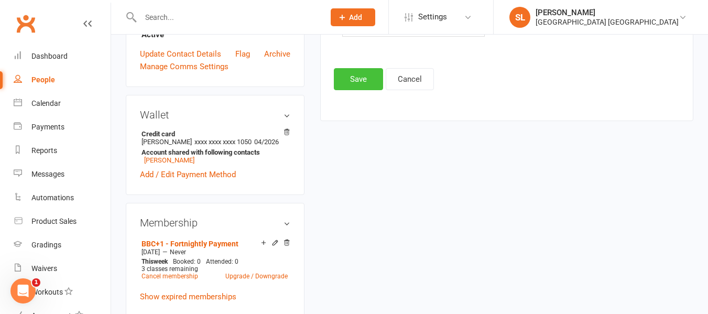
click at [355, 80] on button "Save" at bounding box center [358, 79] width 49 height 22
